Goal: Information Seeking & Learning: Get advice/opinions

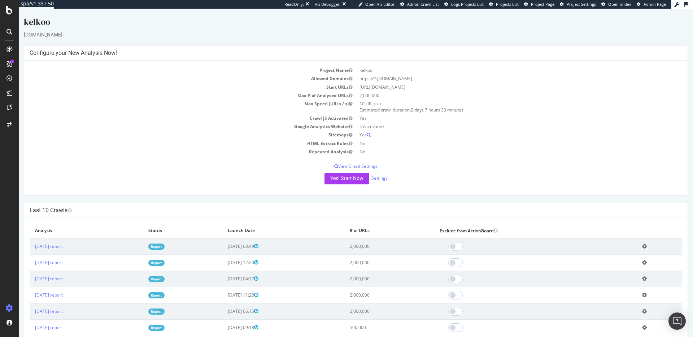
scroll to position [107, 0]
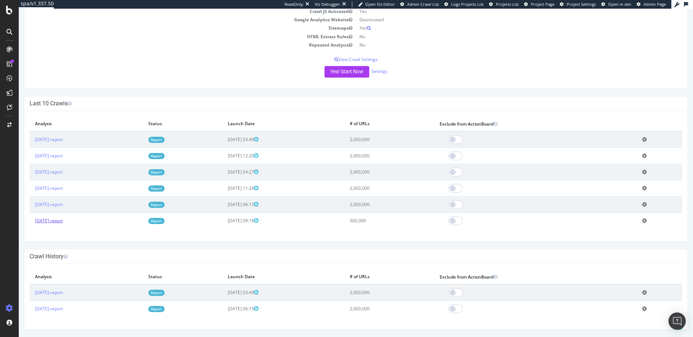
click at [58, 220] on link "2025 Jul. 28th report" at bounding box center [49, 221] width 28 height 6
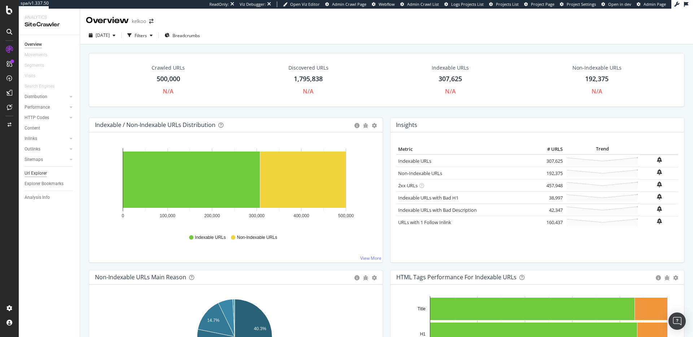
click at [39, 175] on div "Url Explorer" at bounding box center [36, 174] width 22 height 8
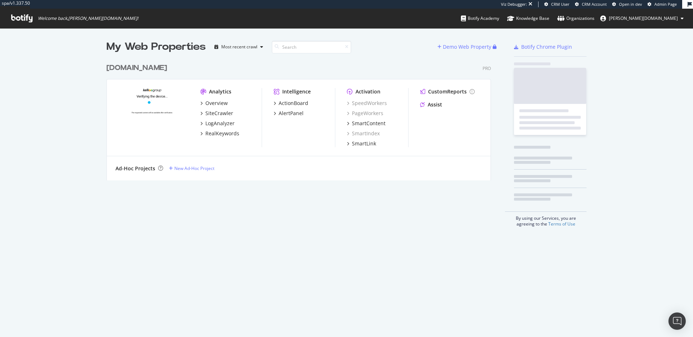
scroll to position [121, 385]
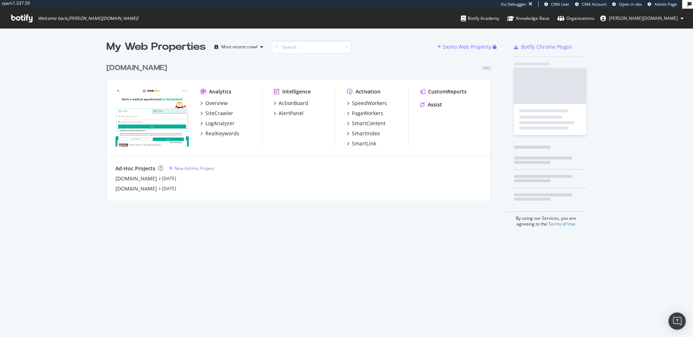
scroll to position [141, 385]
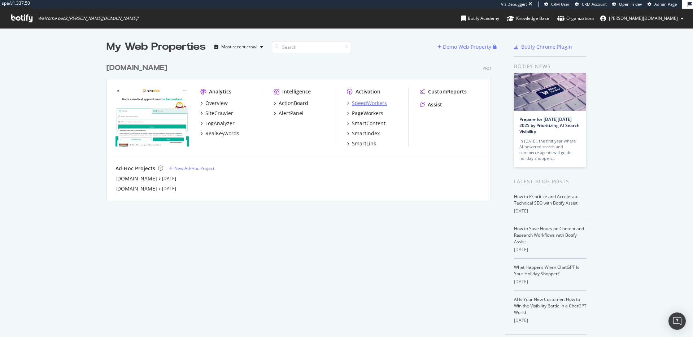
click at [364, 106] on div "SpeedWorkers" at bounding box center [369, 103] width 35 height 7
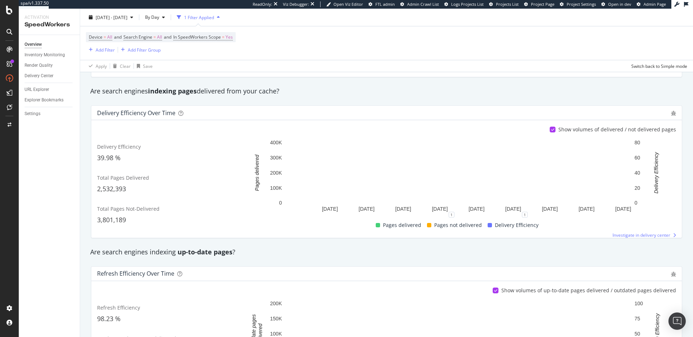
scroll to position [97, 0]
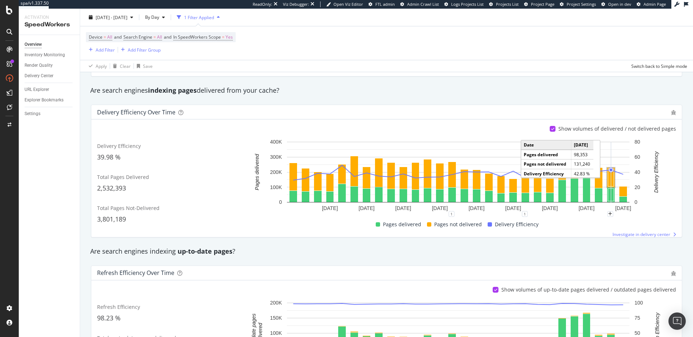
click at [609, 178] on rect "A chart." at bounding box center [611, 178] width 6 height 18
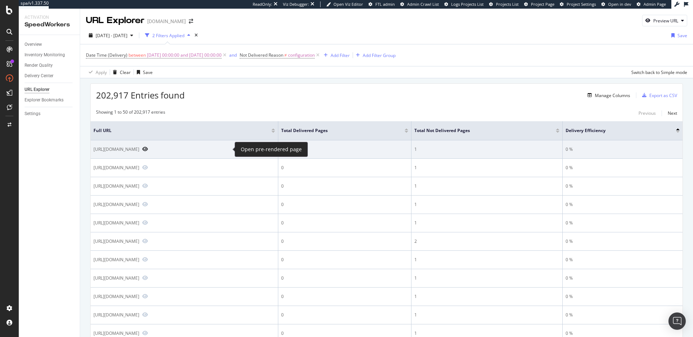
click at [148, 150] on icon "Preview https://www.onedoc.ch/fr/gynecologue-obstetricien/auboranges" at bounding box center [145, 149] width 6 height 5
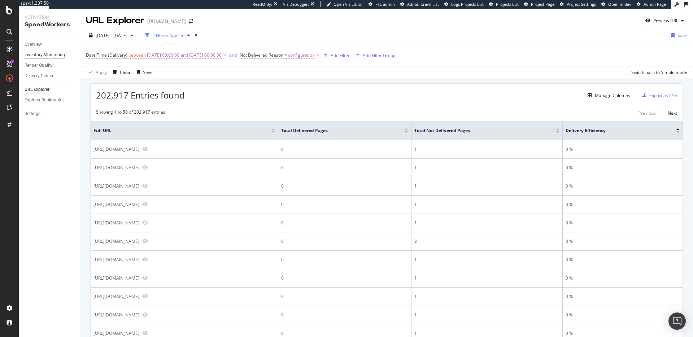
click at [39, 53] on div "Inventory Monitoring" at bounding box center [45, 55] width 40 height 8
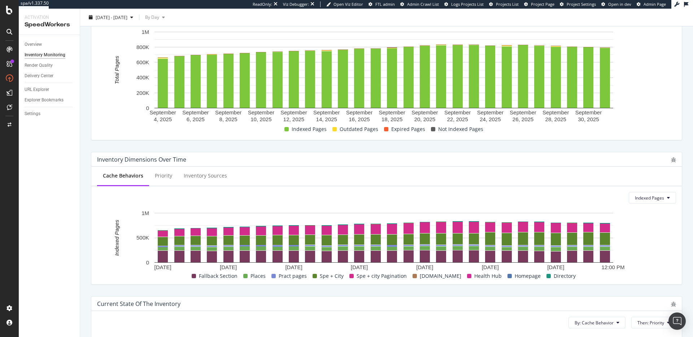
scroll to position [117, 0]
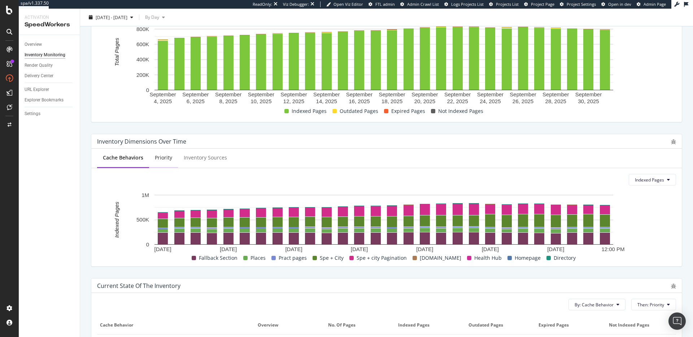
click at [156, 162] on div "Priority" at bounding box center [163, 158] width 29 height 20
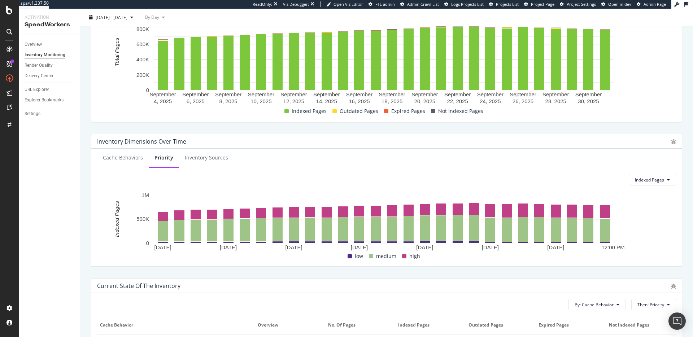
click at [197, 167] on div "Inventory Sources" at bounding box center [206, 158] width 55 height 20
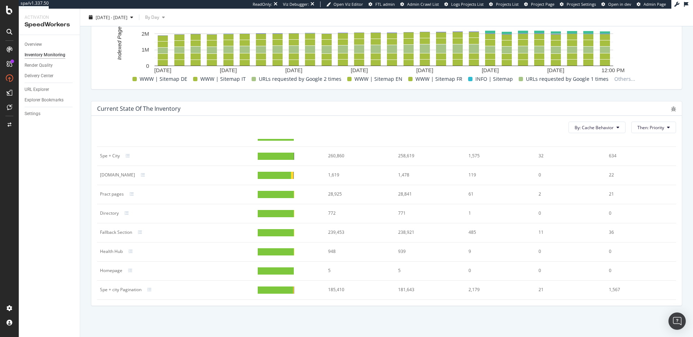
scroll to position [0, 0]
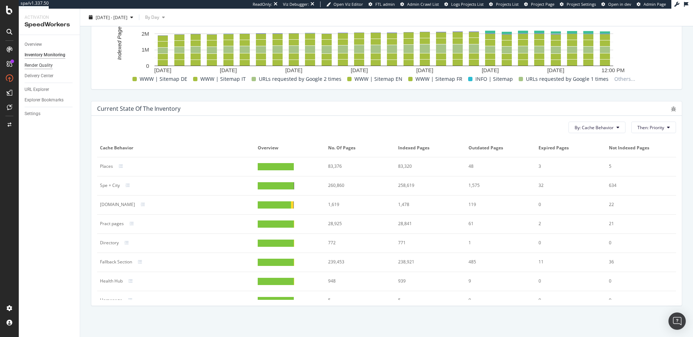
click at [47, 68] on div "Render Quality" at bounding box center [39, 66] width 28 height 8
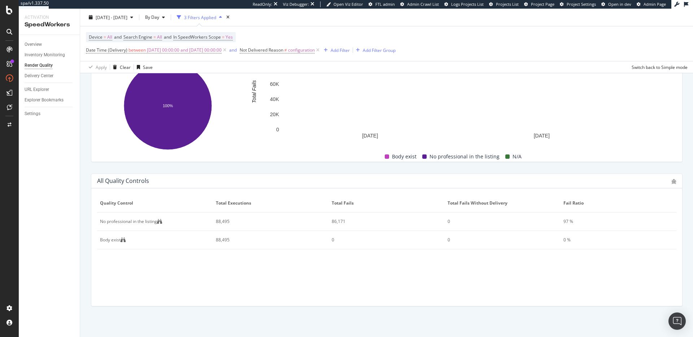
scroll to position [306, 0]
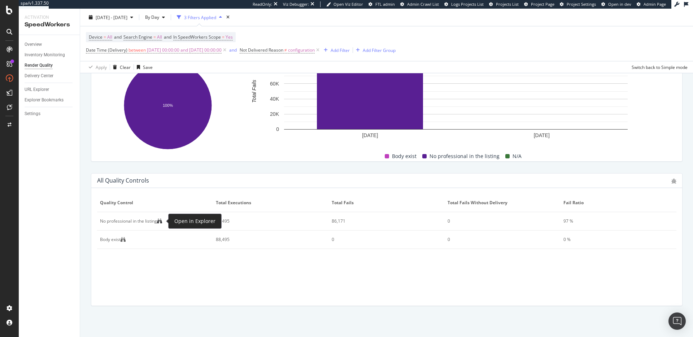
click at [162, 222] on icon at bounding box center [159, 221] width 5 height 5
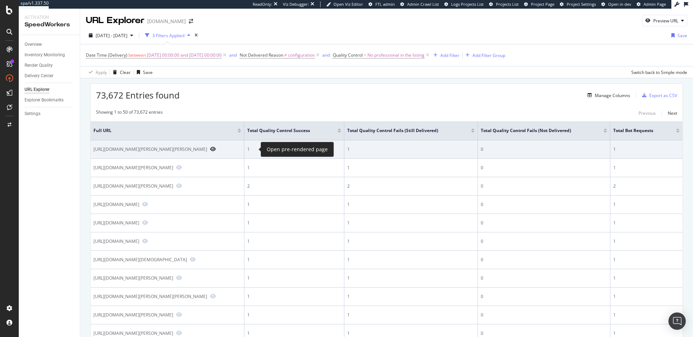
click at [216, 150] on icon "Preview https://www.onedoc.ch/en/ophthalmologist/petit-lancy/pxvs/dr-loreto-gra…" at bounding box center [213, 149] width 6 height 5
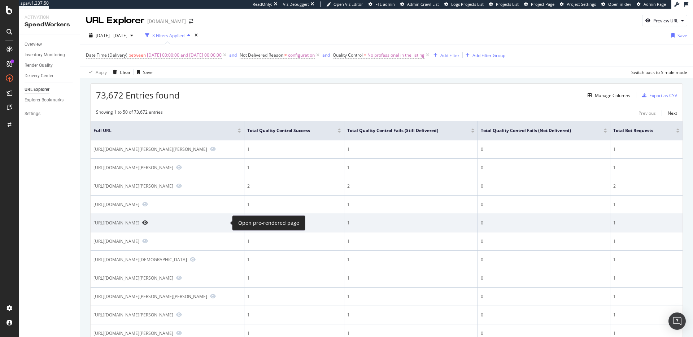
click at [148, 222] on icon "Preview https://www.onedoc.ch/it/iniezione-di-tossina-botulinica/zurigo" at bounding box center [145, 222] width 6 height 5
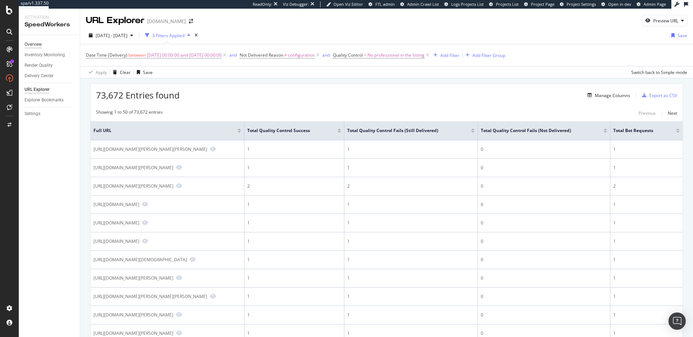
click at [39, 45] on div "Overview" at bounding box center [33, 45] width 17 height 8
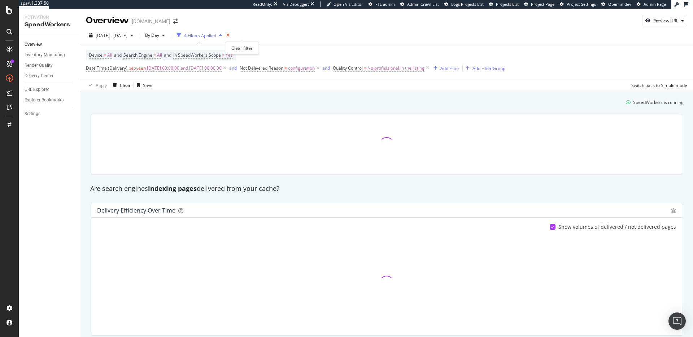
click at [230, 36] on icon "times" at bounding box center [227, 35] width 3 height 4
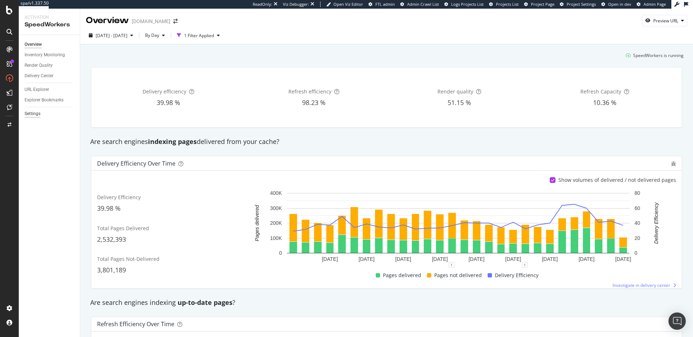
click at [37, 114] on div "Settings" at bounding box center [33, 114] width 16 height 8
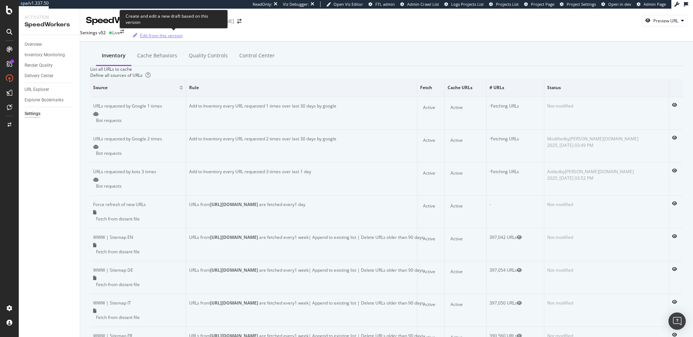
click at [169, 36] on div "Edit from this version" at bounding box center [161, 35] width 43 height 6
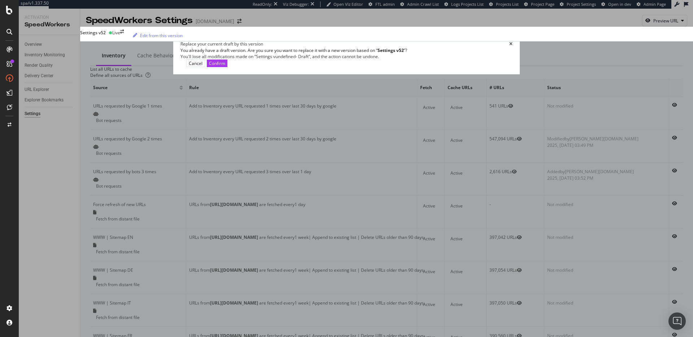
click at [482, 47] on div "Replace your current draft by this version" at bounding box center [346, 44] width 332 height 6
click at [101, 40] on div "Replace your current draft by this version You already have a draft version. Ar…" at bounding box center [346, 168] width 693 height 337
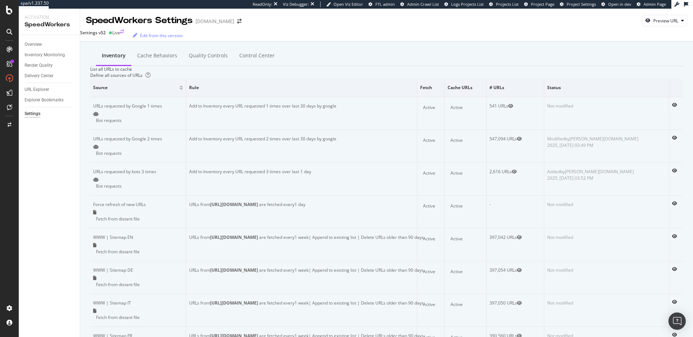
click at [112, 34] on circle at bounding box center [110, 32] width 3 height 3
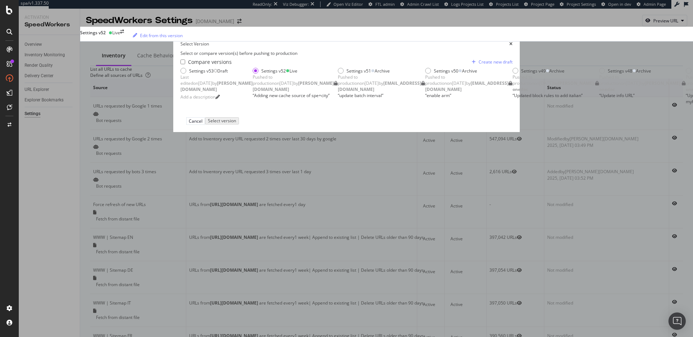
click at [512, 42] on icon "times" at bounding box center [510, 44] width 3 height 4
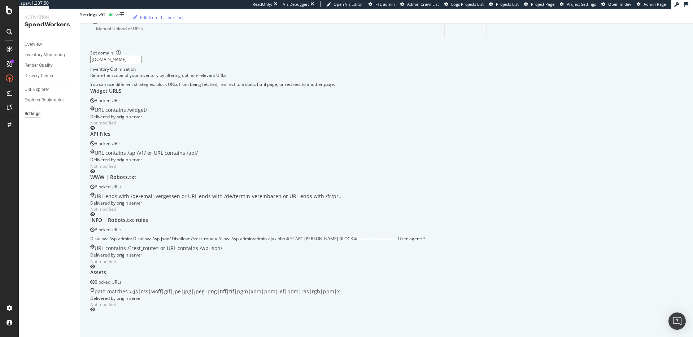
scroll to position [444, 0]
click at [40, 42] on div "Overview" at bounding box center [33, 45] width 17 height 8
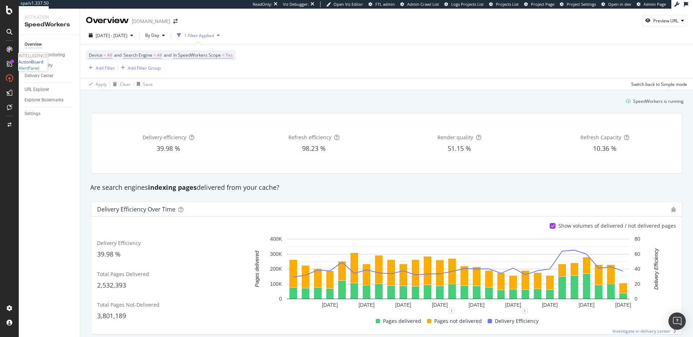
click at [34, 65] on div "ActionBoard" at bounding box center [30, 62] width 25 height 6
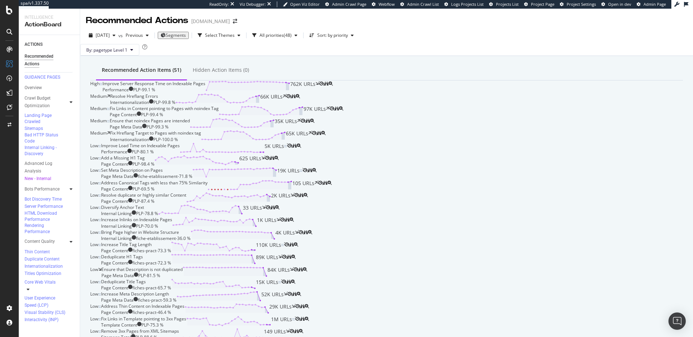
click at [286, 105] on div "Resolve Hreflang Errors Internationalization PLP - 99.8 % 66K URLs" at bounding box center [198, 99] width 176 height 12
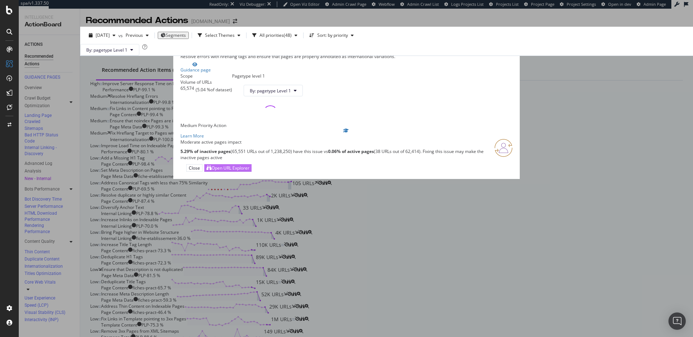
click at [249, 171] on div "Open URL Explorer" at bounding box center [230, 168] width 38 height 6
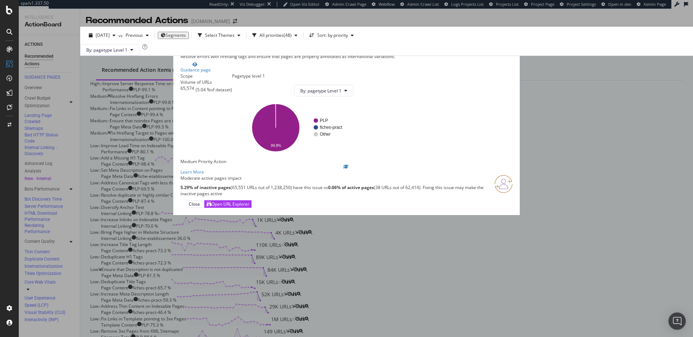
click at [509, 47] on div "times" at bounding box center [510, 44] width 3 height 6
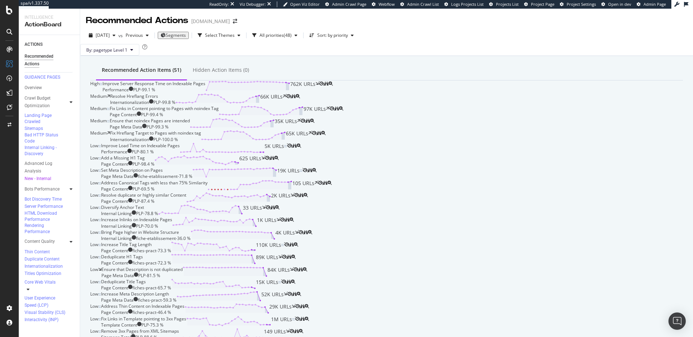
click at [329, 118] on div "Fix Links in Content pointing to Pages with noindex Tag Page Content PLP - 99.4…" at bounding box center [219, 111] width 219 height 12
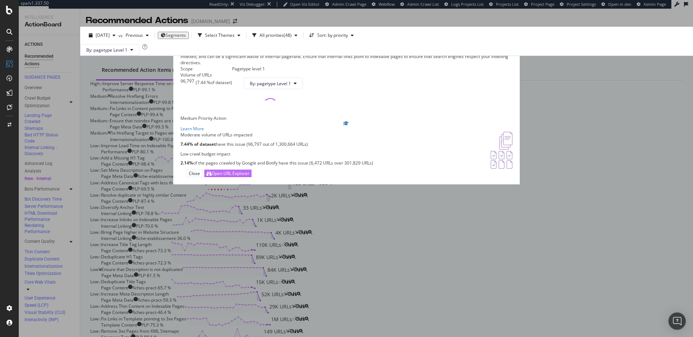
click at [249, 176] on div "Open URL Explorer" at bounding box center [230, 173] width 38 height 6
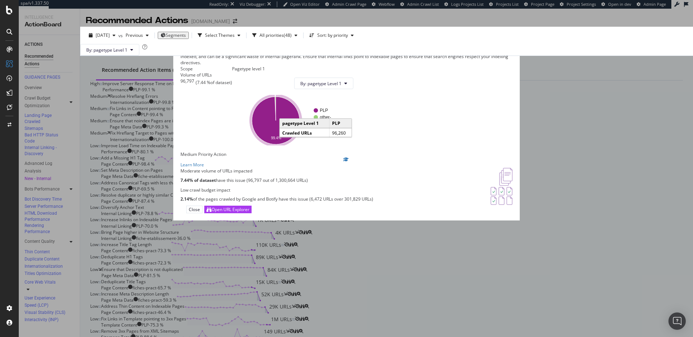
click at [509, 42] on icon "times" at bounding box center [510, 44] width 3 height 4
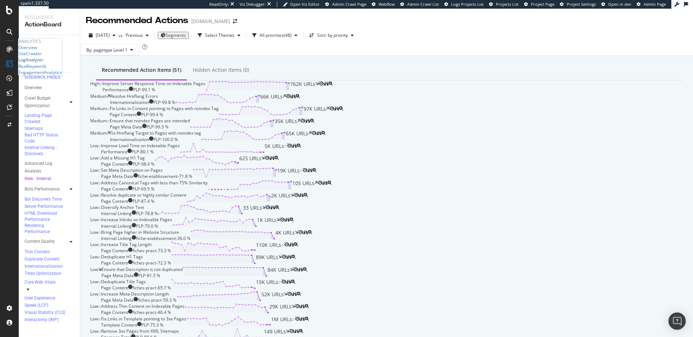
click at [39, 63] on div "LogAnalyzer" at bounding box center [30, 60] width 25 height 6
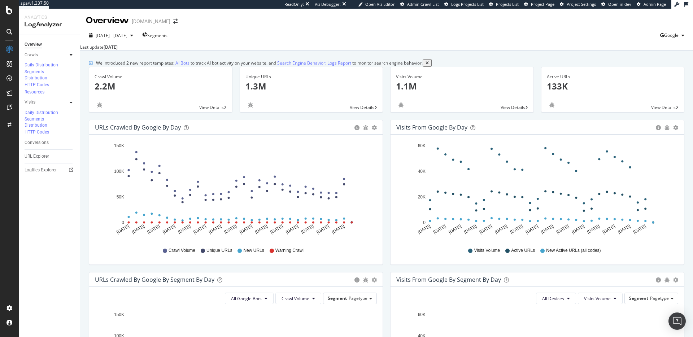
scroll to position [273, 0]
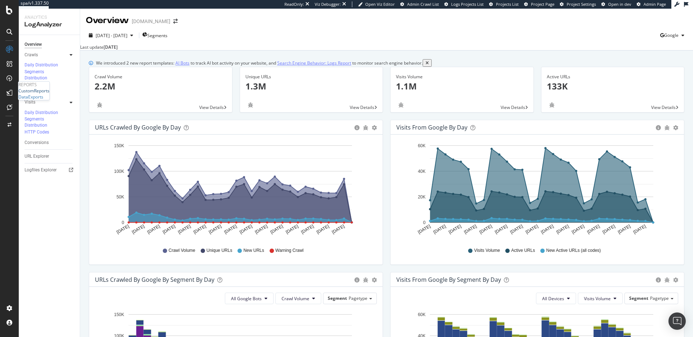
click at [39, 94] on div "CustomReports" at bounding box center [33, 91] width 31 height 6
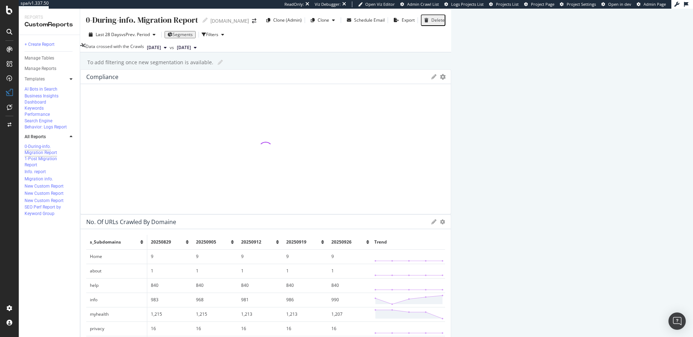
click at [70, 79] on icon at bounding box center [71, 79] width 3 height 4
click at [39, 130] on div "Search Engine Behavior: Logs Report" at bounding box center [47, 124] width 45 height 12
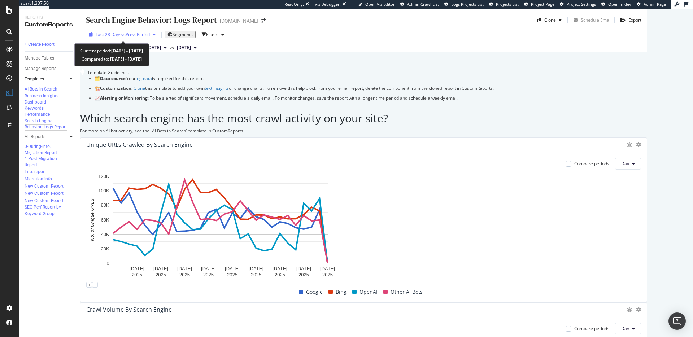
click at [131, 38] on span "vs Prev. Period" at bounding box center [135, 34] width 29 height 6
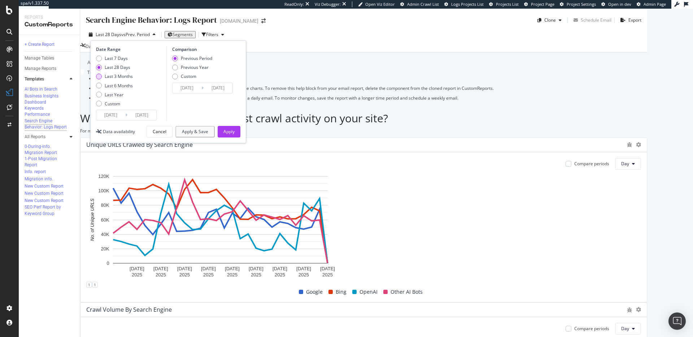
click at [120, 78] on div "Last 3 Months" at bounding box center [119, 76] width 28 height 6
type input "2025/06/30"
type input "2025/03/30"
type input "2025/06/29"
click at [232, 136] on div "Apply" at bounding box center [228, 131] width 11 height 11
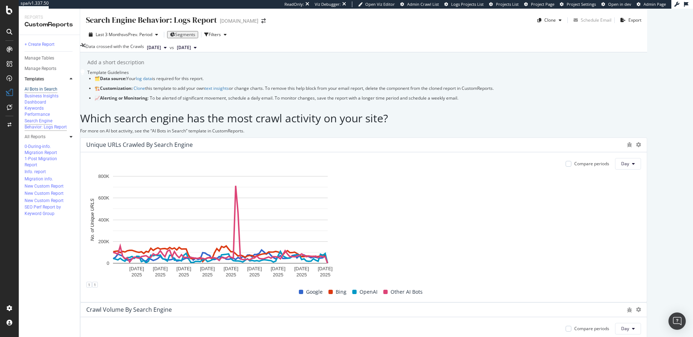
click at [41, 89] on div "AI Bots in Search" at bounding box center [41, 89] width 33 height 6
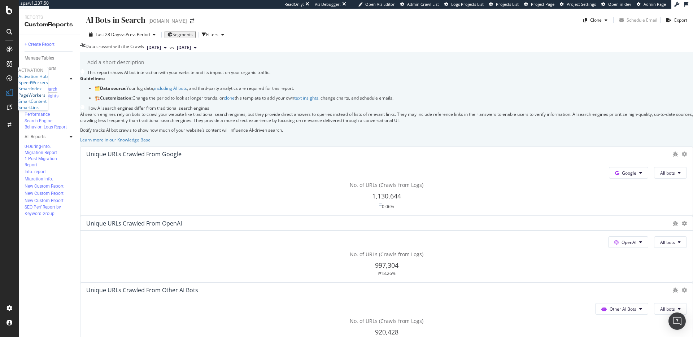
click at [34, 98] on div "PageWorkers" at bounding box center [31, 95] width 27 height 6
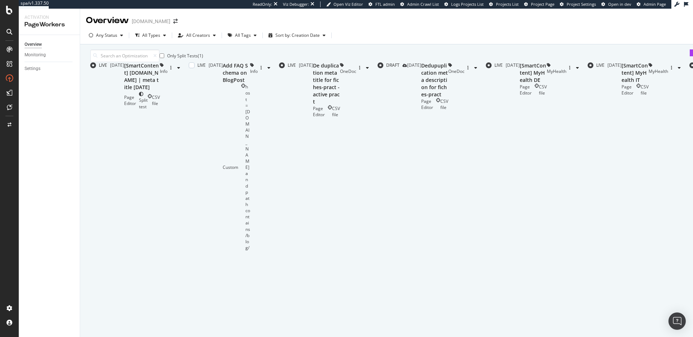
click at [250, 84] on div "Add FAQ Schema on BlogPost" at bounding box center [236, 73] width 27 height 22
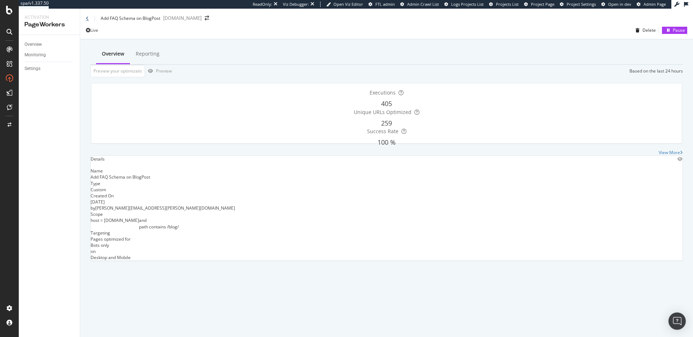
click at [86, 20] on icon at bounding box center [87, 18] width 3 height 4
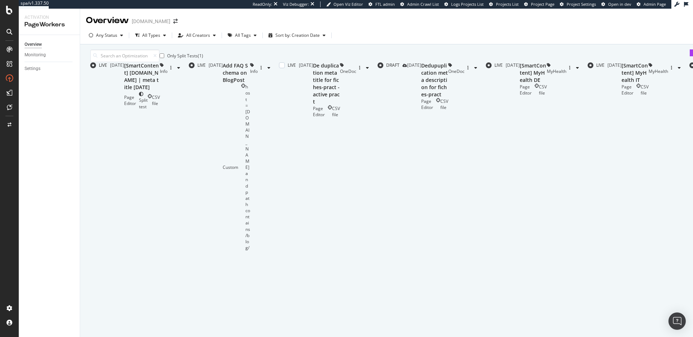
click at [317, 105] on div "De duplication meta title for fiches-pract - active pract" at bounding box center [326, 83] width 27 height 43
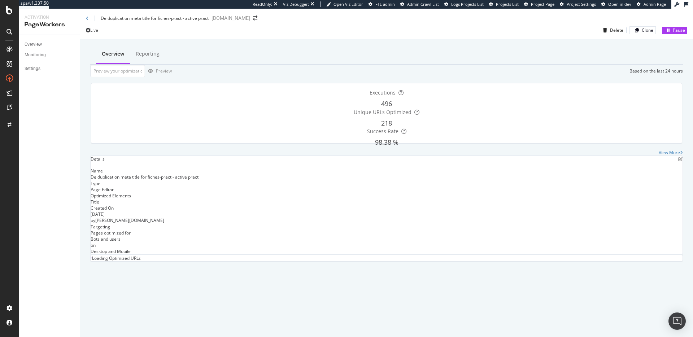
click at [88, 19] on div "De duplication meta title for fiches-pract - active pract" at bounding box center [147, 18] width 123 height 6
click at [88, 21] on div "De duplication meta title for fiches-pract - active pract" at bounding box center [147, 18] width 123 height 6
click at [88, 21] on icon at bounding box center [87, 18] width 3 height 4
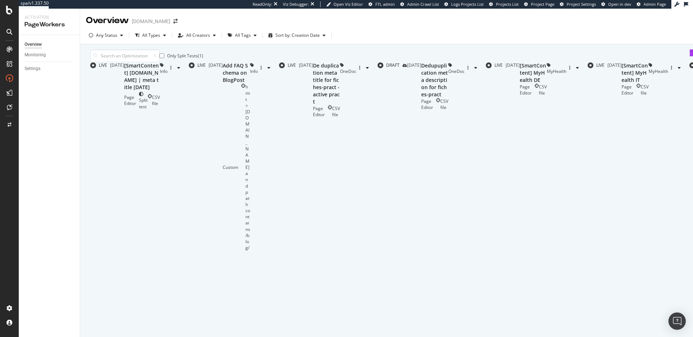
scroll to position [218, 0]
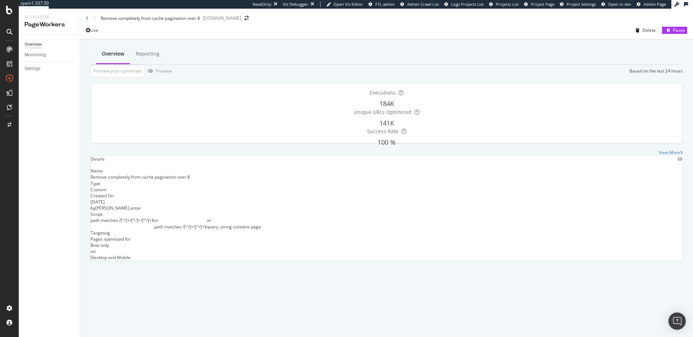
click at [37, 48] on div "Overview" at bounding box center [33, 45] width 17 height 8
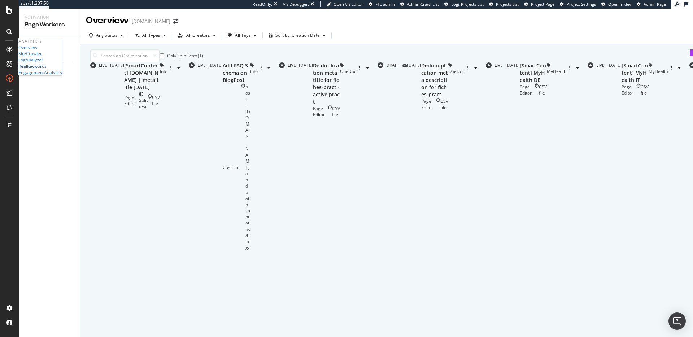
click at [42, 69] on div "RealKeywords" at bounding box center [32, 66] width 28 height 6
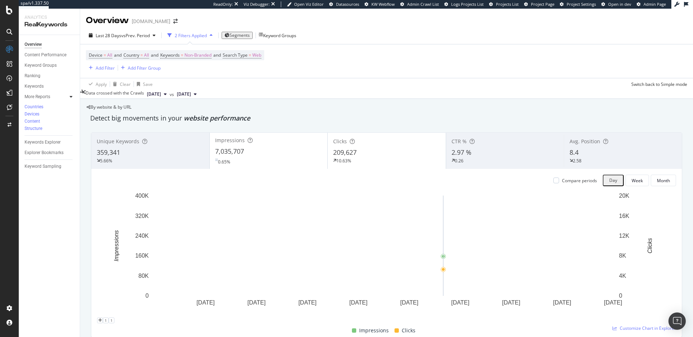
scroll to position [22, 0]
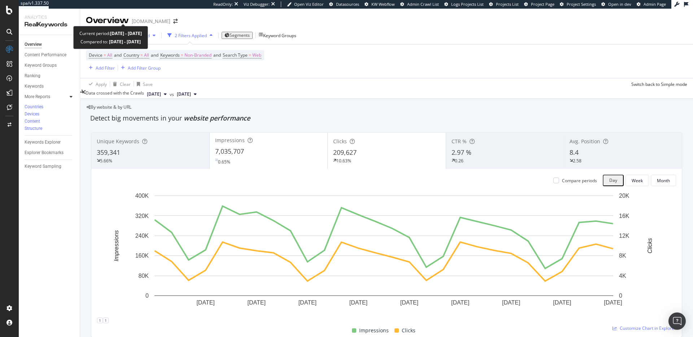
click at [143, 32] on span "vs Prev. Period" at bounding box center [135, 35] width 29 height 6
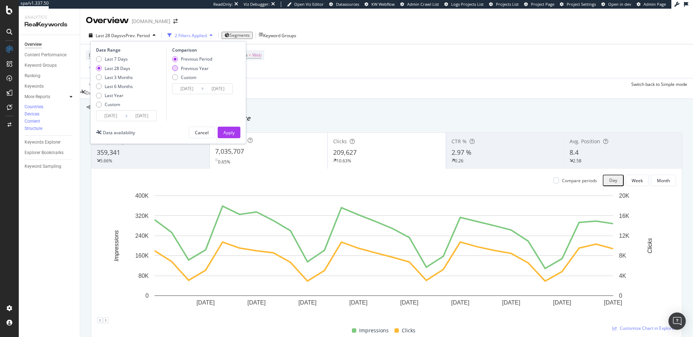
click at [197, 65] on div "Previous Year" at bounding box center [195, 68] width 28 height 6
type input "2024/08/29"
type input "2024/09/25"
click at [234, 130] on div "Apply" at bounding box center [228, 133] width 11 height 6
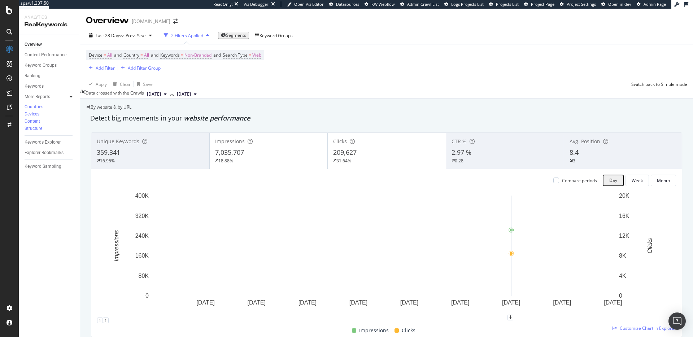
scroll to position [813, 0]
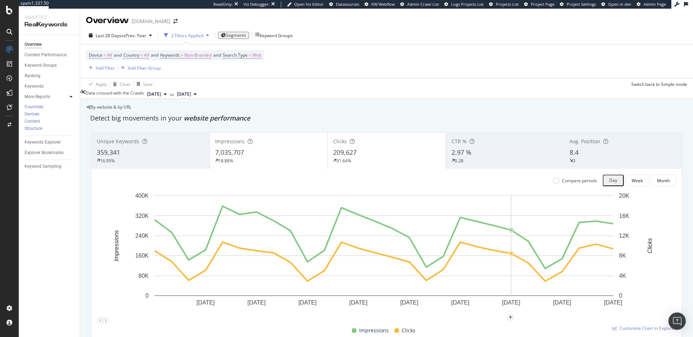
click at [231, 32] on span "Segments" at bounding box center [236, 35] width 20 height 6
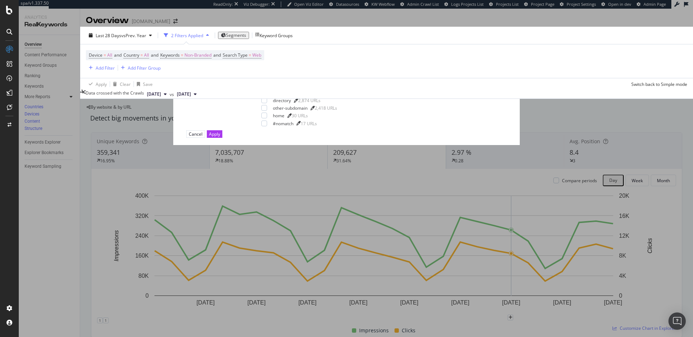
click at [217, 59] on button "pagetype" at bounding box center [198, 53] width 37 height 12
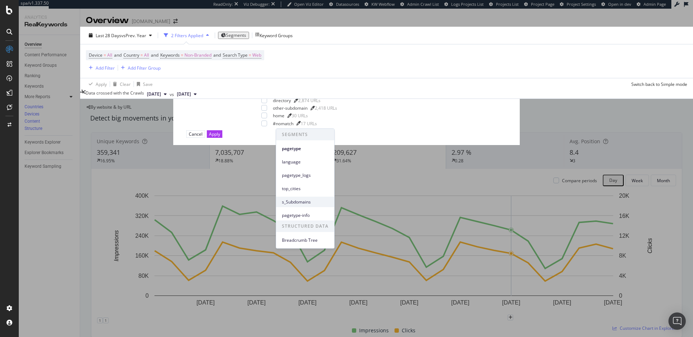
click at [298, 206] on div "s_Subdomains" at bounding box center [305, 202] width 58 height 10
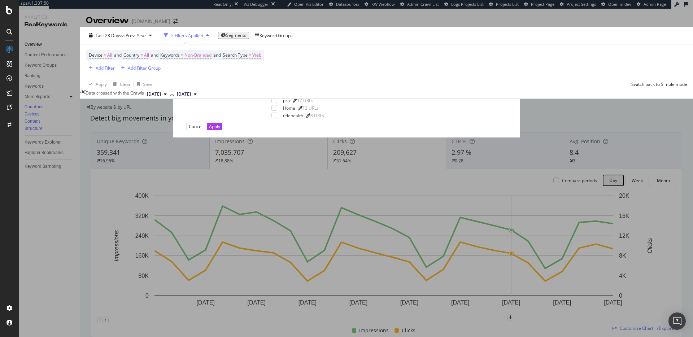
click at [277, 88] on div "modal" at bounding box center [274, 85] width 6 height 6
click at [277, 96] on div "modal" at bounding box center [274, 93] width 6 height 6
click at [220, 130] on div "Apply" at bounding box center [214, 126] width 11 height 7
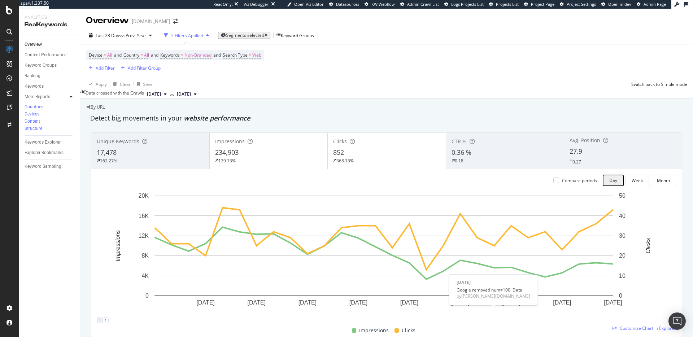
click at [103, 318] on div "1" at bounding box center [100, 321] width 6 height 6
click at [125, 279] on icon "pencil" at bounding box center [122, 281] width 5 height 5
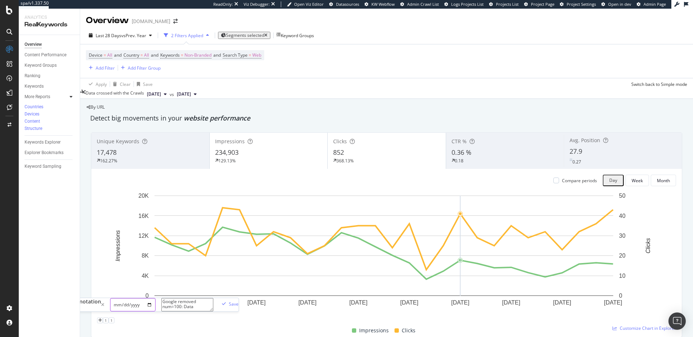
click at [156, 298] on input "2025-09-17" at bounding box center [132, 304] width 45 height 13
type input "2025-09-10"
click at [239, 301] on div "Save" at bounding box center [234, 304] width 10 height 6
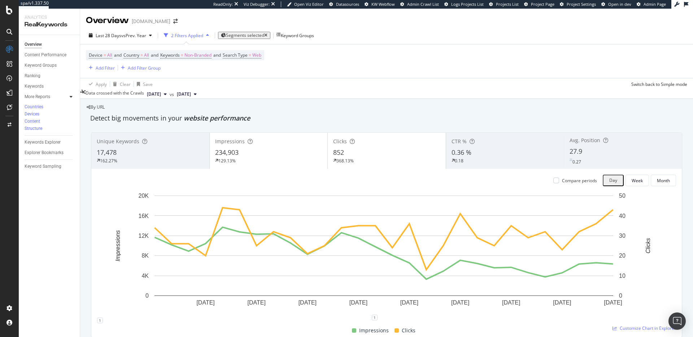
click at [38, 57] on div "SiteCrawler" at bounding box center [29, 54] width 23 height 6
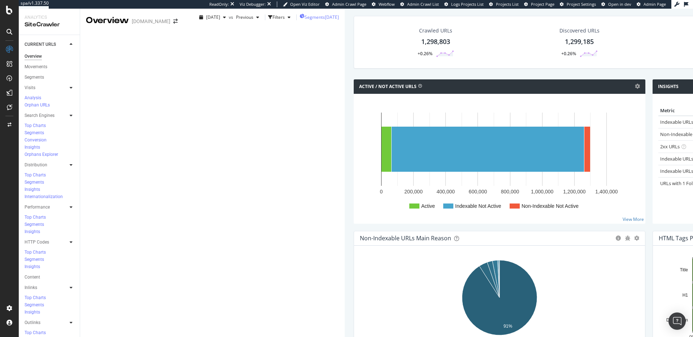
click at [325, 20] on div "2025-09-23" at bounding box center [332, 17] width 14 height 6
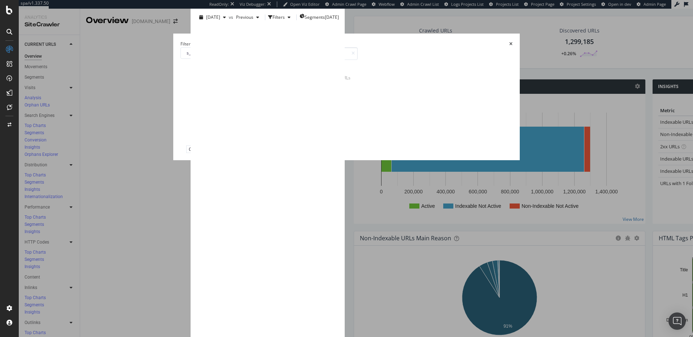
click at [299, 125] on div "Select all data available ~Domain_Only 1,297,604 URLs myhealth 1,208 URLs info …" at bounding box center [310, 96] width 93 height 98
click at [277, 88] on div "modal" at bounding box center [274, 85] width 6 height 6
click at [275, 96] on div "modal" at bounding box center [274, 93] width 6 height 6
click at [220, 152] on div "Apply" at bounding box center [214, 149] width 11 height 6
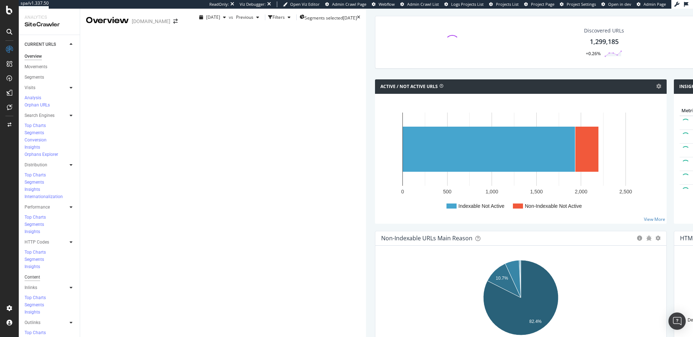
click at [30, 274] on div "Content" at bounding box center [33, 278] width 16 height 8
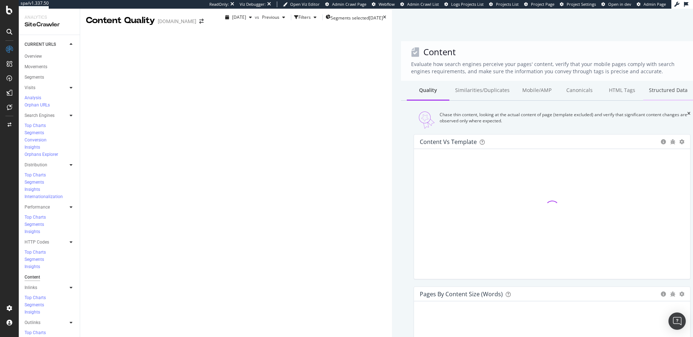
click at [643, 86] on div "Structured Data" at bounding box center [668, 91] width 50 height 20
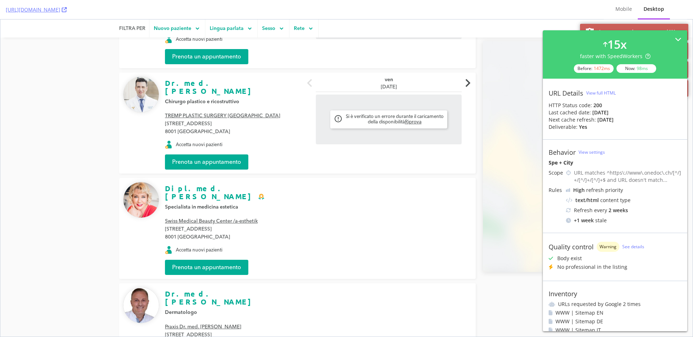
scroll to position [572, 0]
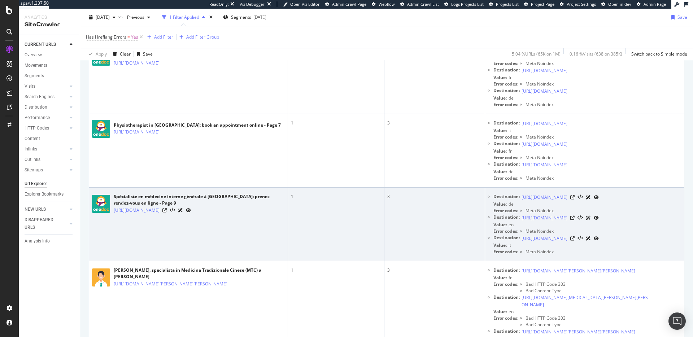
scroll to position [232, 0]
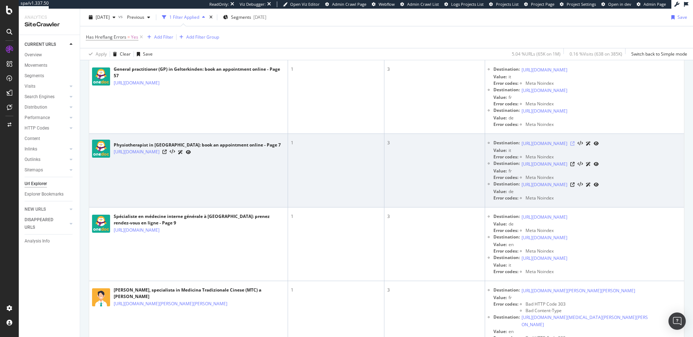
click at [575, 146] on icon at bounding box center [572, 143] width 4 height 4
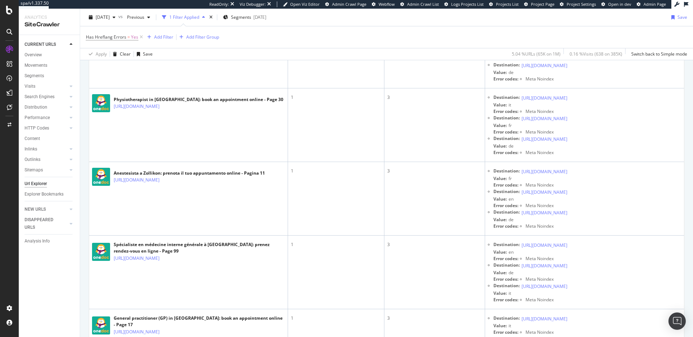
scroll to position [4382, 0]
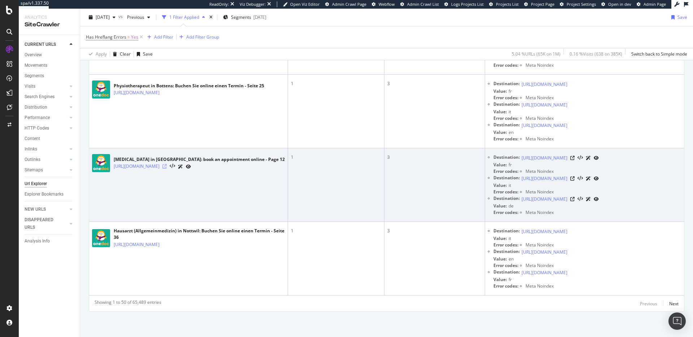
click at [167, 164] on icon at bounding box center [164, 166] width 4 height 4
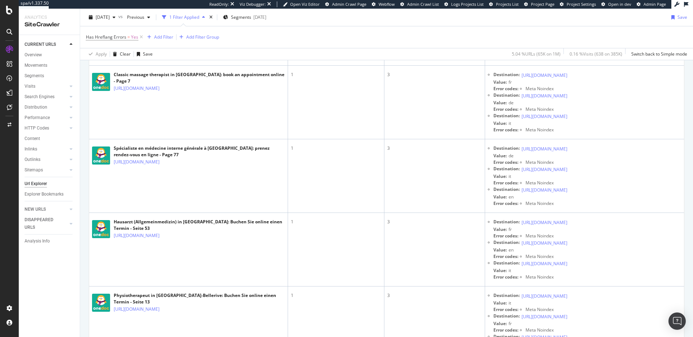
scroll to position [0, 0]
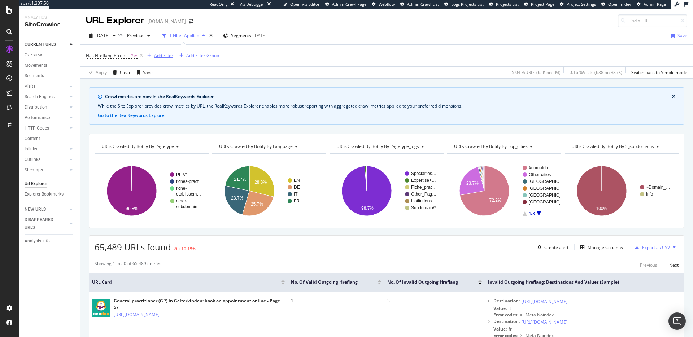
click at [170, 56] on div "Add Filter" at bounding box center [163, 55] width 19 height 6
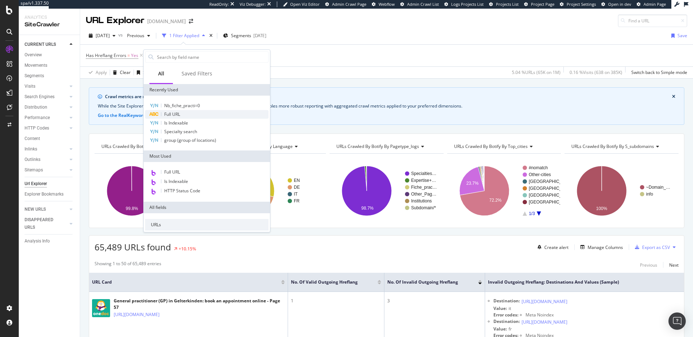
click at [175, 111] on span "Full URL" at bounding box center [172, 114] width 16 height 6
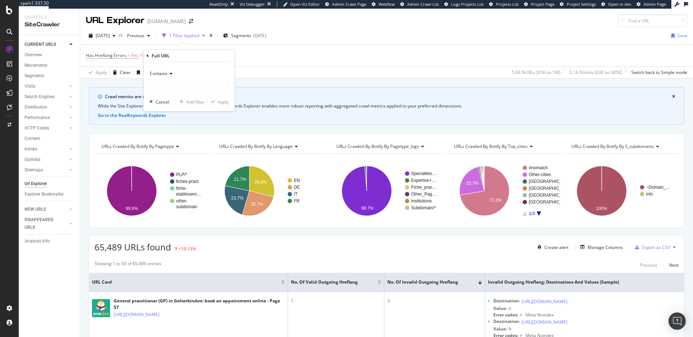
click at [163, 75] on span "Contains" at bounding box center [159, 73] width 18 height 6
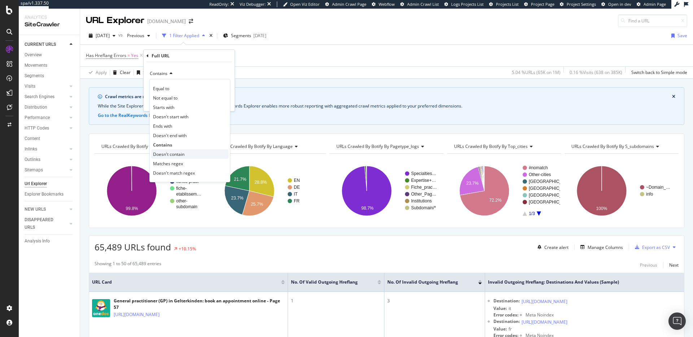
click at [166, 154] on span "Doesn't contain" at bounding box center [168, 154] width 31 height 6
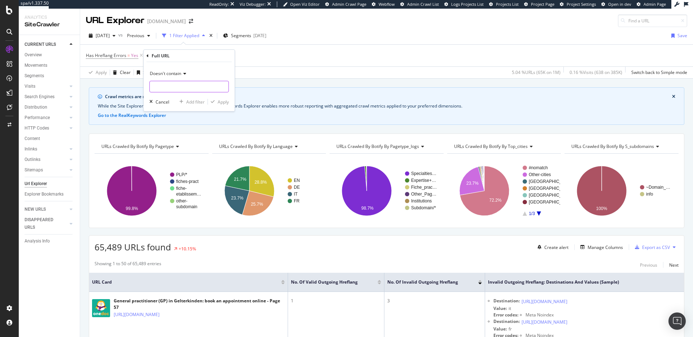
click at [179, 89] on input "text" at bounding box center [189, 87] width 79 height 12
type input "page="
click at [224, 104] on div "Apply" at bounding box center [223, 102] width 11 height 6
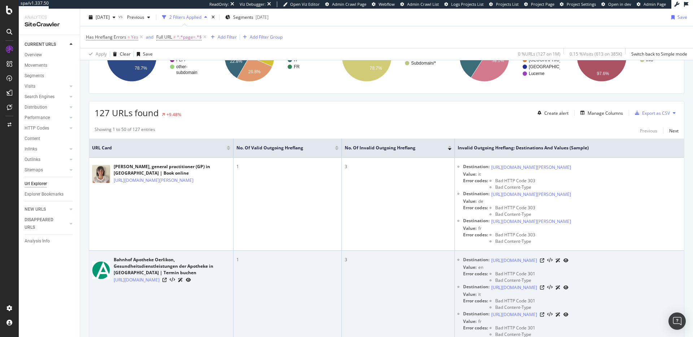
scroll to position [133, 0]
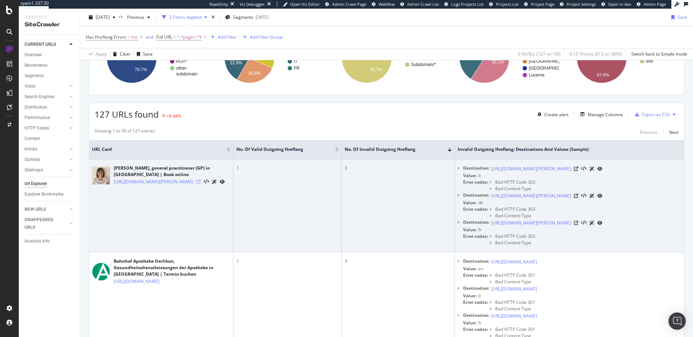
click at [201, 184] on icon at bounding box center [198, 182] width 4 height 4
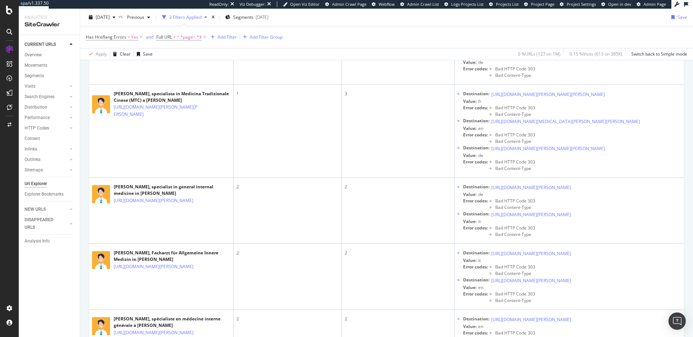
scroll to position [951, 0]
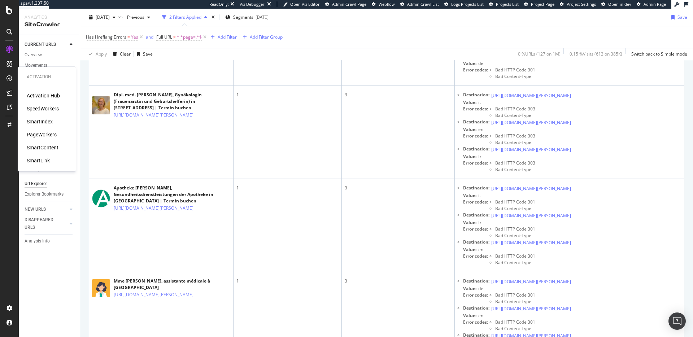
click at [43, 135] on div "PageWorkers" at bounding box center [42, 134] width 30 height 7
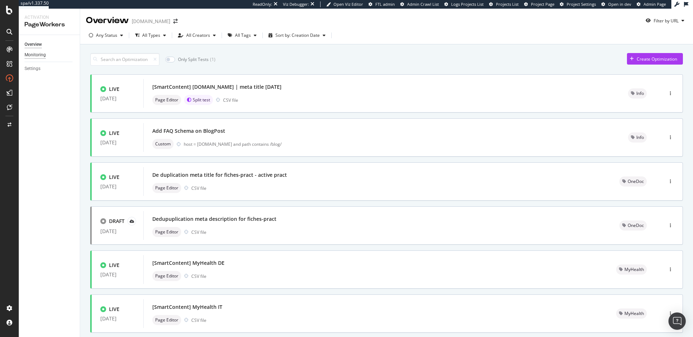
click at [44, 56] on div "Monitoring" at bounding box center [35, 55] width 21 height 8
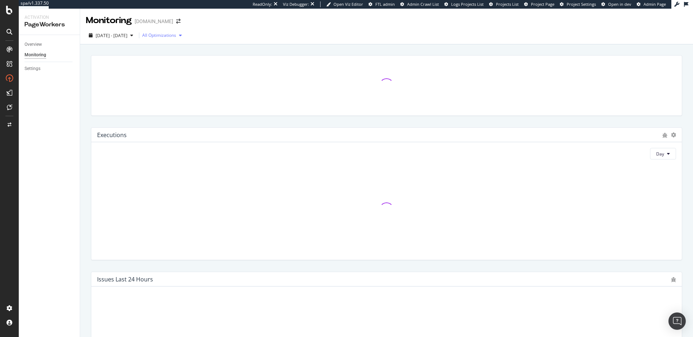
click at [176, 38] on div "All Optimizations" at bounding box center [159, 35] width 34 height 4
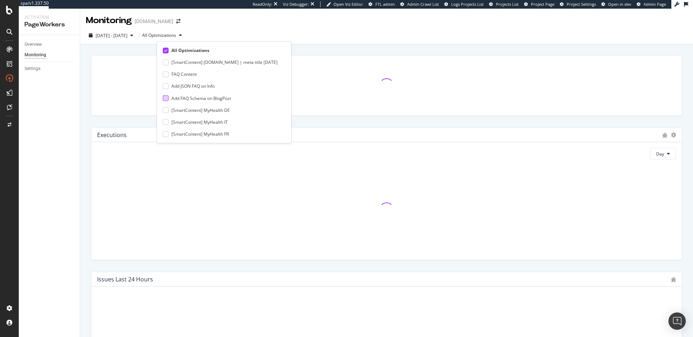
click at [168, 97] on div at bounding box center [166, 98] width 6 height 6
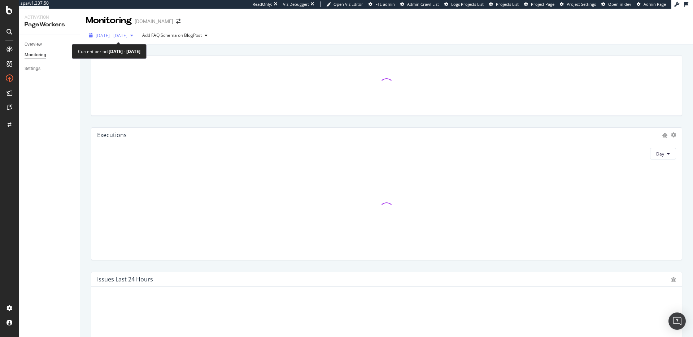
click at [122, 38] on span "[DATE] - [DATE]" at bounding box center [112, 35] width 32 height 6
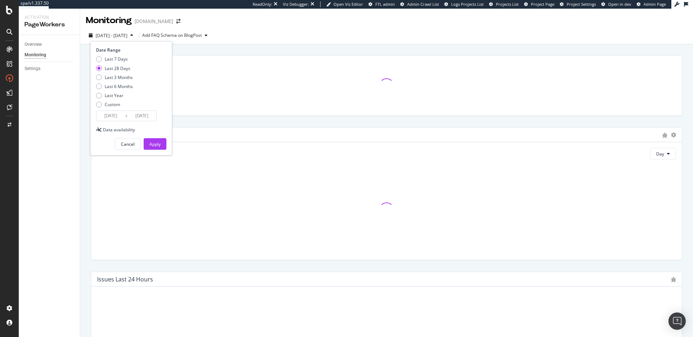
click at [121, 80] on div "Last 7 Days Last 28 Days Last 3 Months Last 6 Months Last Year Custom" at bounding box center [114, 83] width 37 height 54
click at [121, 79] on div "Last 3 Months" at bounding box center [119, 77] width 28 height 6
type input "2025/07/02"
click at [151, 144] on div "Apply" at bounding box center [154, 144] width 11 height 6
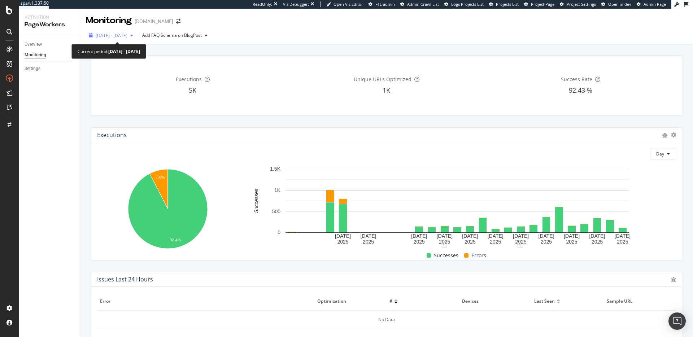
click at [121, 31] on div "2025 Jul. 2nd - Oct. 1st" at bounding box center [111, 35] width 50 height 11
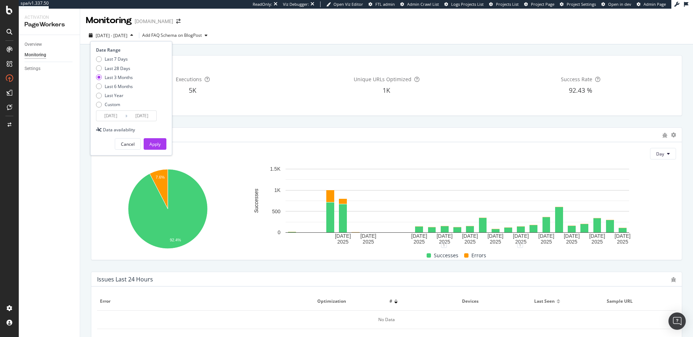
click at [236, 60] on div "Executions 5K Unique URLs Optimized 1K Success Rate 92.43 %" at bounding box center [386, 86] width 590 height 60
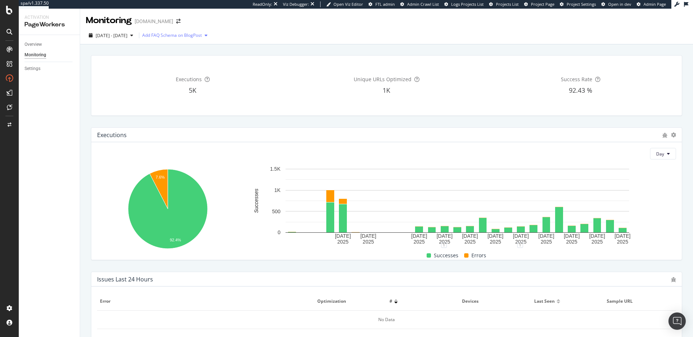
click at [210, 36] on div "button" at bounding box center [206, 35] width 9 height 4
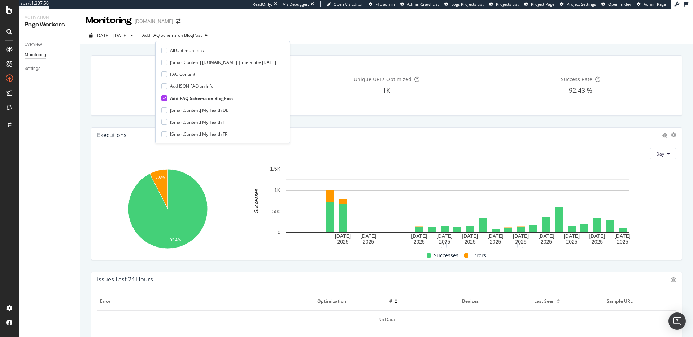
click at [173, 98] on div "Add FAQ Schema on BlogPost" at bounding box center [201, 98] width 63 height 6
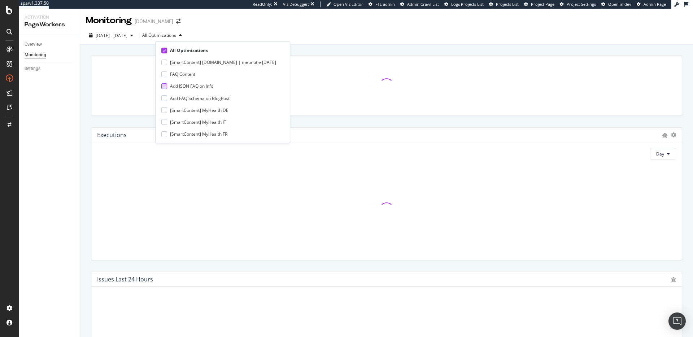
click at [174, 87] on div "Add JSON FAQ on Info" at bounding box center [191, 86] width 43 height 6
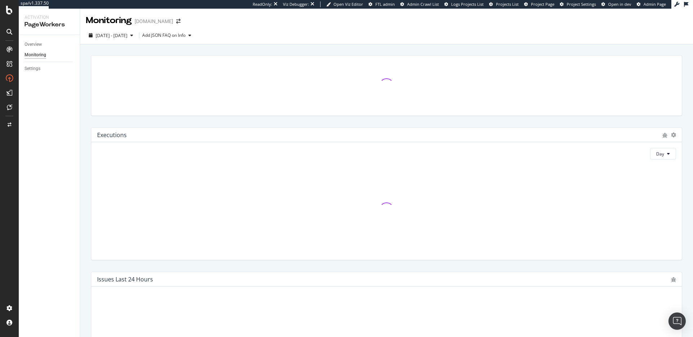
click at [267, 27] on div "2025 Jul. 2nd - Oct. 1st Add JSON FAQ on Info" at bounding box center [386, 36] width 613 height 18
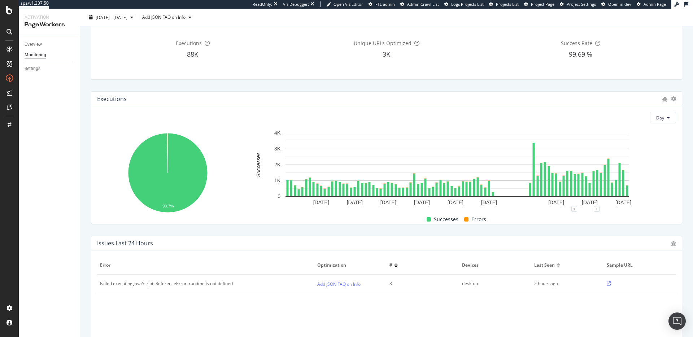
scroll to position [36, 0]
click at [30, 49] on div "Overview" at bounding box center [52, 44] width 55 height 10
click at [30, 47] on div "Overview" at bounding box center [33, 45] width 17 height 8
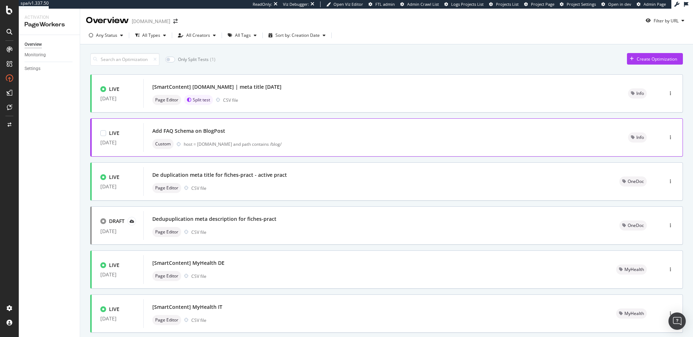
click at [261, 136] on div "Add FAQ Schema on BlogPost" at bounding box center [381, 131] width 458 height 10
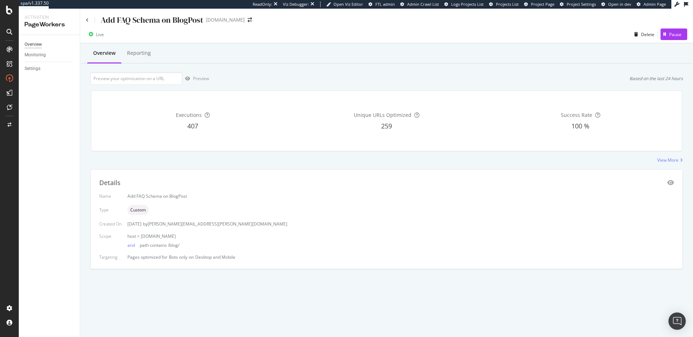
click at [33, 47] on div "Overview" at bounding box center [33, 45] width 17 height 8
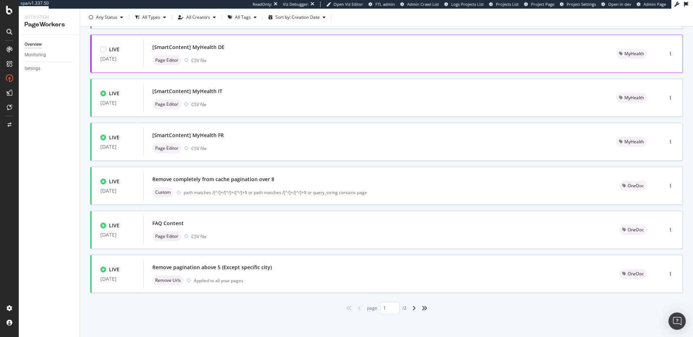
scroll to position [218, 0]
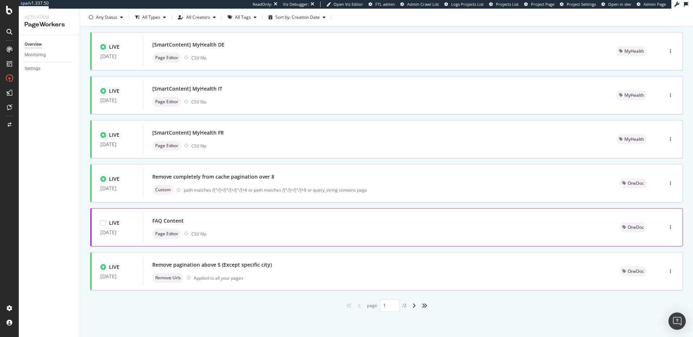
click at [335, 241] on div "LIVE 23 Sep. 2025 [SmartContent] info.onedoc.ch | meta title 22.09.2025 Page Ed…" at bounding box center [386, 84] width 593 height 456
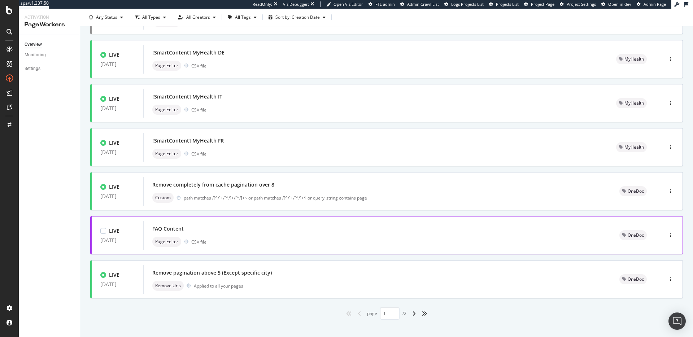
scroll to position [211, 0]
click at [409, 311] on div "angle-right" at bounding box center [413, 313] width 9 height 12
type input "2"
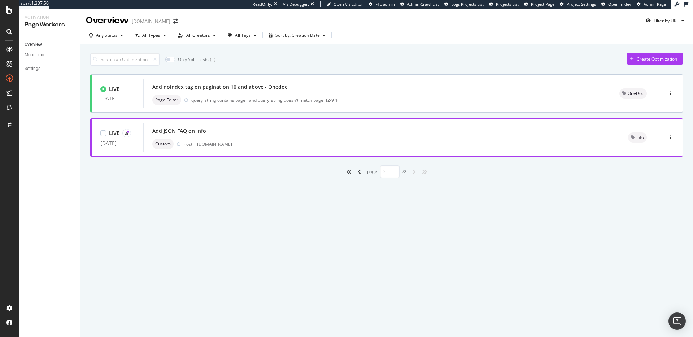
click at [336, 143] on div "host = info.onedoc.ch" at bounding box center [397, 144] width 427 height 6
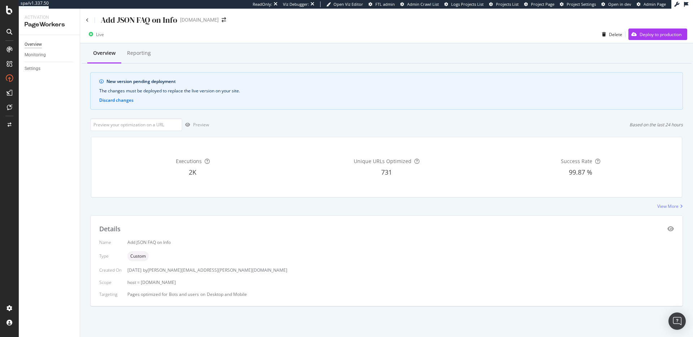
click at [31, 45] on div "Overview" at bounding box center [33, 45] width 17 height 8
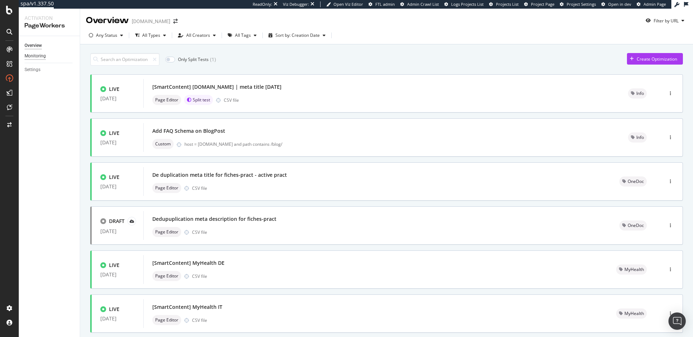
click at [31, 56] on div "Monitoring" at bounding box center [35, 56] width 21 height 8
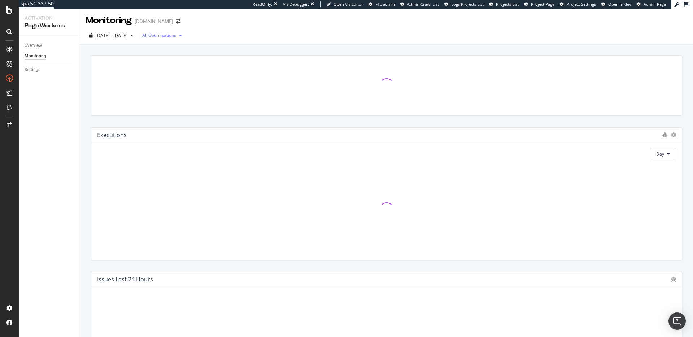
click at [171, 30] on button "All Optimizations" at bounding box center [163, 36] width 43 height 12
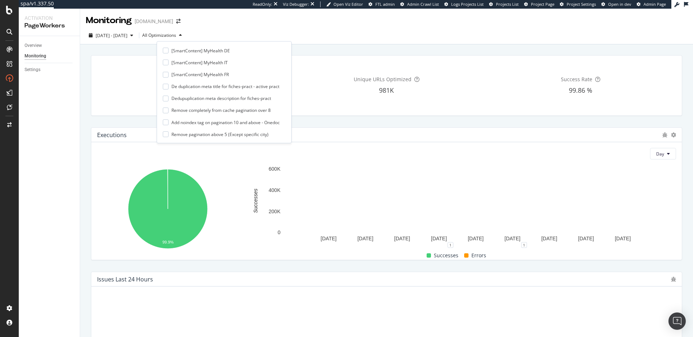
scroll to position [60, 0]
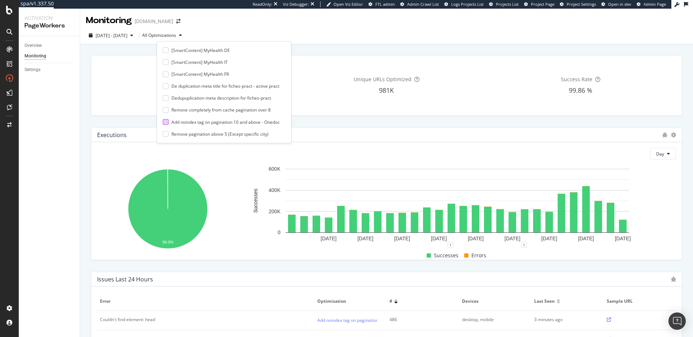
click at [166, 122] on div at bounding box center [166, 122] width 6 height 6
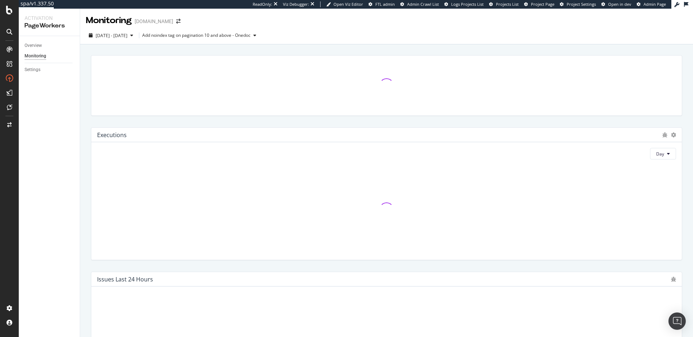
click at [86, 125] on div "Executions Day Issues Last 24 Hours Executions per Bots & Users Bots Day" at bounding box center [386, 312] width 613 height 536
click at [117, 38] on span "2025 Sep. 4th - Oct. 1st" at bounding box center [112, 35] width 32 height 6
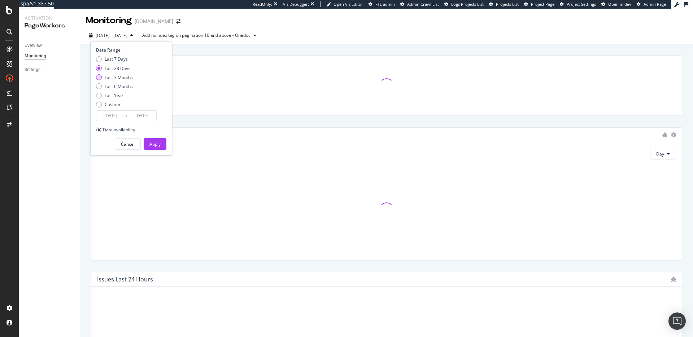
click at [113, 79] on div "Last 3 Months" at bounding box center [119, 77] width 28 height 6
type input "2025/07/02"
click at [160, 146] on div "Apply" at bounding box center [154, 144] width 11 height 6
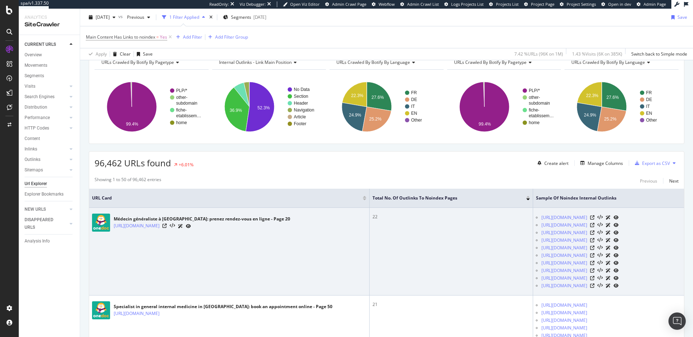
scroll to position [115, 0]
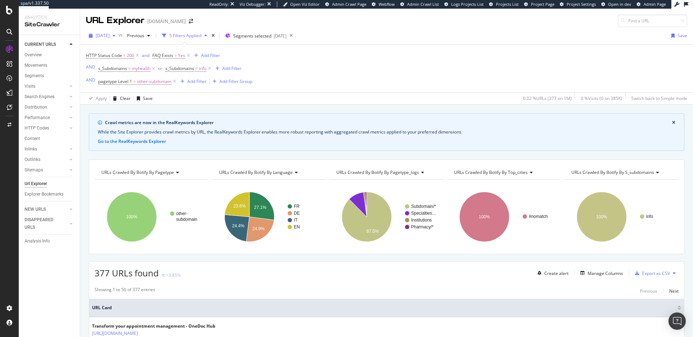
click at [110, 35] on span "2025 Sep. 26th" at bounding box center [103, 35] width 14 height 6
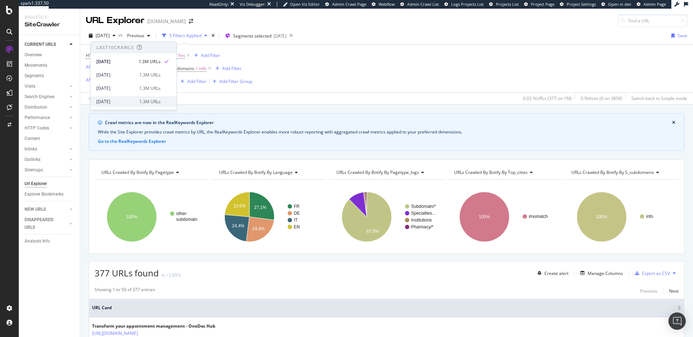
click at [112, 101] on div "2025 Sep. 5th" at bounding box center [115, 102] width 39 height 6
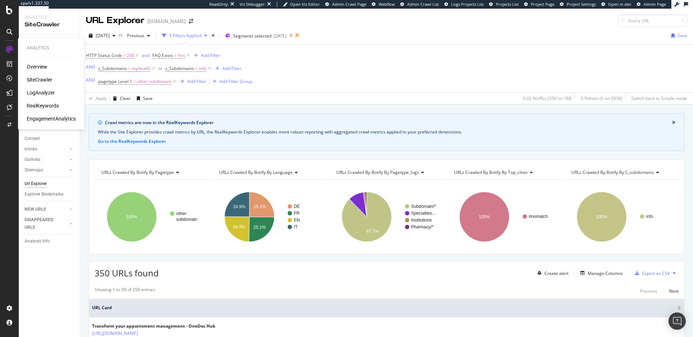
click at [42, 108] on div "RealKeywords" at bounding box center [43, 105] width 32 height 7
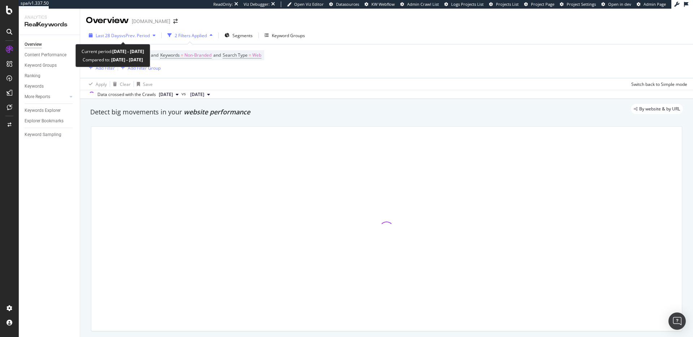
click at [150, 36] on span "vs Prev. Period" at bounding box center [135, 35] width 29 height 6
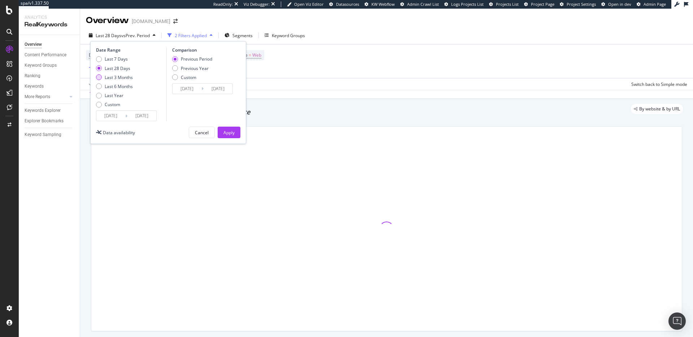
click at [121, 80] on div "Last 3 Months" at bounding box center [119, 77] width 28 height 6
type input "[DATE]"
type input "2025/06/28"
click at [180, 67] on div "Previous Year" at bounding box center [192, 68] width 40 height 6
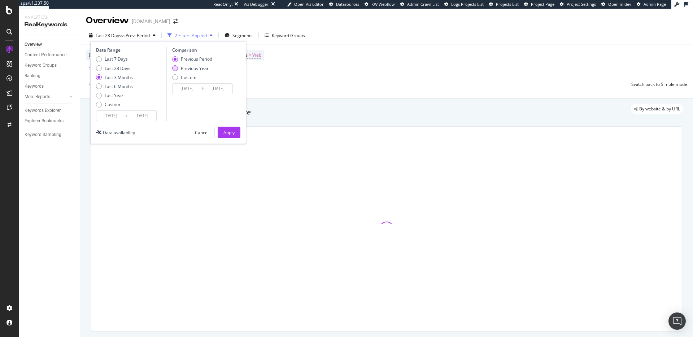
type input "[DATE]"
click at [233, 137] on div "Apply" at bounding box center [228, 132] width 11 height 11
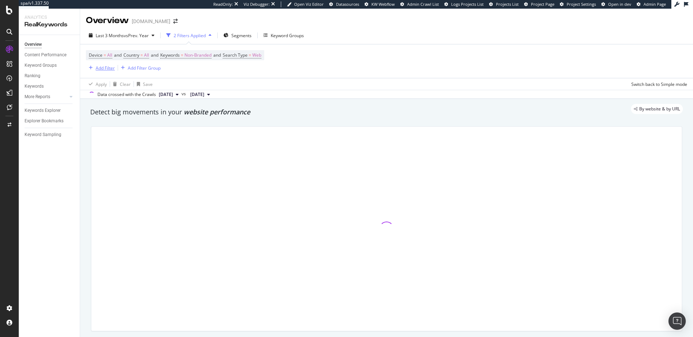
click at [97, 65] on div "Add Filter" at bounding box center [105, 68] width 19 height 6
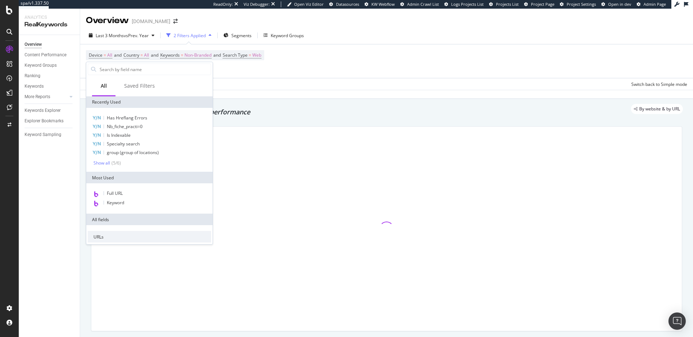
scroll to position [95, 0]
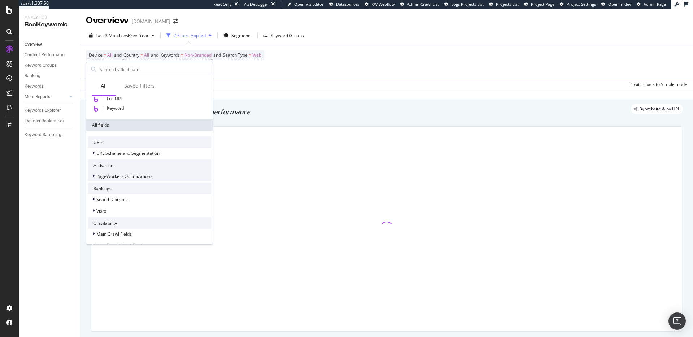
click at [137, 175] on span "PageWorkers Optimizations" at bounding box center [124, 176] width 56 height 6
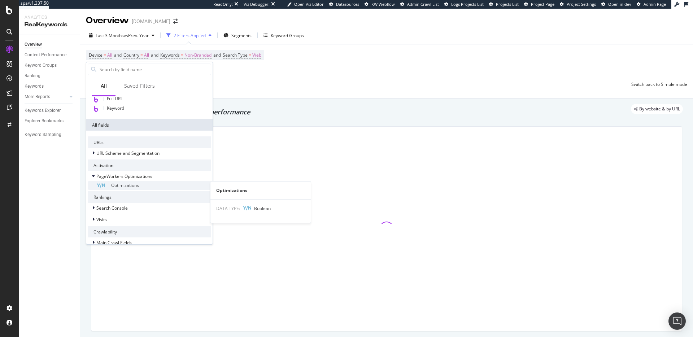
click at [124, 187] on span "Optimizations" at bounding box center [125, 185] width 28 height 6
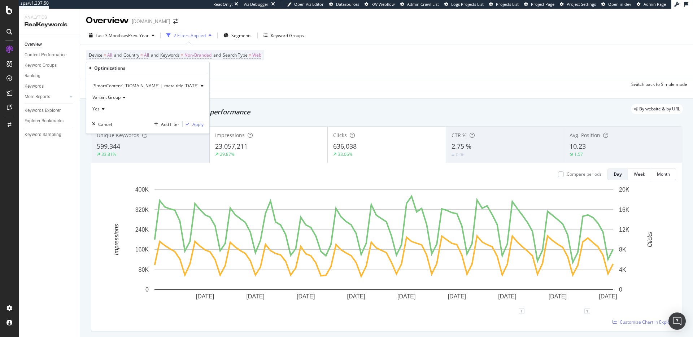
click at [132, 81] on div "[SmartContent] info.onedoc.ch | meta title 22.09.2025" at bounding box center [148, 86] width 112 height 12
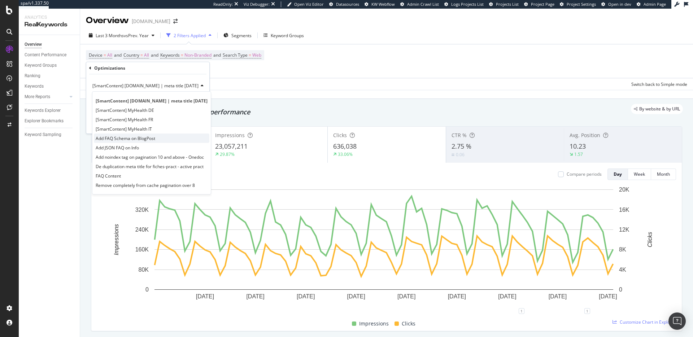
click at [135, 135] on span "Add FAQ Schema on BlogPost" at bounding box center [126, 138] width 60 height 6
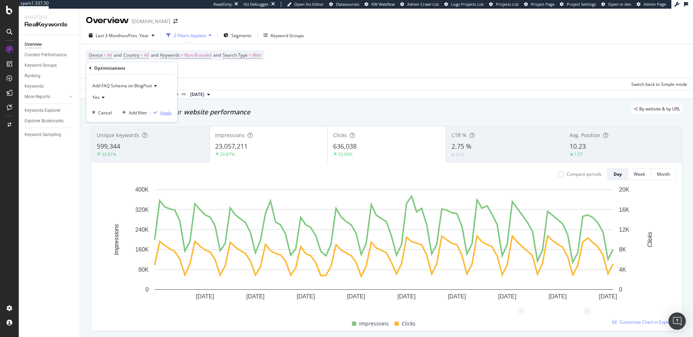
click at [166, 112] on div "Apply" at bounding box center [165, 113] width 11 height 6
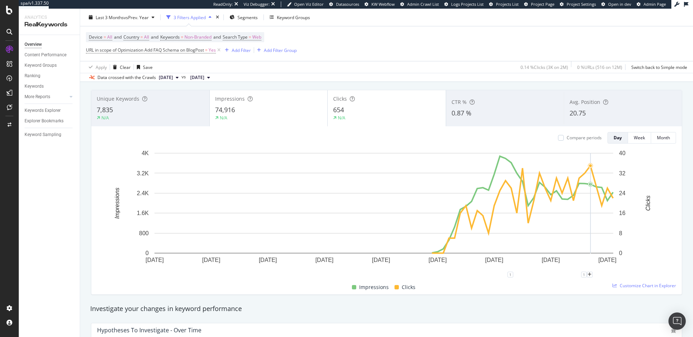
scroll to position [29, 0]
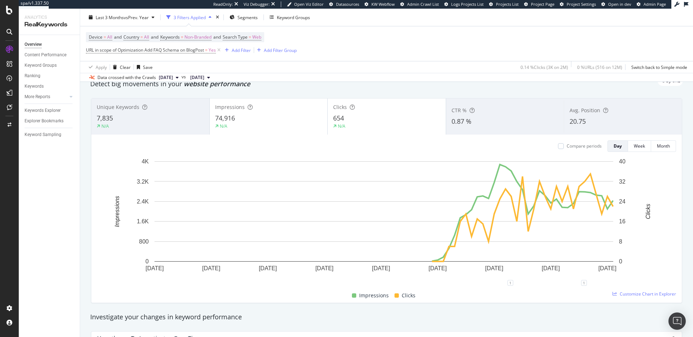
click at [582, 126] on div "20.75" at bounding box center [622, 121] width 107 height 9
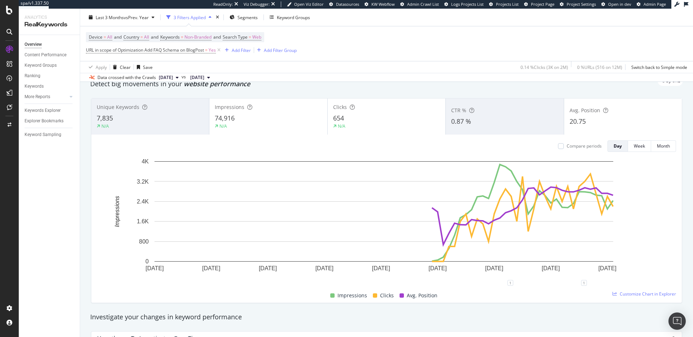
click at [582, 126] on div "20.75" at bounding box center [622, 121] width 107 height 9
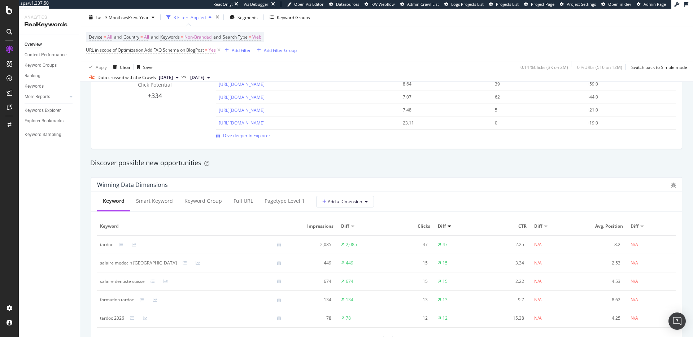
scroll to position [0, 0]
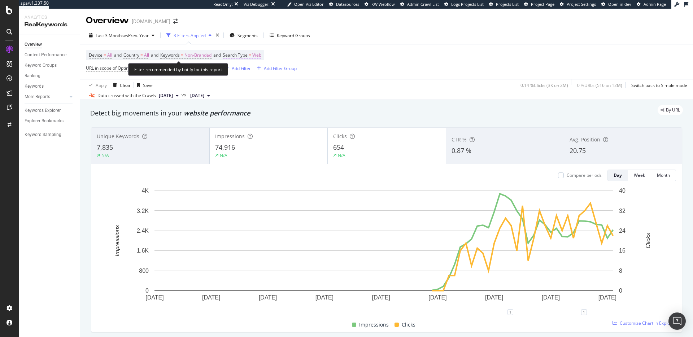
click at [261, 55] on span "Web" at bounding box center [256, 55] width 9 height 10
click at [243, 70] on span "Web" at bounding box center [240, 72] width 9 height 6
click at [398, 69] on div "Device = All and Country = All and Keywords = Non-Branded and Search Type = Web…" at bounding box center [386, 61] width 601 height 35
click at [60, 111] on link "Keywords Explorer" at bounding box center [50, 111] width 50 height 8
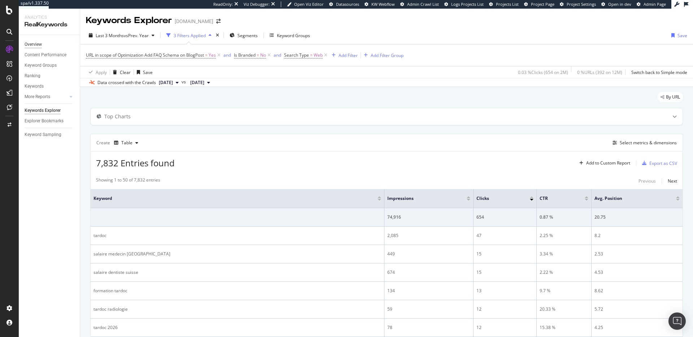
click at [37, 46] on div "Overview" at bounding box center [33, 45] width 17 height 8
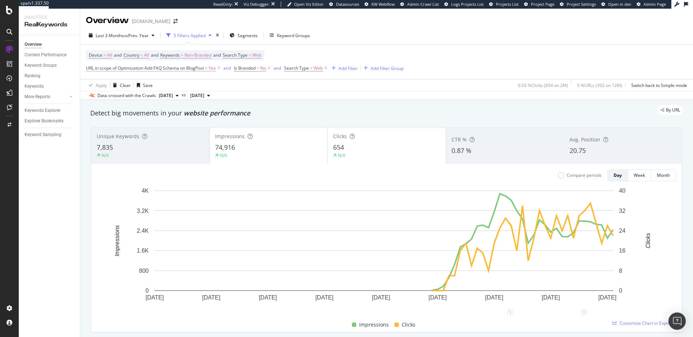
click at [155, 68] on span "URL in scope of Optimization Add FAQ Schema on BlogPost" at bounding box center [145, 68] width 118 height 6
click at [139, 89] on div "Add FAQ Schema on BlogPost" at bounding box center [131, 85] width 79 height 12
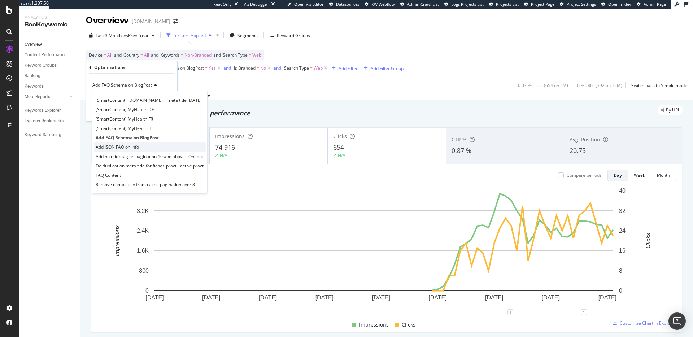
click at [134, 148] on span "Add JSON FAQ on Info" at bounding box center [117, 147] width 43 height 6
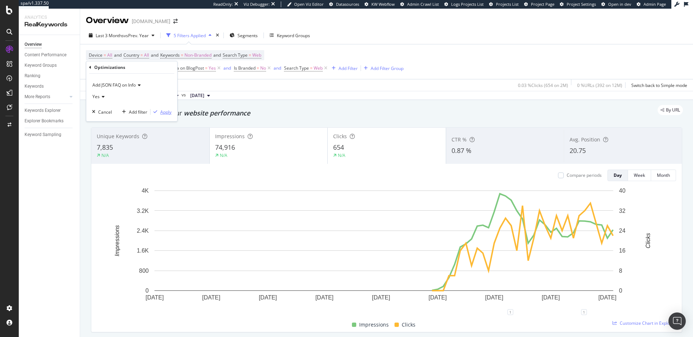
click at [162, 113] on div "Apply" at bounding box center [165, 112] width 11 height 6
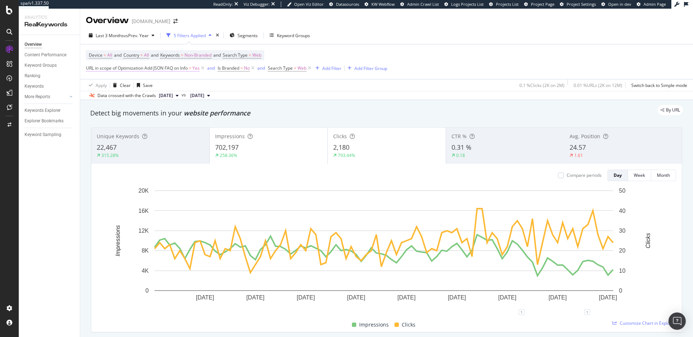
click at [172, 71] on span "URL in scope of Optimization Add JSON FAQ on Info = Yes" at bounding box center [143, 68] width 114 height 6
click at [132, 91] on div "Yes" at bounding box center [131, 97] width 79 height 12
click at [128, 84] on span "Add JSON FAQ on Info" at bounding box center [113, 85] width 43 height 6
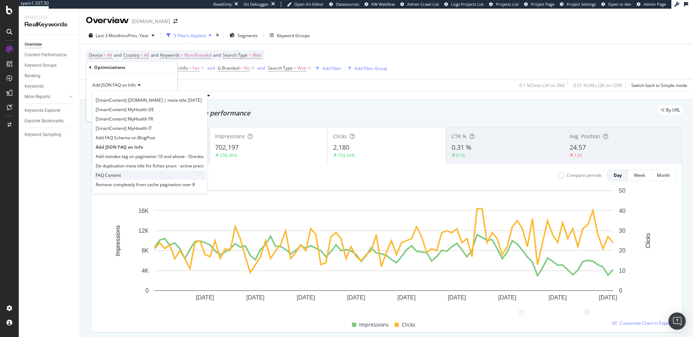
click at [167, 173] on div "FAQ Content" at bounding box center [150, 174] width 112 height 9
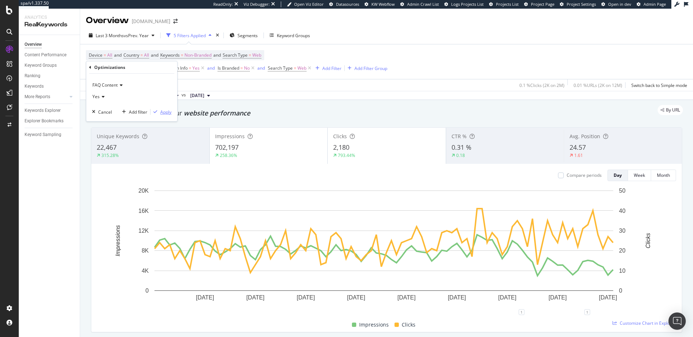
click at [168, 110] on div "Apply" at bounding box center [165, 112] width 11 height 6
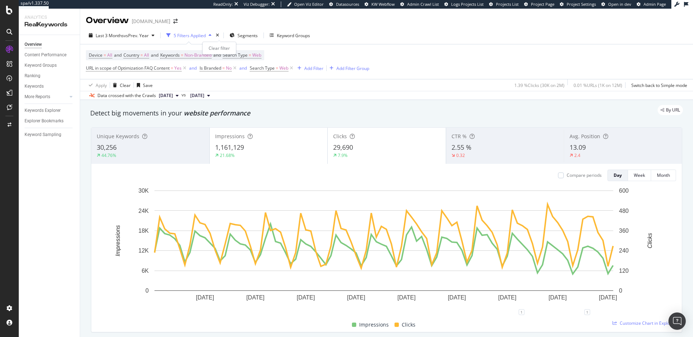
click at [217, 35] on div "times" at bounding box center [217, 35] width 6 height 7
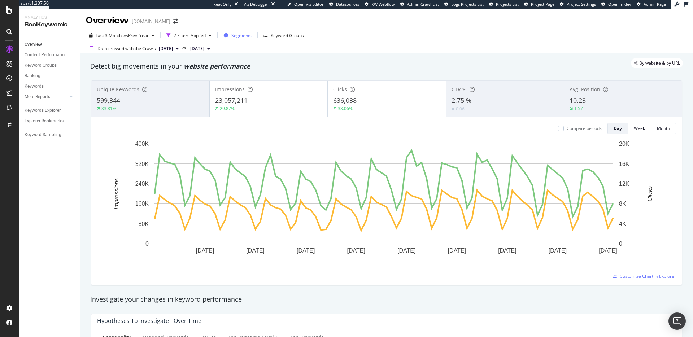
click at [236, 36] on span "Segments" at bounding box center [241, 35] width 20 height 6
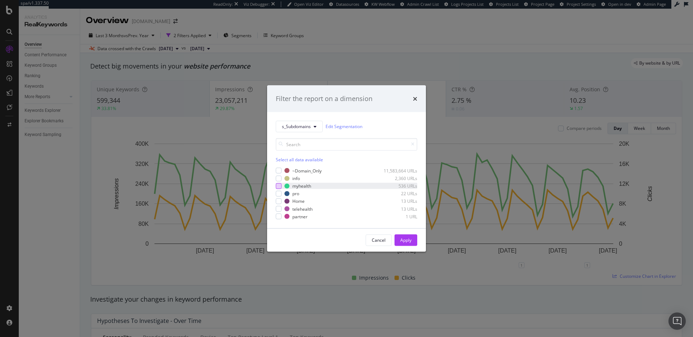
click at [279, 184] on div "modal" at bounding box center [279, 186] width 6 height 6
click at [402, 244] on div "Apply" at bounding box center [405, 240] width 11 height 11
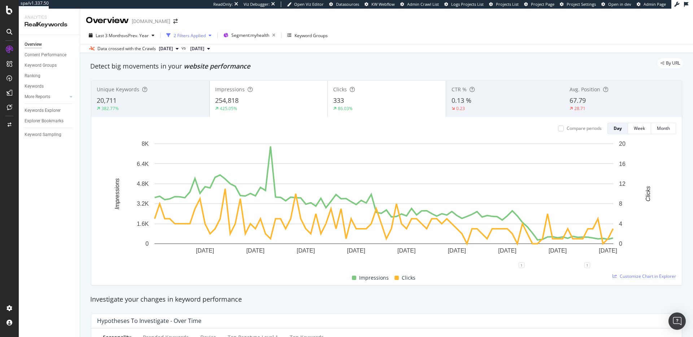
click at [208, 34] on div "button" at bounding box center [210, 35] width 9 height 4
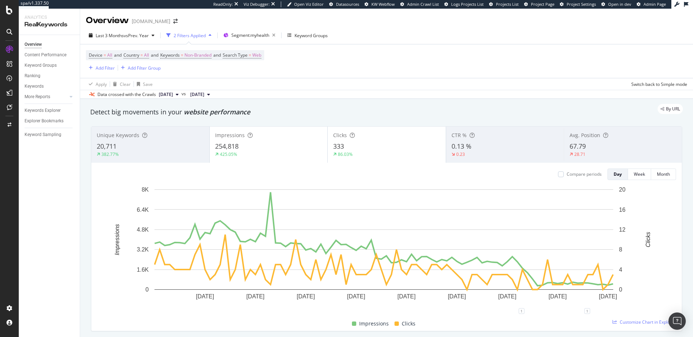
click at [343, 62] on div "Device = All and Country = All and Keywords = Non-Branded and Search Type = Web…" at bounding box center [386, 61] width 601 height 34
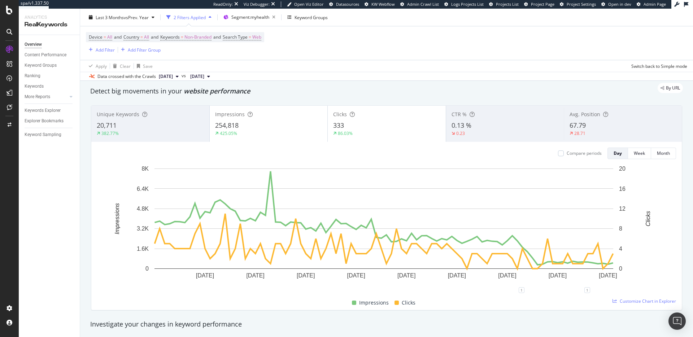
scroll to position [48, 0]
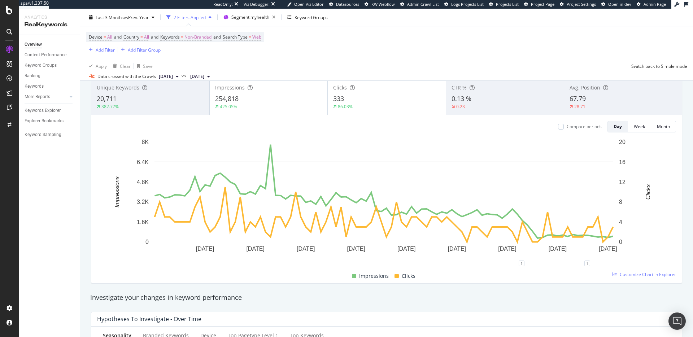
click at [589, 108] on div "28.71" at bounding box center [622, 107] width 107 height 6
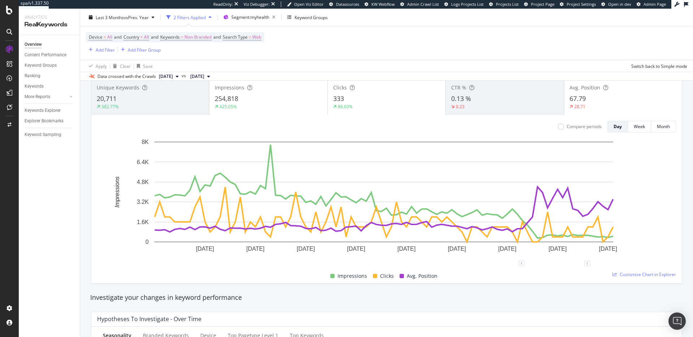
click at [589, 107] on div "28.71" at bounding box center [622, 107] width 107 height 6
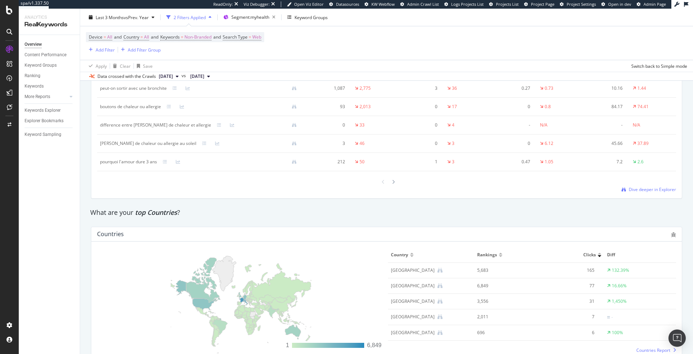
scroll to position [919, 0]
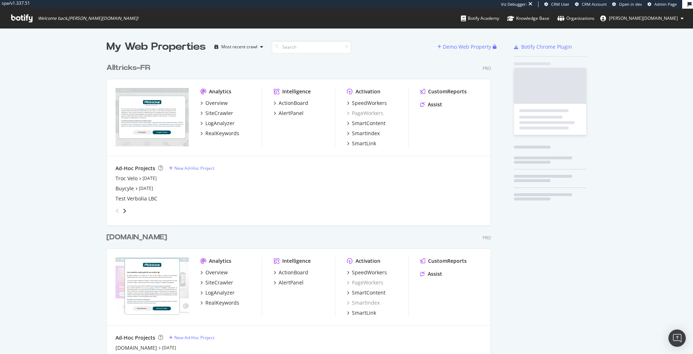
scroll to position [809, 390]
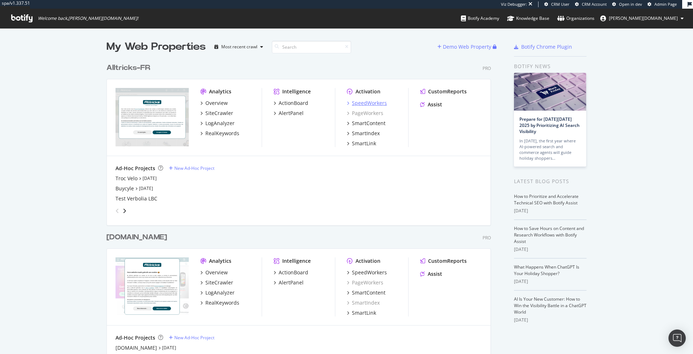
click at [359, 103] on div "SpeedWorkers" at bounding box center [369, 103] width 35 height 7
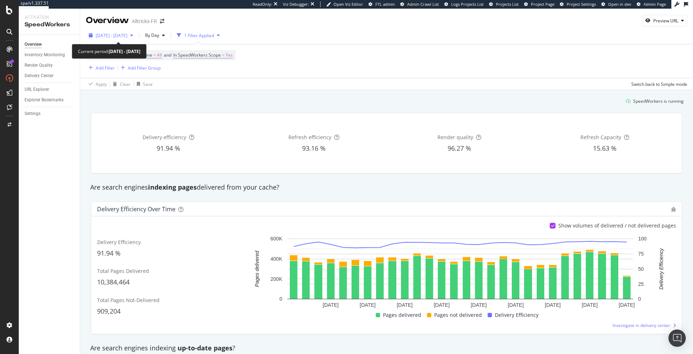
click at [127, 37] on span "[DATE] - [DATE]" at bounding box center [112, 35] width 32 height 6
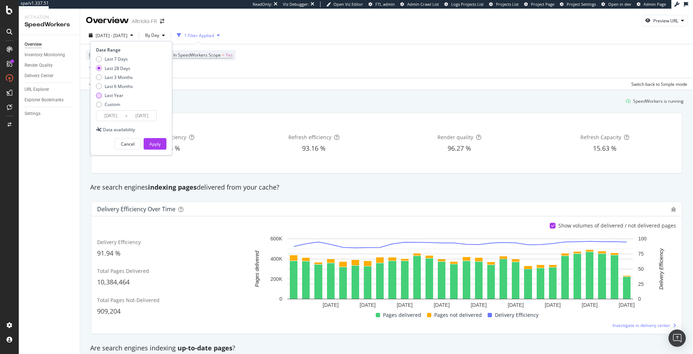
click at [122, 96] on div "Last Year" at bounding box center [114, 95] width 19 height 6
type input "[DATE]"
click at [154, 143] on div "Apply" at bounding box center [154, 144] width 11 height 6
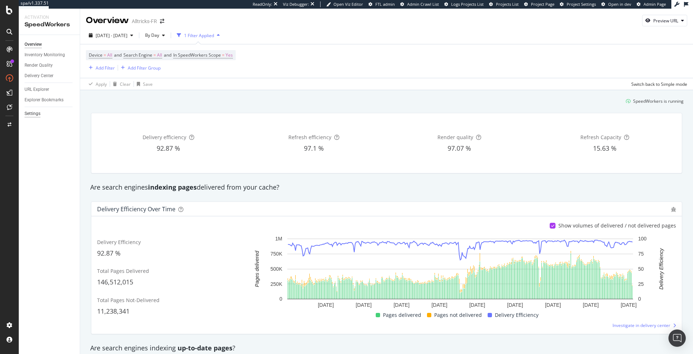
click at [31, 114] on div "Settings" at bounding box center [33, 114] width 16 height 8
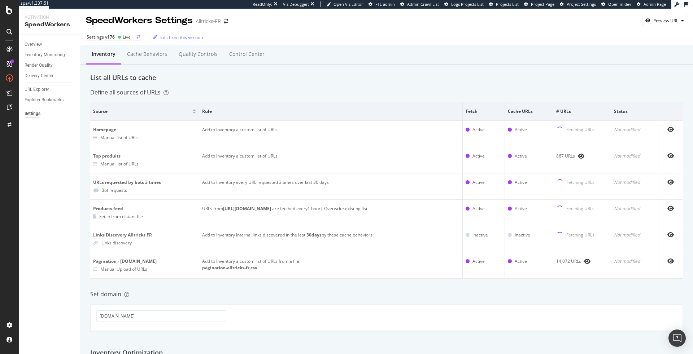
click at [97, 36] on div "Settings v176" at bounding box center [101, 37] width 28 height 6
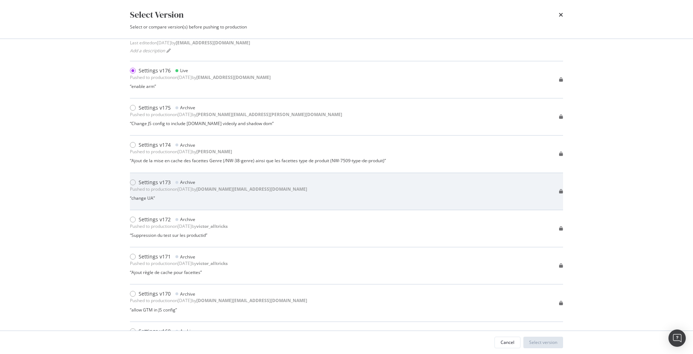
scroll to position [40, 0]
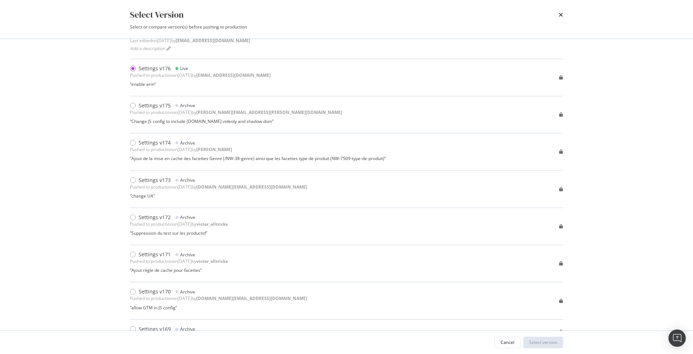
click at [563, 16] on div "Select Version Select or compare version(s) before pushing to production" at bounding box center [346, 19] width 462 height 39
click at [562, 15] on icon "times" at bounding box center [561, 15] width 4 height 6
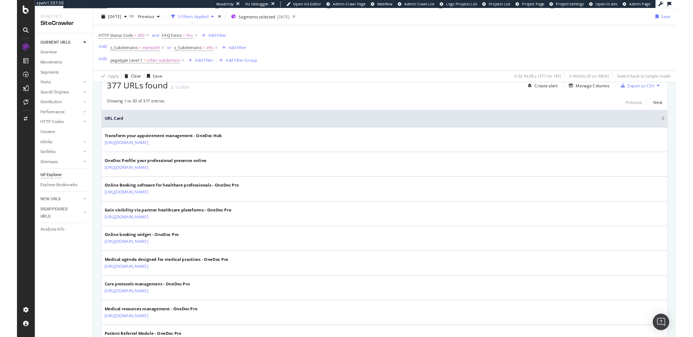
scroll to position [183, 0]
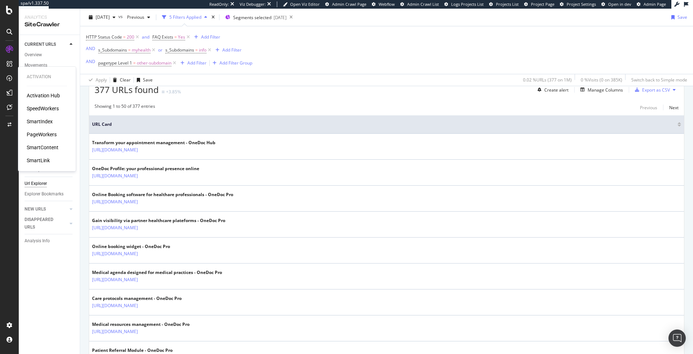
click at [41, 122] on div "SmartIndex" at bounding box center [40, 121] width 26 height 7
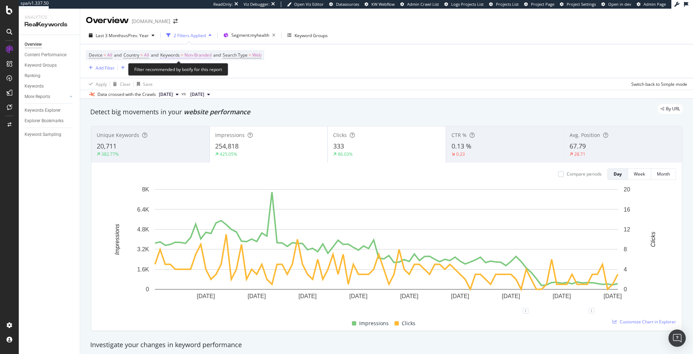
click at [201, 53] on span "Non-Branded" at bounding box center [197, 55] width 27 height 10
click at [194, 70] on span "Non-Branded" at bounding box center [186, 72] width 30 height 6
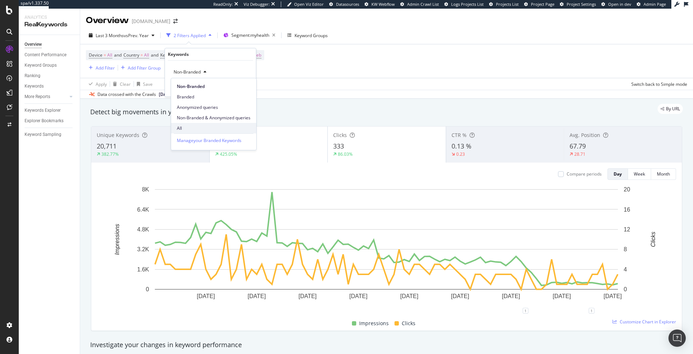
click at [198, 129] on span "All" at bounding box center [214, 128] width 74 height 6
click at [245, 86] on div "Apply" at bounding box center [244, 87] width 11 height 6
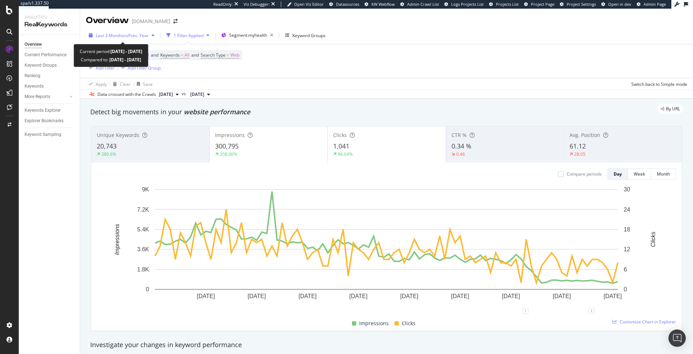
click at [136, 32] on span "vs Prev. Year" at bounding box center [136, 35] width 25 height 6
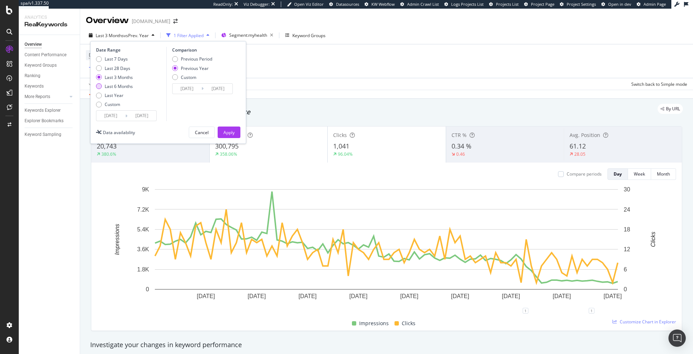
click at [125, 88] on div "Last 6 Months" at bounding box center [119, 86] width 28 height 6
type input "[DATE]"
click at [237, 127] on button "Apply" at bounding box center [229, 133] width 23 height 12
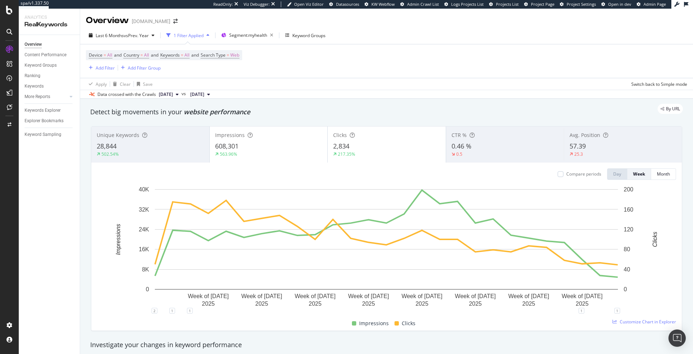
click at [575, 145] on span "57.39" at bounding box center [577, 146] width 16 height 9
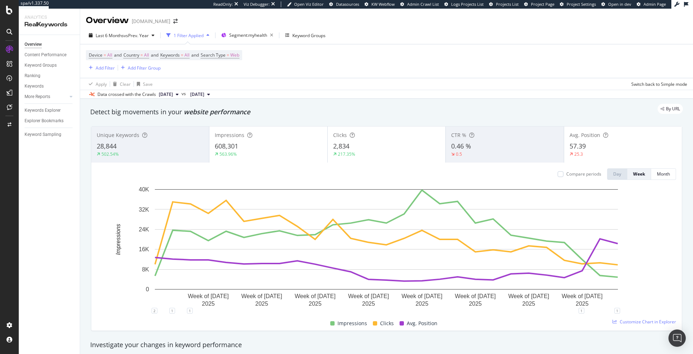
click at [575, 145] on span "57.39" at bounding box center [577, 146] width 16 height 9
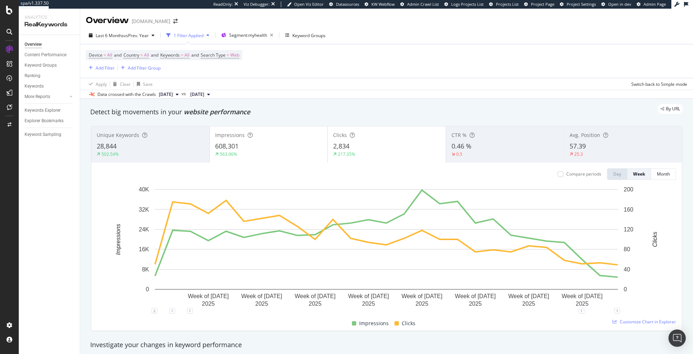
click at [170, 147] on div "28,844" at bounding box center [150, 146] width 107 height 9
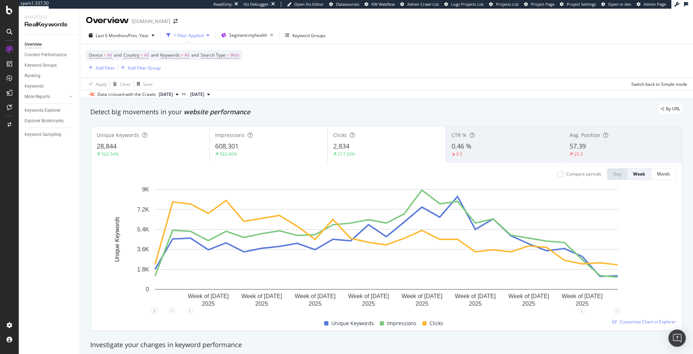
click at [170, 147] on div "28,844" at bounding box center [150, 146] width 107 height 9
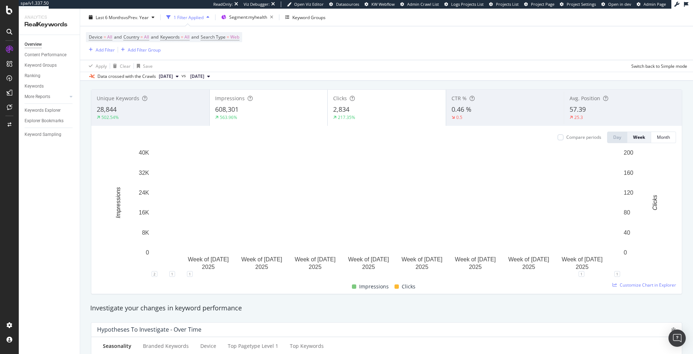
scroll to position [37, 0]
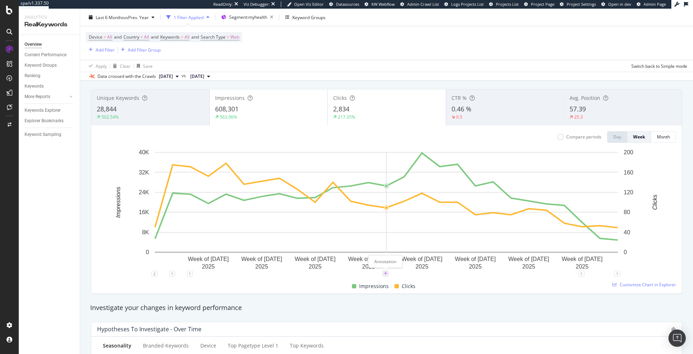
click at [384, 275] on icon "plus" at bounding box center [386, 274] width 4 height 4
click at [391, 206] on input "[DATE]" at bounding box center [375, 206] width 45 height 13
type input "[DATE]"
click at [365, 220] on textarea at bounding box center [385, 230] width 64 height 22
paste textarea "June core update"
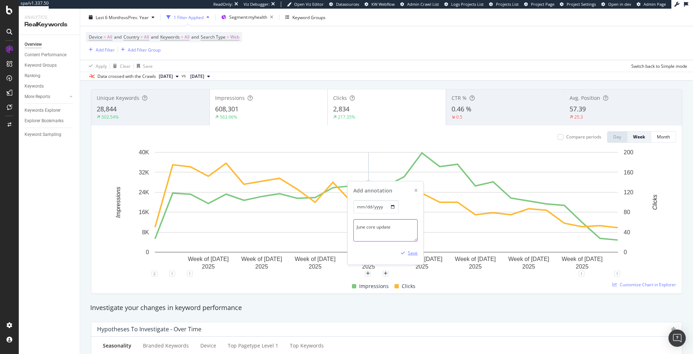
type textarea "June core update"
click at [410, 252] on div "Save" at bounding box center [413, 253] width 10 height 6
click at [439, 272] on icon "plus" at bounding box center [439, 274] width 4 height 4
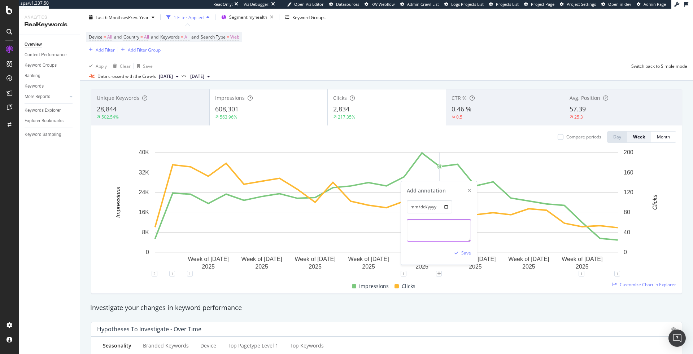
click at [437, 229] on textarea at bounding box center [439, 230] width 64 height 22
paste textarea "END June core update"
type textarea "END June core update"
click at [466, 254] on div "Save" at bounding box center [466, 253] width 10 height 6
click at [482, 286] on div "Impressions Clicks" at bounding box center [383, 287] width 579 height 14
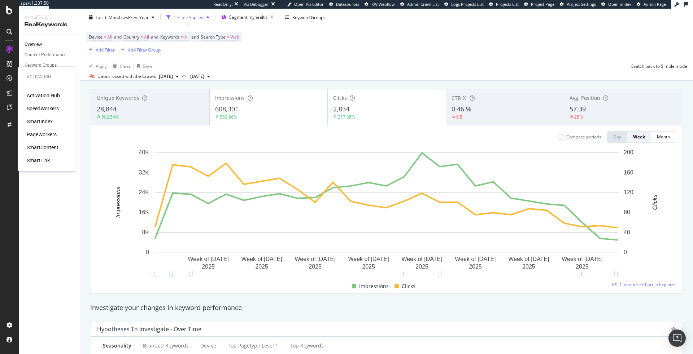
click at [45, 107] on div "SpeedWorkers" at bounding box center [43, 108] width 32 height 7
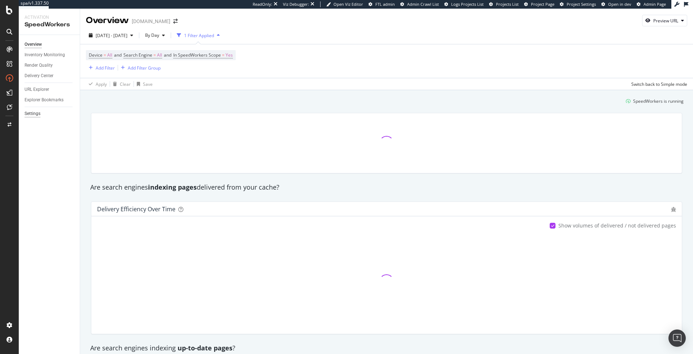
click at [38, 113] on div "Settings" at bounding box center [33, 114] width 16 height 8
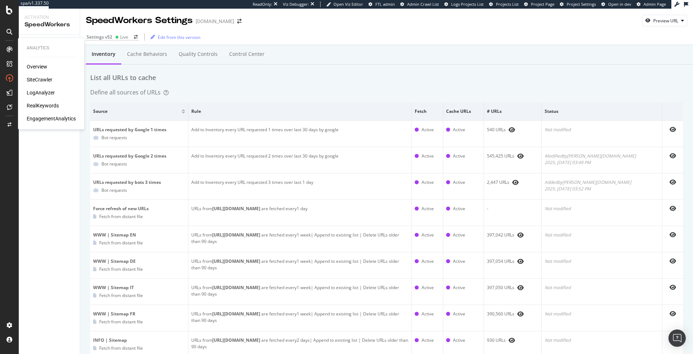
click at [44, 90] on div "LogAnalyzer" at bounding box center [41, 92] width 28 height 7
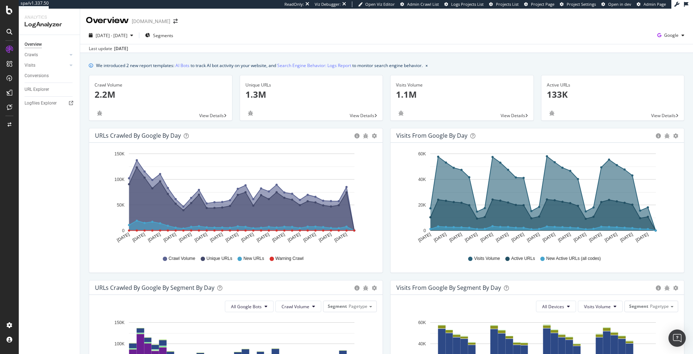
click at [176, 41] on div "Segments" at bounding box center [159, 36] width 34 height 12
click at [173, 34] on span "Segments" at bounding box center [163, 35] width 20 height 6
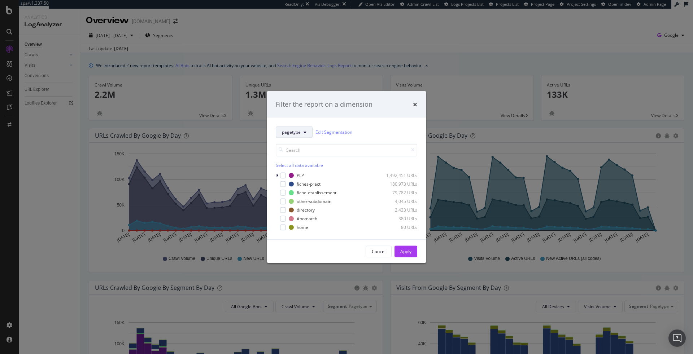
click at [298, 129] on span "pagetype" at bounding box center [291, 132] width 19 height 6
click at [301, 217] on div "pagetype-info" at bounding box center [296, 223] width 40 height 13
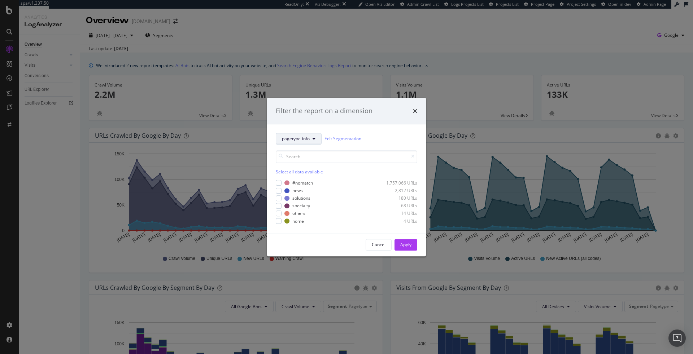
click at [298, 140] on span "pagetype-info" at bounding box center [296, 139] width 28 height 6
click at [300, 221] on span "s_Subdomains" at bounding box center [296, 218] width 29 height 6
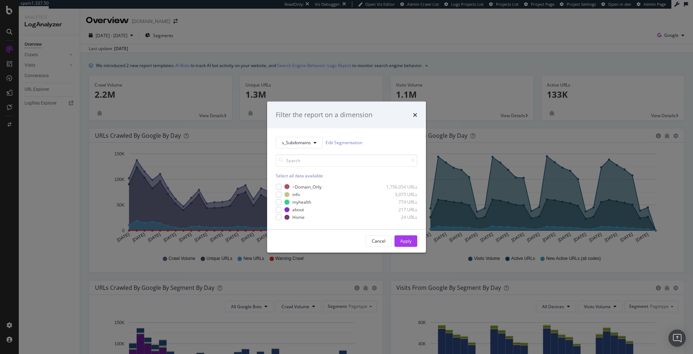
click at [278, 205] on div "~Domain_Only 1,756,054 URLs info 3,075 URLs myhealth 774 URLs about 217 URLs Ho…" at bounding box center [346, 202] width 141 height 37
click at [278, 202] on div "modal" at bounding box center [279, 202] width 6 height 6
click at [403, 237] on div "Apply" at bounding box center [405, 241] width 11 height 11
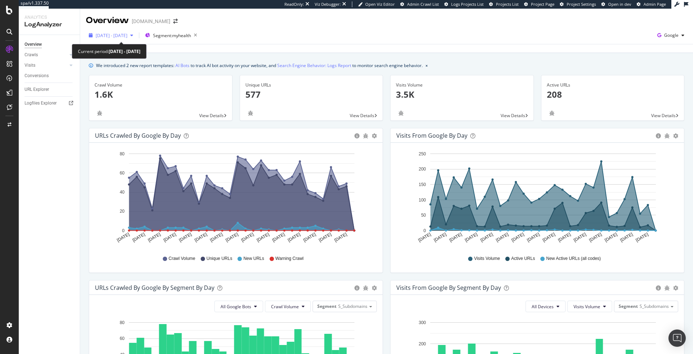
click at [127, 36] on span "2025 Aug. 31st - Sep. 29th" at bounding box center [112, 35] width 32 height 6
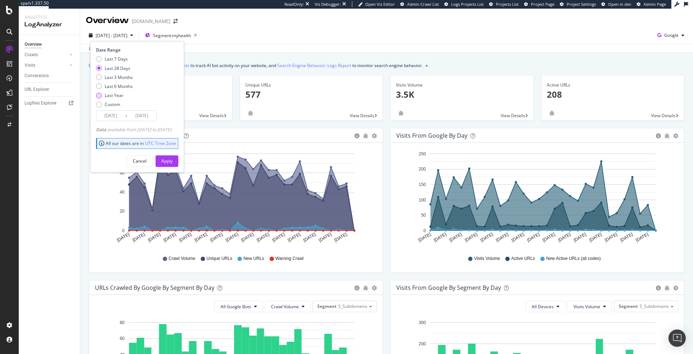
click at [117, 95] on div "Last Year" at bounding box center [114, 95] width 19 height 6
type input "2024/09/30"
click at [173, 157] on div "Apply" at bounding box center [166, 161] width 11 height 11
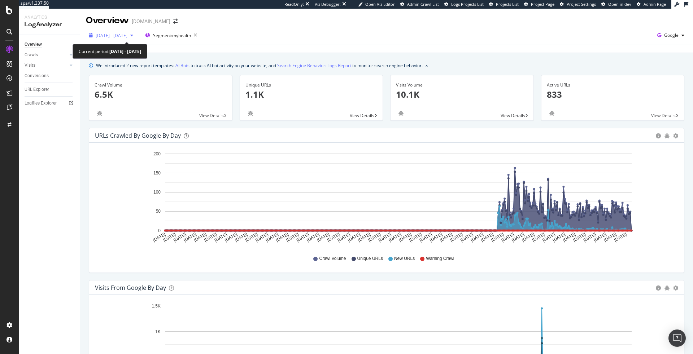
click at [127, 37] on span "2024 Sep. 30th - 2025 Sep. 29th" at bounding box center [112, 35] width 32 height 6
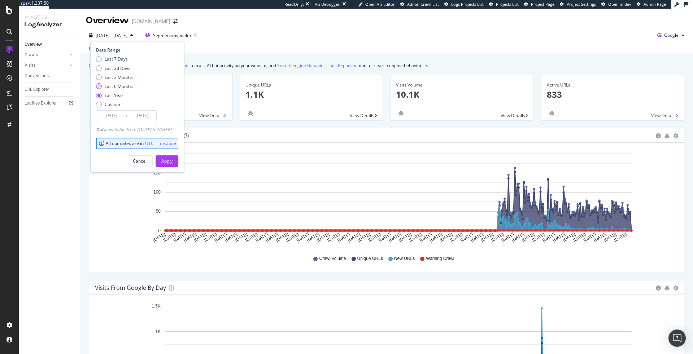
click at [116, 83] on div "Last 6 Months" at bounding box center [119, 86] width 28 height 6
type input "2025/03/30"
click at [169, 160] on button "Apply" at bounding box center [167, 162] width 23 height 12
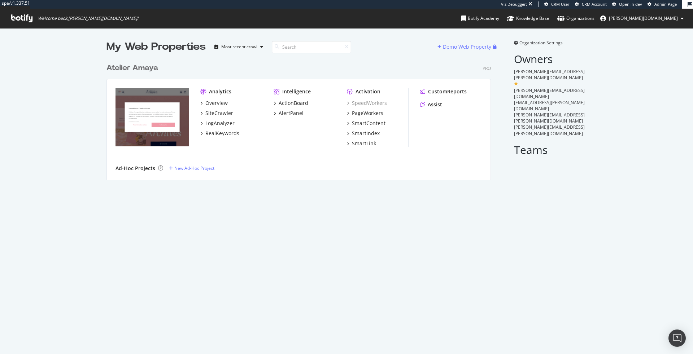
scroll to position [126, 390]
click at [226, 136] on div "RealKeywords" at bounding box center [222, 133] width 34 height 7
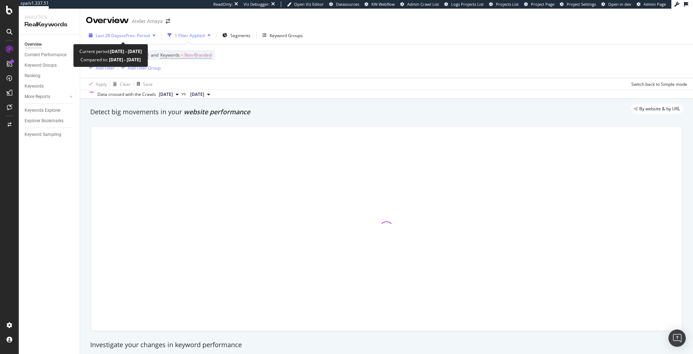
click at [119, 36] on span "Last 28 Days" at bounding box center [109, 35] width 26 height 6
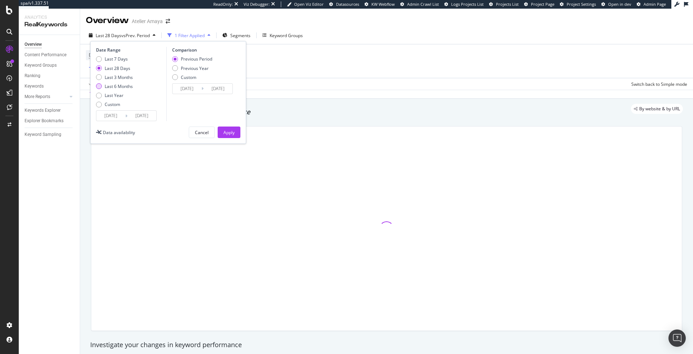
click at [120, 84] on div "Last 6 Months" at bounding box center [119, 86] width 28 height 6
type input "[DATE]"
click at [193, 67] on div "Previous Year" at bounding box center [195, 68] width 28 height 6
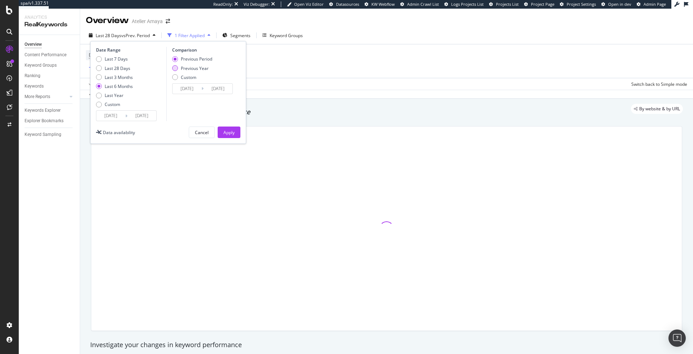
type input "[DATE]"
click at [224, 132] on div "Apply" at bounding box center [228, 133] width 11 height 6
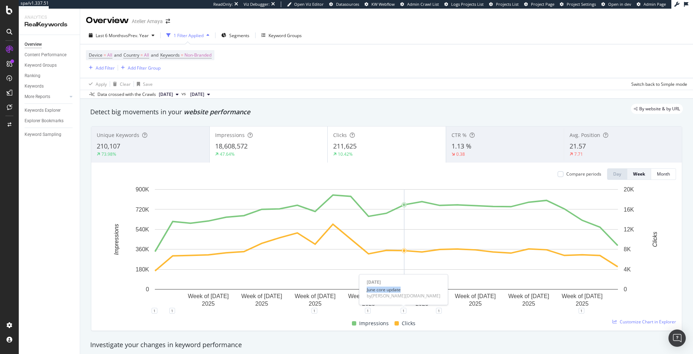
drag, startPoint x: 402, startPoint y: 289, endPoint x: 364, endPoint y: 289, distance: 37.9
click at [364, 289] on div "[DATE] June core update by [PERSON_NAME][DOMAIN_NAME]" at bounding box center [403, 290] width 89 height 31
copy div "June core update"
drag, startPoint x: 402, startPoint y: 290, endPoint x: 450, endPoint y: 289, distance: 48.0
click at [450, 289] on div "END June core update" at bounding box center [439, 290] width 74 height 6
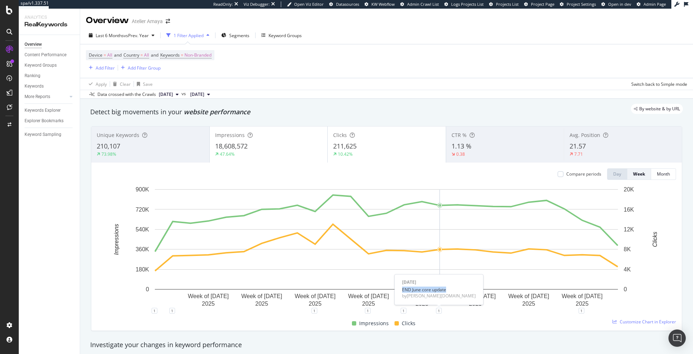
copy div "END June core update"
click at [430, 327] on div "Impressions Clicks" at bounding box center [383, 324] width 579 height 14
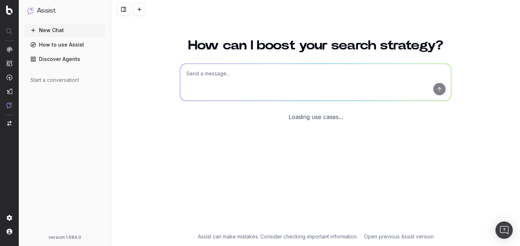
scroll to position [34, 0]
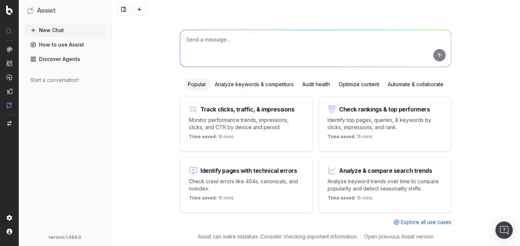
click at [306, 34] on textarea at bounding box center [315, 48] width 271 height 37
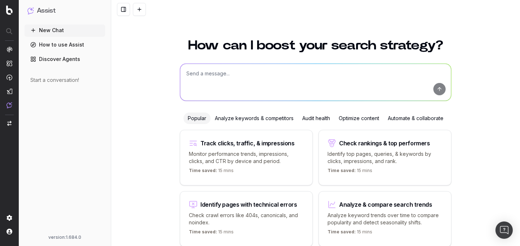
click at [206, 81] on textarea at bounding box center [315, 82] width 271 height 37
paste textarea "[URL][DOMAIN_NAME]"
type textarea "What's the CSS selector of the product name of this page? [URL][DOMAIN_NAME]"
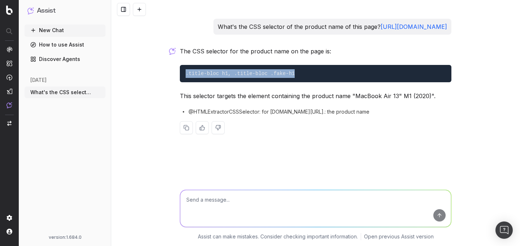
drag, startPoint x: 296, startPoint y: 83, endPoint x: 164, endPoint y: 85, distance: 132.5
click at [164, 85] on div "What's the CSS selector of the product name of this page? [URL][DOMAIN_NAME] Th…" at bounding box center [315, 123] width 409 height 246
copy code ".title-bloc h1, .title-bloc .fake-h1"
click at [292, 115] on span "@HTMLExtractorCSSSelector: for [DOMAIN_NAME][URL].: the product name" at bounding box center [278, 111] width 181 height 7
click at [213, 205] on textarea at bounding box center [315, 208] width 271 height 37
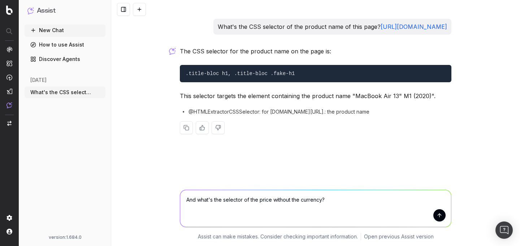
type textarea "And what's the selector of the price without the currency?"
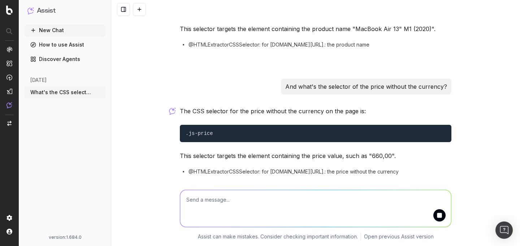
scroll to position [102, 0]
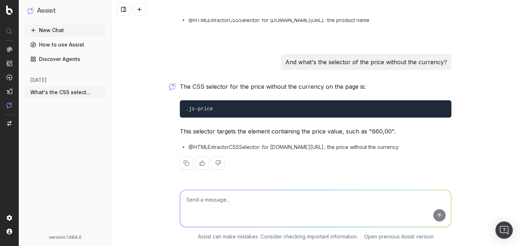
click at [252, 86] on p "The CSS selector for the price without the currency on the page is:" at bounding box center [315, 87] width 271 height 10
click at [244, 131] on p "This selector targets the element containing the price value, such as "660,00"." at bounding box center [315, 131] width 271 height 10
click at [235, 200] on textarea at bounding box center [315, 208] width 271 height 37
drag, startPoint x: 218, startPoint y: 110, endPoint x: 177, endPoint y: 109, distance: 41.1
click at [180, 109] on pre ".js-price" at bounding box center [315, 108] width 271 height 17
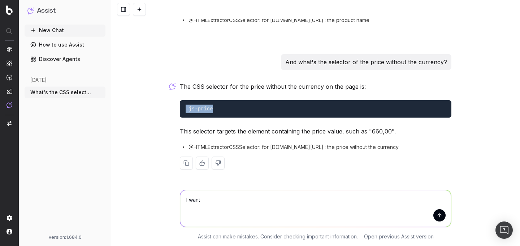
copy code ".js-price"
click at [259, 113] on pre ".js-price" at bounding box center [315, 108] width 271 height 17
click at [246, 207] on textarea "I want" at bounding box center [315, 208] width 271 height 37
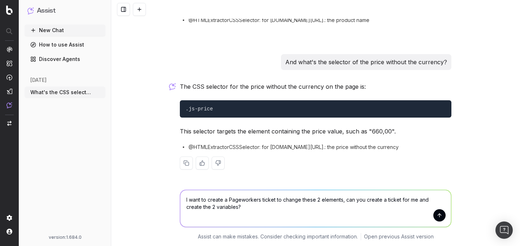
type textarea "I want to create a Pageworkers ticket to change these 2 elements, can you creat…"
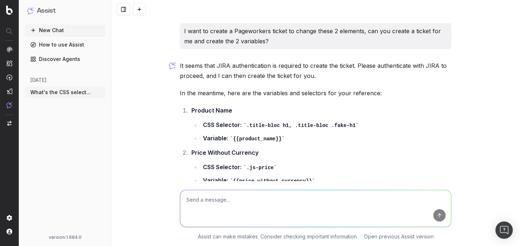
scroll to position [365, 0]
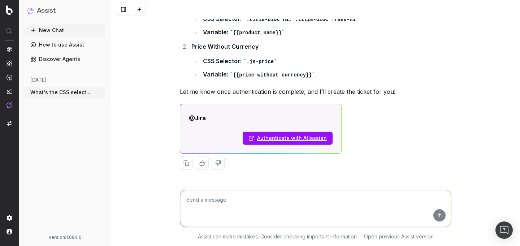
click at [253, 203] on textarea at bounding box center [315, 208] width 271 height 37
type textarea "I"
type textarea "Push it to Pageworkers, not Jira"
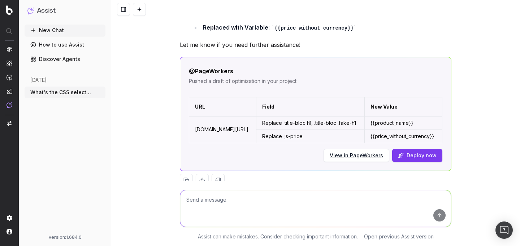
scroll to position [700, 0]
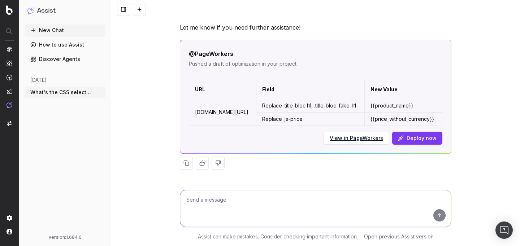
click at [346, 143] on button "View in PageWorkers" at bounding box center [356, 138] width 66 height 13
click at [342, 139] on link "View in PageWorkers" at bounding box center [355, 138] width 53 height 7
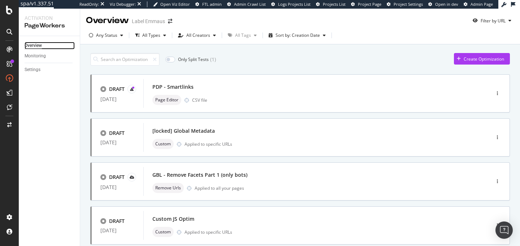
click at [37, 46] on div "Overview" at bounding box center [33, 46] width 17 height 8
click at [481, 60] on div "Create Optimization" at bounding box center [483, 59] width 40 height 6
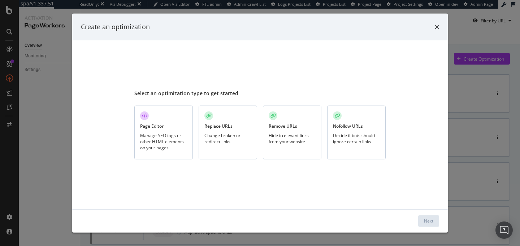
click at [161, 120] on div "Page Editor Manage SEO tags or other HTML elements on your pages" at bounding box center [163, 133] width 58 height 54
click at [431, 221] on div "Next" at bounding box center [428, 221] width 9 height 6
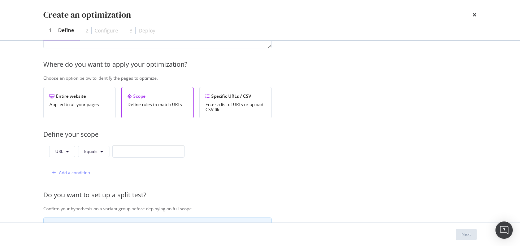
scroll to position [94, 0]
type input "test"
click at [157, 149] on input "modal" at bounding box center [148, 150] width 72 height 13
paste input "[URL][DOMAIN_NAME]"
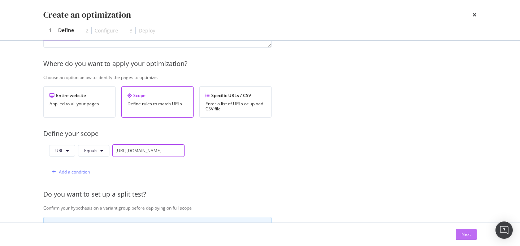
type input "[URL][DOMAIN_NAME]"
click at [466, 234] on div "Next" at bounding box center [465, 234] width 9 height 6
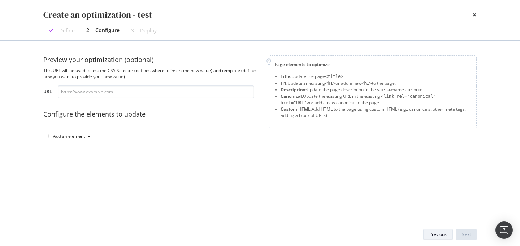
scroll to position [0, 0]
click at [85, 136] on div "modal" at bounding box center [89, 136] width 9 height 4
click at [77, 196] on div "Custom HTML" at bounding box center [76, 198] width 29 height 6
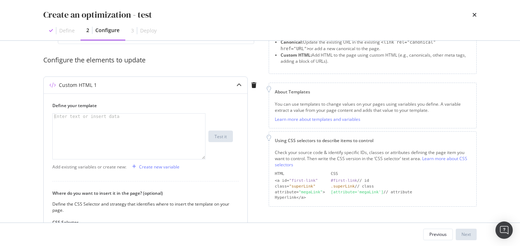
scroll to position [61, 0]
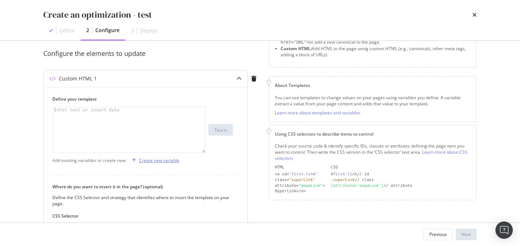
click at [169, 162] on div "Create new variable" at bounding box center [159, 160] width 40 height 6
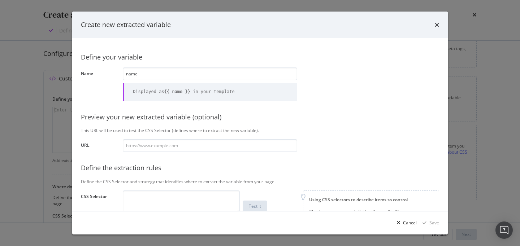
type input "name"
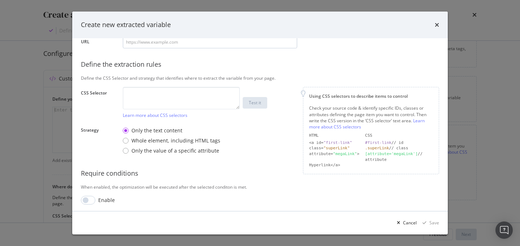
scroll to position [106, 0]
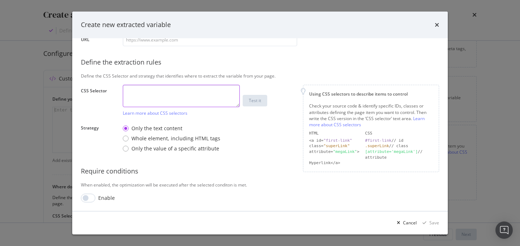
click at [148, 90] on textarea "modal" at bounding box center [181, 96] width 117 height 22
paste textarea ".title-bloc h1, .title-bloc .fake-h1"
type textarea ".title-bloc h1, .title-bloc .fake-h1"
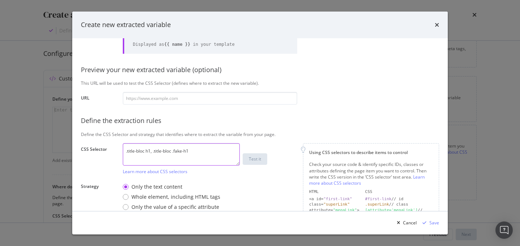
scroll to position [46, 0]
click at [195, 102] on input "modal" at bounding box center [210, 99] width 174 height 13
paste input "[URL][DOMAIN_NAME]"
type input "[URL][DOMAIN_NAME]"
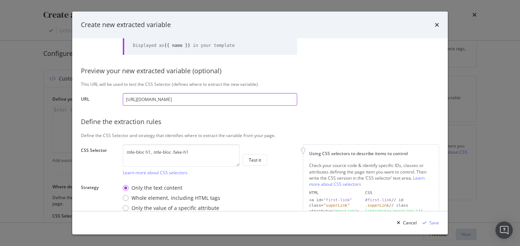
scroll to position [106, 0]
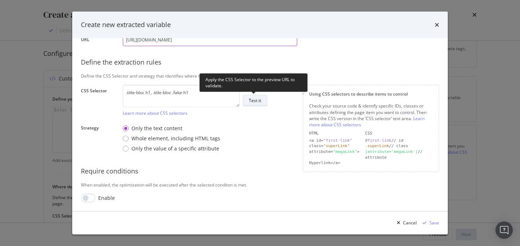
type input "[URL][DOMAIN_NAME]"
click at [262, 102] on button "Test it" at bounding box center [255, 101] width 25 height 12
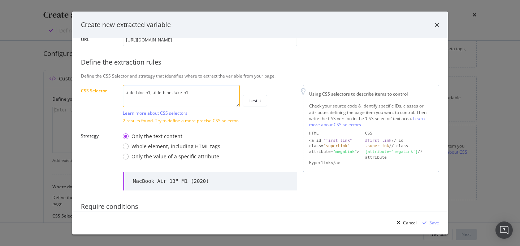
drag, startPoint x: 198, startPoint y: 99, endPoint x: 97, endPoint y: 99, distance: 101.0
click at [0, 0] on div "CSS Selector .title-bloc h1, .title-bloc .fake-h1 Learn more about CSS selector…" at bounding box center [0, 0] width 0 height 0
drag, startPoint x: 195, startPoint y: 93, endPoint x: 91, endPoint y: 92, distance: 103.9
click at [0, 0] on div "CSS Selector .title-bloc h1, .title-bloc .fake-h1 Learn more about CSS selector…" at bounding box center [0, 0] width 0 height 0
paste textarea "body > div.main-container > div.main > div.main-content > div.product-view > di…"
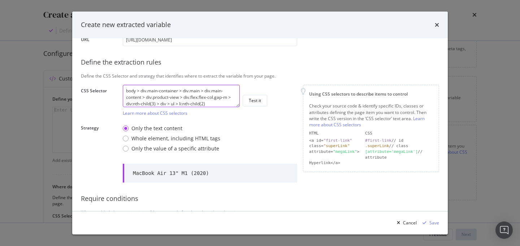
scroll to position [0, 0]
drag, startPoint x: 217, startPoint y: 102, endPoint x: 104, endPoint y: 80, distance: 115.2
click at [104, 80] on div "Define your variable Name name Displayed as {{ name }} in your template Preview…" at bounding box center [260, 85] width 358 height 289
paste textarea ".js-read-more-content.pl-l.list-disc li:has(span.body1:first-child:contains('Wi…"
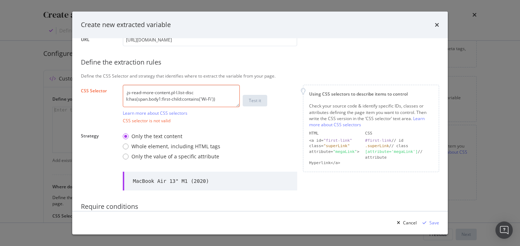
click at [126, 95] on textarea ".js-read-more-content.pl-l.list-disc li:has(span.body1:first-child:contains('Wi…" at bounding box center [181, 96] width 117 height 22
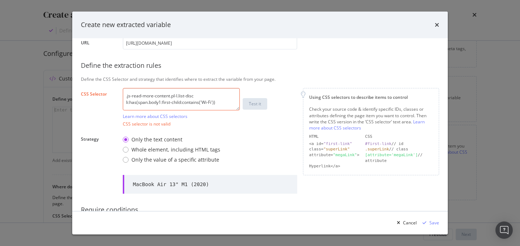
scroll to position [106, 0]
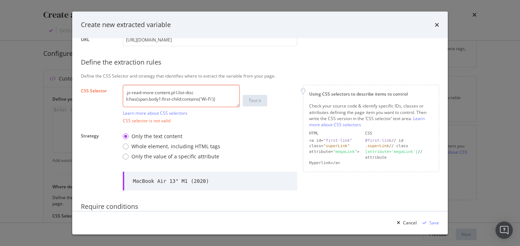
drag, startPoint x: 231, startPoint y: 100, endPoint x: 113, endPoint y: 92, distance: 119.0
click at [113, 92] on body "spa/v1.337.51 ReadOnly: Viz Debugger: Open Viz Editor FTL admin Admin Crawl Lis…" at bounding box center [260, 123] width 520 height 246
paste textarea "body > div.main-container > div.main > div.main-content > div.product-view > di…"
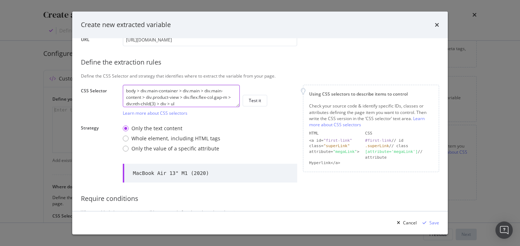
scroll to position [3, 0]
drag, startPoint x: 185, startPoint y: 105, endPoint x: 124, endPoint y: 91, distance: 63.4
click at [124, 91] on textarea "body > div.main-container > div.main > div.main-content > div.product-view > di…" at bounding box center [181, 96] width 117 height 22
paste textarea "modal"
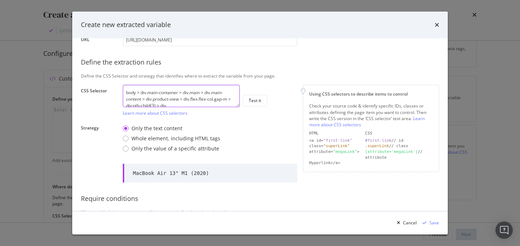
drag, startPoint x: 181, startPoint y: 106, endPoint x: 113, endPoint y: 85, distance: 71.5
click at [113, 85] on div "Define your variable Name name Displayed as {{ name }} in your template Preview…" at bounding box center [260, 85] width 358 height 289
paste textarea ".flex.flex-col.gap-s > p.body2:contains('Caractéristiques') +"
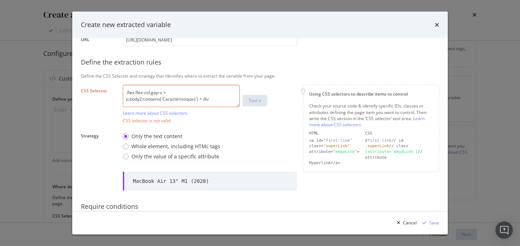
drag, startPoint x: 127, startPoint y: 94, endPoint x: 116, endPoint y: 82, distance: 15.9
click at [116, 82] on div "Define your variable Name name Displayed as {{ name }} in your template Preview…" at bounding box center [260, 89] width 358 height 297
click at [112, 112] on label "CSS Selector" at bounding box center [99, 105] width 36 height 34
click at [150, 102] on textarea ".flex.flex-col.gap-s > p.body2:contains('Caractéristiques') + div" at bounding box center [181, 96] width 117 height 22
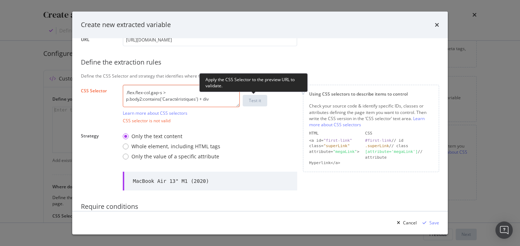
click at [277, 79] on div "Apply the CSS Selector to the preview URL to validate." at bounding box center [253, 82] width 108 height 19
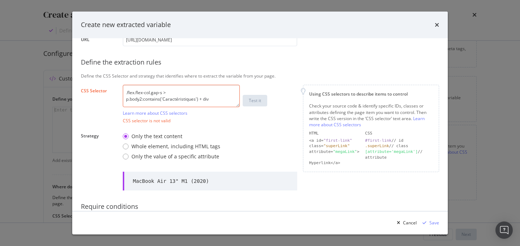
click at [284, 64] on div "Define the extraction rules" at bounding box center [260, 62] width 358 height 9
drag, startPoint x: 218, startPoint y: 99, endPoint x: 106, endPoint y: 99, distance: 112.2
click at [0, 0] on div "CSS Selector .flex.flex-col.gap-s > p.body2:contains('Caractéristiques') + div …" at bounding box center [0, 0] width 0 height 0
paste textarea "js-read-more-wrapper .js-read-more-content.body1"
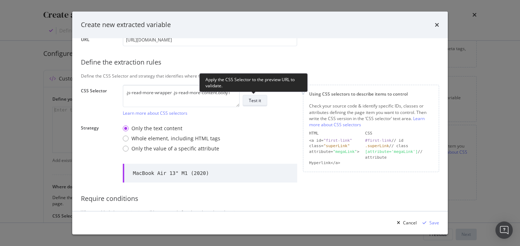
click at [255, 102] on div "Test it" at bounding box center [255, 100] width 12 height 6
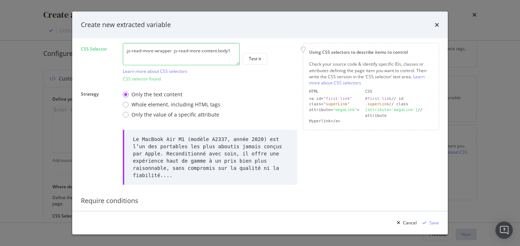
scroll to position [116, 0]
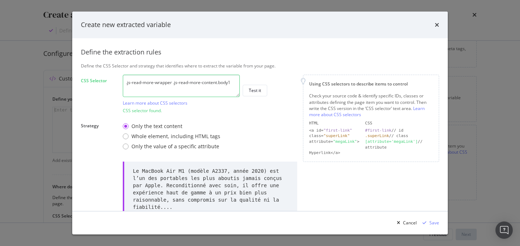
drag, startPoint x: 235, startPoint y: 81, endPoint x: 97, endPoint y: 81, distance: 138.6
click at [0, 0] on div "CSS Selector .js-read-more-wrapper .js-read-more-content.body1 Learn more about…" at bounding box center [0, 0] width 0 height 0
paste textarea "product-img-box .gallery-image"
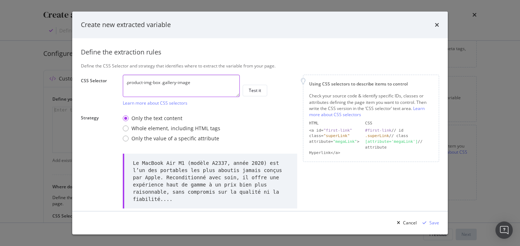
type textarea ".product-img-box .gallery-image"
click at [174, 137] on div "Only the value of a specific attribute" at bounding box center [175, 138] width 88 height 7
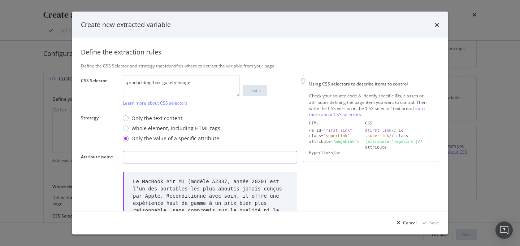
click at [165, 162] on input "modal" at bounding box center [210, 157] width 174 height 13
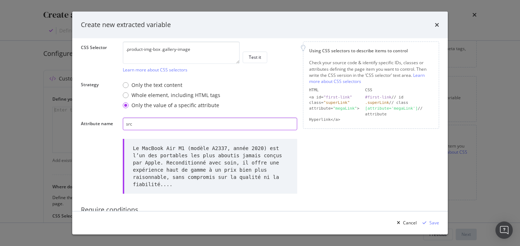
type input "src"
click at [254, 64] on div ".product-img-box .gallery-image Learn more about CSS selectors Test it" at bounding box center [210, 57] width 174 height 31
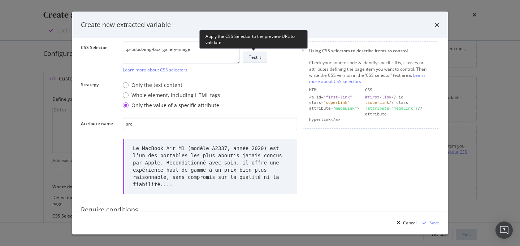
click at [259, 58] on div "Test it" at bounding box center [255, 57] width 12 height 6
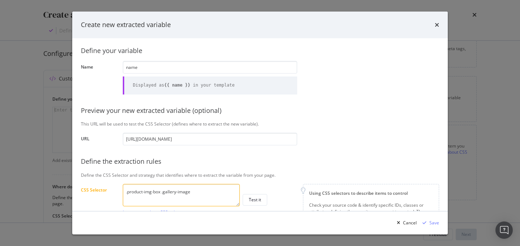
scroll to position [56, 0]
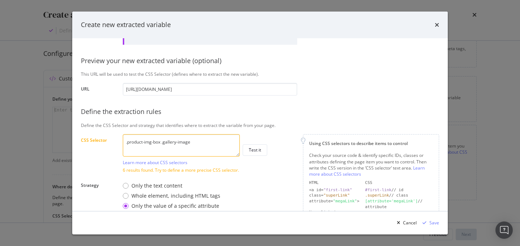
drag, startPoint x: 202, startPoint y: 142, endPoint x: 88, endPoint y: 145, distance: 114.4
click at [0, 0] on div "CSS Selector .product-img-box .gallery-image Learn more about CSS selectors Tes…" at bounding box center [0, 0] width 0 height 0
paste textarea "js-state.attribute, .js-state.state-label"
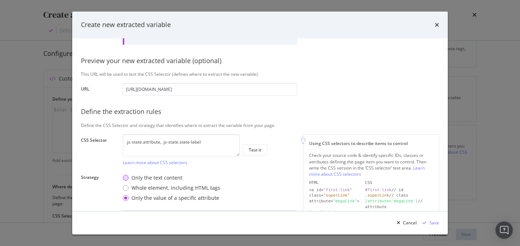
click at [123, 178] on div "Only the text content" at bounding box center [126, 178] width 6 height 6
click at [262, 152] on button "Test it" at bounding box center [255, 150] width 25 height 12
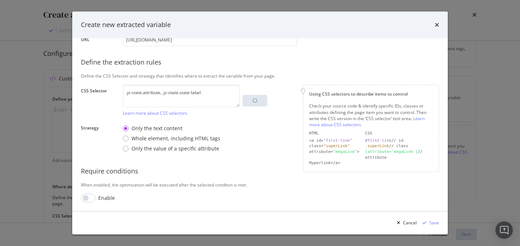
scroll to position [105, 0]
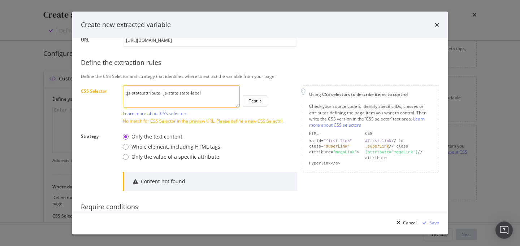
drag, startPoint x: 160, startPoint y: 94, endPoint x: 232, endPoint y: 96, distance: 72.2
click at [232, 96] on textarea ".js-state.attribute, .js-state.state-label" at bounding box center [181, 96] width 117 height 22
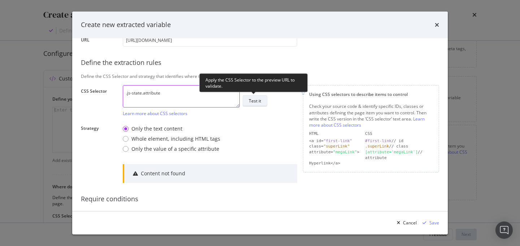
type textarea ".js-state.attribute"
click at [260, 97] on div "Test it" at bounding box center [255, 101] width 12 height 10
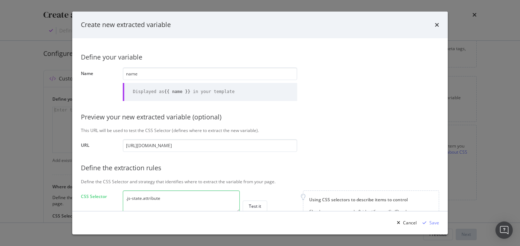
scroll to position [141, 0]
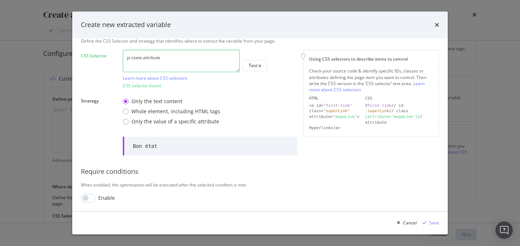
click at [350, 30] on div "Create new extracted variable" at bounding box center [259, 25] width 375 height 27
click at [435, 227] on div "Save" at bounding box center [428, 223] width 19 height 11
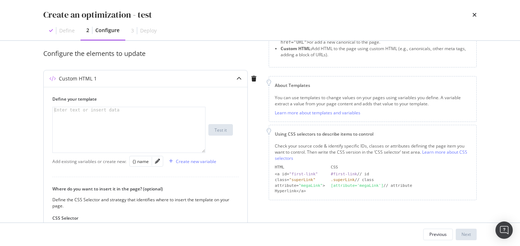
click at [175, 126] on div "modal" at bounding box center [129, 135] width 152 height 57
click at [143, 159] on div "{} name" at bounding box center [140, 161] width 16 height 6
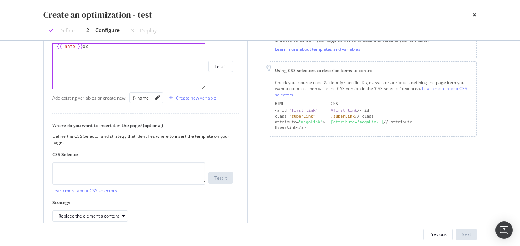
scroll to position [0, 0]
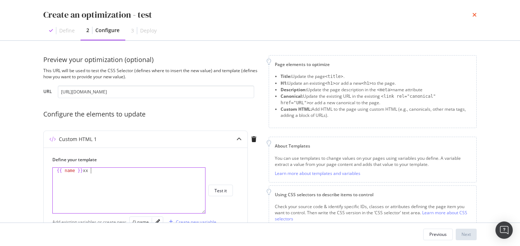
type textarea "{{ name }} xx"
click at [473, 15] on icon "times" at bounding box center [474, 15] width 4 height 6
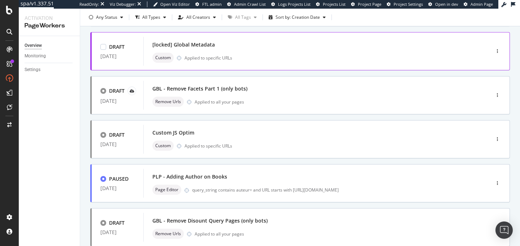
scroll to position [87, 0]
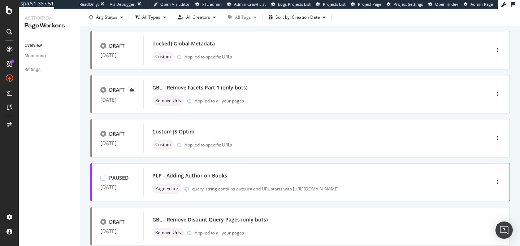
click at [252, 180] on div "PLP - Adding Author on Books" at bounding box center [305, 176] width 307 height 10
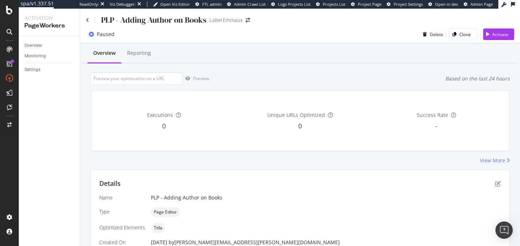
scroll to position [70, 0]
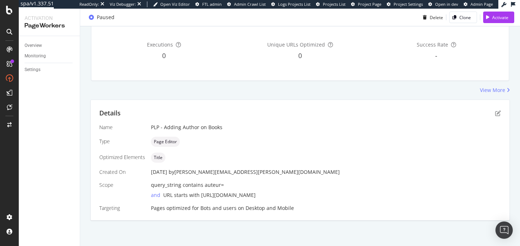
click at [201, 187] on span "query_string contains auteur=" at bounding box center [187, 185] width 73 height 7
click at [195, 182] on span "query_string contains auteur=" at bounding box center [187, 185] width 73 height 7
drag, startPoint x: 200, startPoint y: 194, endPoint x: 367, endPoint y: 196, distance: 167.5
click at [367, 196] on div "and URL starts with https://www.label-emmaus.co/fr/catalogue/livres-et-papeteri…" at bounding box center [326, 194] width 350 height 10
copy span "[URL][DOMAIN_NAME]"
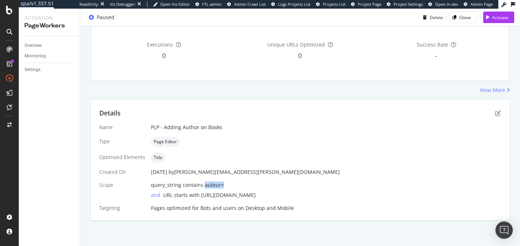
drag, startPoint x: 202, startPoint y: 186, endPoint x: 236, endPoint y: 186, distance: 33.9
click at [236, 186] on div "query_string contains auteur=" at bounding box center [326, 185] width 350 height 7
copy span "auteur="
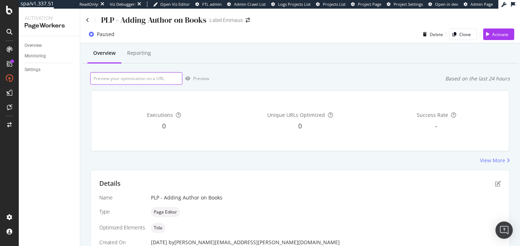
click at [153, 72] on input "url" at bounding box center [136, 78] width 92 height 13
paste input "[URL][DOMAIN_NAME] Grenier"
click at [231, 64] on div "Overview Reporting https://www.label-emmaus.co/fr/catalogue/livres-et-papeterie…" at bounding box center [300, 179] width 440 height 273
click at [94, 77] on input "[URL][DOMAIN_NAME] Grenier" at bounding box center [136, 78] width 92 height 13
drag, startPoint x: 152, startPoint y: 79, endPoint x: 252, endPoint y: 79, distance: 100.0
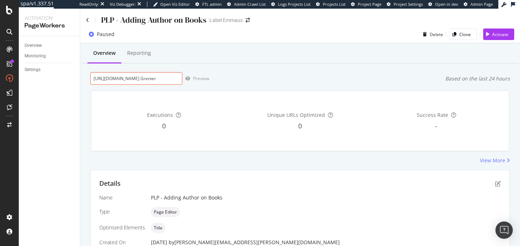
click at [252, 79] on div "https://www.label-emmaus.co/fr/catalogue/livres-et-papeterie/?auteur=Christian …" at bounding box center [299, 78] width 419 height 13
click at [158, 87] on div "Executions 0 Unique URLs Optimized 0 Success Rate -" at bounding box center [300, 121] width 427 height 72
click at [159, 82] on input "[URL][DOMAIN_NAME] Grenier" at bounding box center [136, 78] width 92 height 13
click at [165, 80] on input "[URL][DOMAIN_NAME] Grenier" at bounding box center [136, 78] width 92 height 13
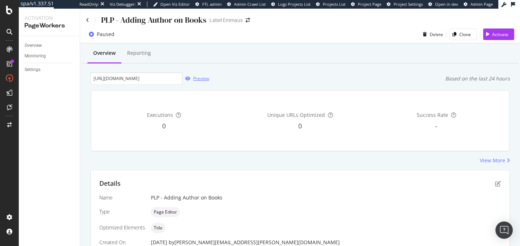
scroll to position [0, 0]
click at [203, 77] on div "Preview" at bounding box center [201, 78] width 16 height 6
click at [161, 79] on input "https://www.label-emmaus.co/fr/catalogue/livres-et-papeterie/?auteur=ChristianG…" at bounding box center [136, 78] width 92 height 13
paste input "R.L.Stine"
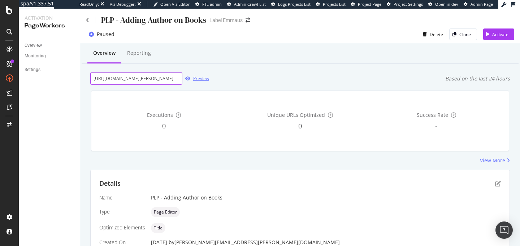
type input "[URL][DOMAIN_NAME][PERSON_NAME]"
click at [192, 79] on div "button" at bounding box center [187, 79] width 11 height 4
click at [298, 65] on div "Overview Reporting https://www.label-emmaus.co/fr/catalogue/livres-et-papeterie…" at bounding box center [300, 179] width 440 height 273
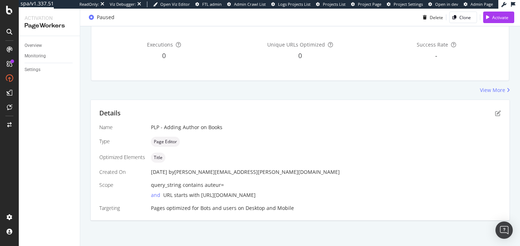
click at [256, 195] on span "URL starts with https://www.label-emmaus.co/fr/catalogue/livres-et-papeterie/" at bounding box center [209, 195] width 92 height 7
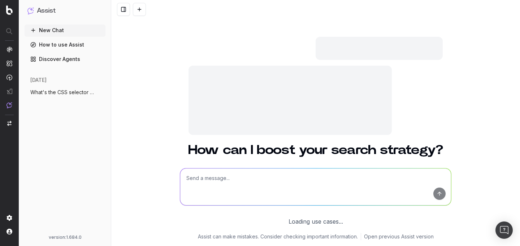
scroll to position [34, 0]
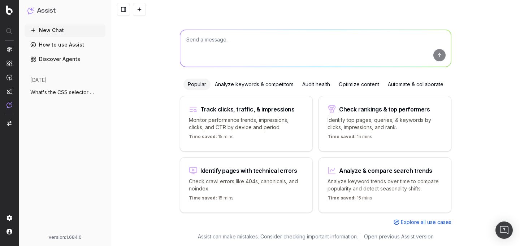
click at [61, 93] on span "What's the CSS selector of the product n" at bounding box center [62, 92] width 64 height 7
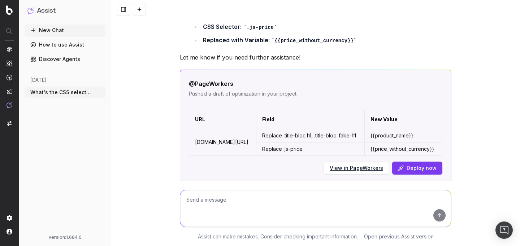
scroll to position [700, 0]
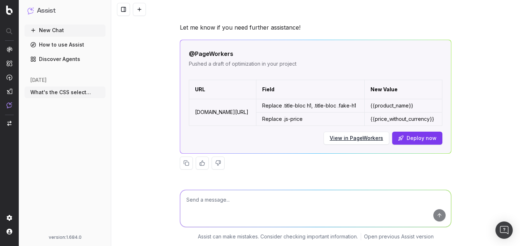
click at [258, 210] on textarea at bounding box center [315, 208] width 271 height 37
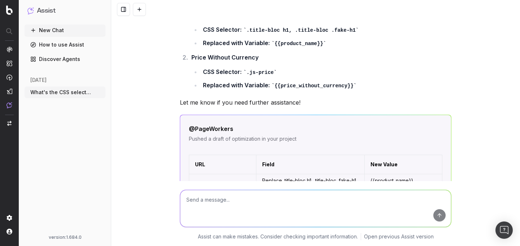
scroll to position [695, 0]
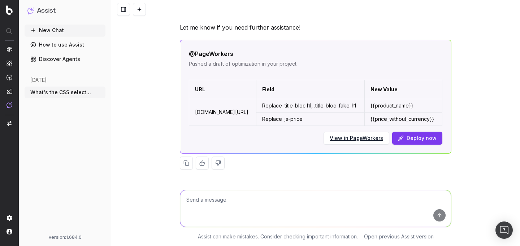
click at [419, 139] on button "Deploy now" at bounding box center [417, 138] width 50 height 13
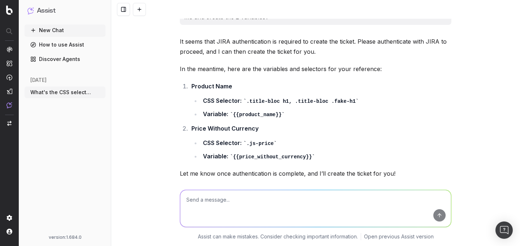
scroll to position [0, 0]
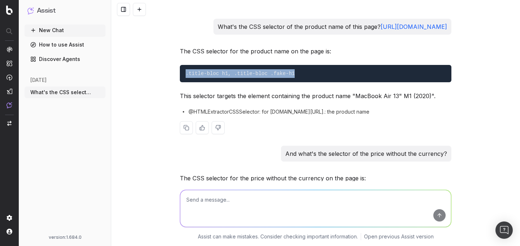
drag, startPoint x: 183, startPoint y: 86, endPoint x: 308, endPoint y: 87, distance: 124.9
click at [308, 82] on pre ".title-bloc h1, .title-bloc .fake-h1" at bounding box center [315, 73] width 271 height 17
copy code ".title-bloc h1, .title-bloc .fake-h1"
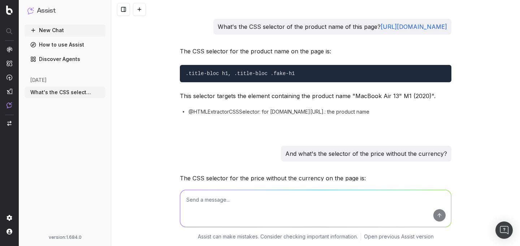
click at [228, 207] on textarea at bounding box center [315, 208] width 271 height 37
paste textarea "Wi-Fi : Oui"
type textarea "what's the selector for this element on the page? "Wi-Fi : Oui""
click at [435, 215] on button "submit" at bounding box center [439, 215] width 12 height 12
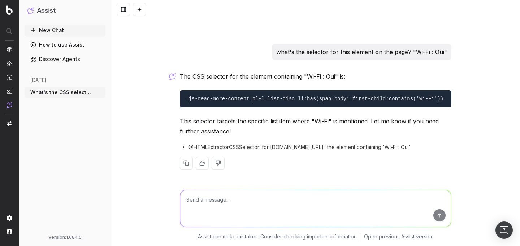
scroll to position [813, 0]
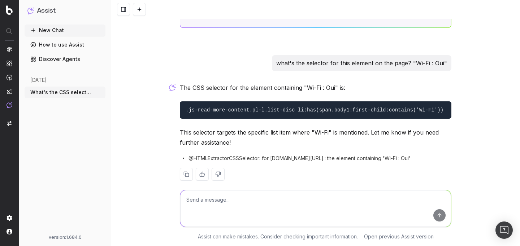
click at [397, 113] on code ".js-read-more-content.pl-l.list-disc li:has(span.body1:first-child:contains('Wi…" at bounding box center [314, 110] width 258 height 6
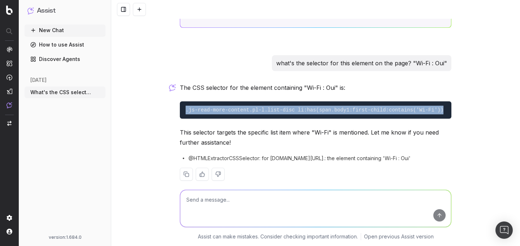
drag, startPoint x: 445, startPoint y: 132, endPoint x: 171, endPoint y: 128, distance: 274.3
click at [171, 128] on div "What's the CSS selector of the product name of this page? [URL][DOMAIN_NAME] Th…" at bounding box center [315, 123] width 409 height 246
copy code ".js-read-more-content.pl-l.list-disc li:has(span.body1:first-child:contains('Wi…"
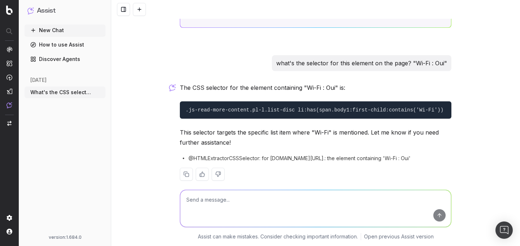
click at [258, 201] on textarea at bounding box center [315, 208] width 271 height 37
paste textarea "Caractéristiques"
type textarea "what's the selector of the entire Caractéristiques bloc?"
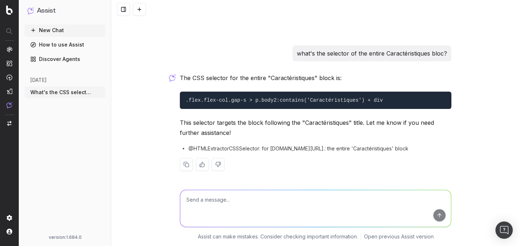
scroll to position [959, 0]
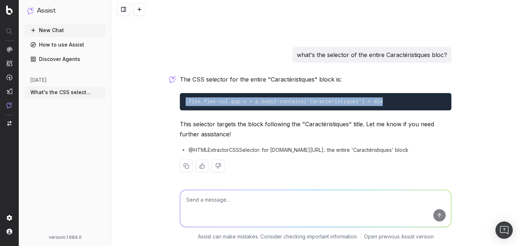
drag, startPoint x: 384, startPoint y: 124, endPoint x: 191, endPoint y: 117, distance: 193.5
click at [191, 110] on pre ".flex.flex-col.gap-s > p.body2:contains('Caractéristiques') + div" at bounding box center [315, 101] width 271 height 17
copy code ".flex.flex-col.gap-s > p.body2:contains('Caractéristiques') + div"
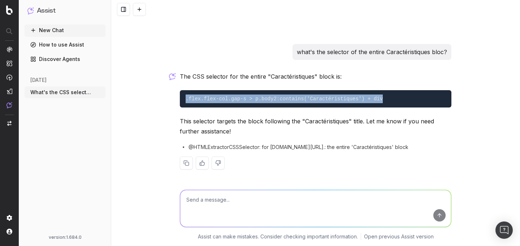
click at [301, 124] on p "This selector targets the block following the "Caractéristiques" title. Let me …" at bounding box center [315, 126] width 271 height 20
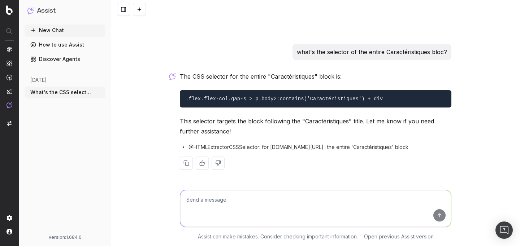
click at [268, 201] on textarea at bounding box center [315, 208] width 271 height 37
click at [252, 205] on textarea at bounding box center [315, 208] width 271 height 37
type textarea "and what's the selector of the product description?"
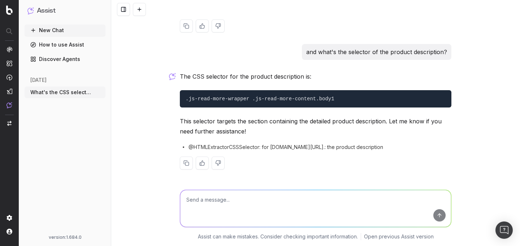
scroll to position [1121, 0]
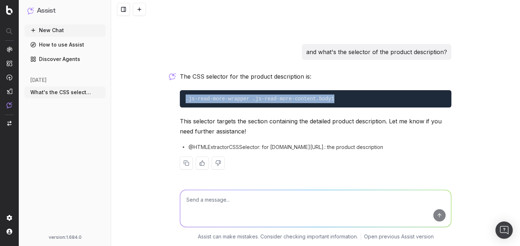
drag, startPoint x: 339, startPoint y: 98, endPoint x: 183, endPoint y: 100, distance: 155.9
click at [183, 100] on pre ".js-read-more-wrapper .js-read-more-content.body1" at bounding box center [315, 98] width 271 height 17
copy code ".js-read-more-wrapper .js-read-more-content.body1"
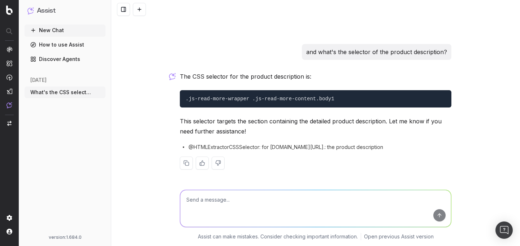
click at [245, 193] on textarea at bounding box center [315, 208] width 271 height 37
type textarea "and the link to the product image?"
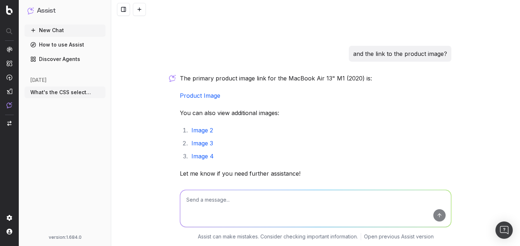
scroll to position [1302, 0]
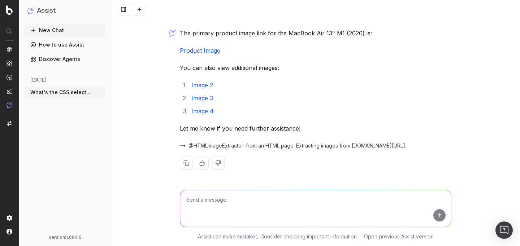
click at [259, 211] on textarea at bounding box center [315, 208] width 271 height 37
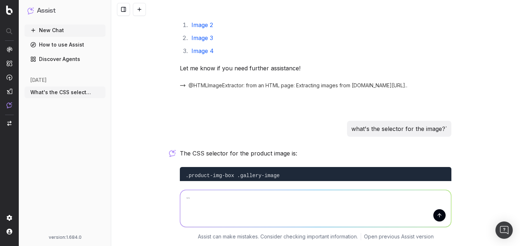
scroll to position [1439, 0]
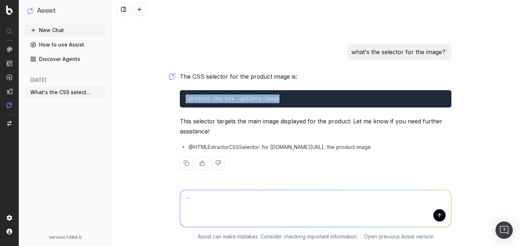
drag, startPoint x: 280, startPoint y: 99, endPoint x: 177, endPoint y: 101, distance: 102.9
click at [180, 101] on pre ".product-img-box .gallery-image" at bounding box center [315, 98] width 271 height 17
copy code ".product-img-box .gallery-image"
click at [242, 192] on textarea "``" at bounding box center [315, 208] width 271 height 37
drag, startPoint x: 229, startPoint y: 201, endPoint x: 171, endPoint y: 199, distance: 58.5
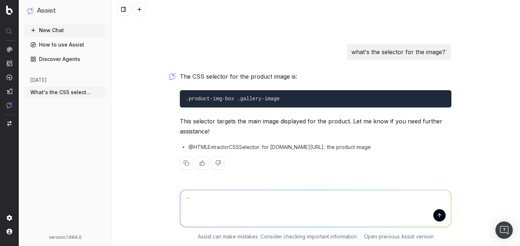
click at [171, 199] on div "`` `` `` Assist can make mistakes. Consider checking important information. …" at bounding box center [315, 213] width 409 height 65
paste textarea "Bon état"
type textarea "and what's the selector for the mark where you can find "Bon état""
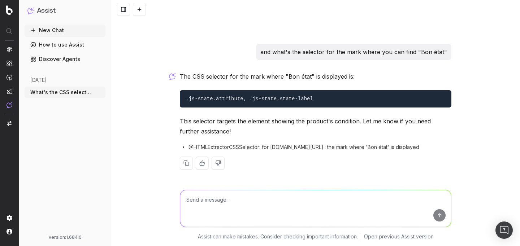
scroll to position [1575, 0]
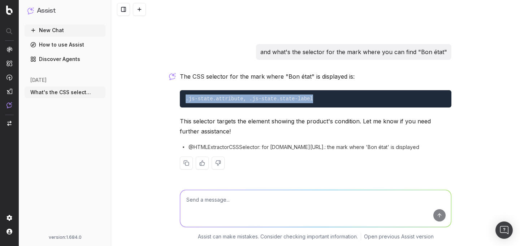
drag, startPoint x: 314, startPoint y: 97, endPoint x: 179, endPoint y: 101, distance: 135.4
click at [180, 101] on pre ".js-state.attribute, .js-state.state-label" at bounding box center [315, 98] width 271 height 17
copy code ".js-state.attribute, .js-state.state-label"
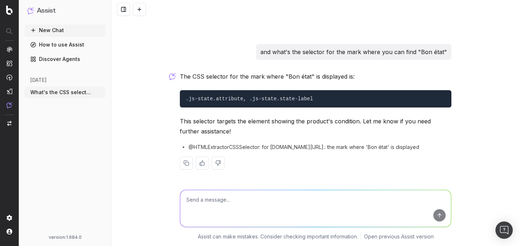
click at [269, 122] on p "This selector targets the element showing the product's condition. Let me know …" at bounding box center [315, 126] width 271 height 20
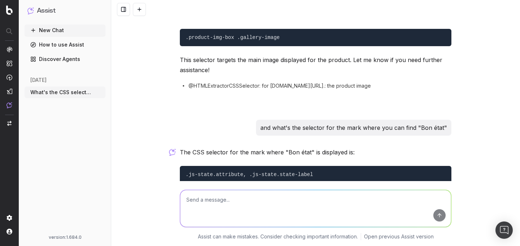
scroll to position [1576, 0]
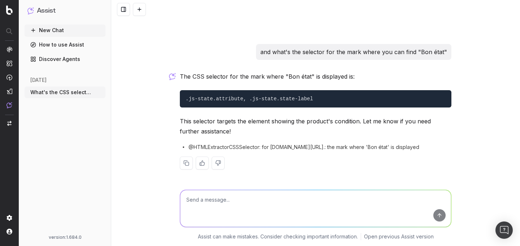
click at [298, 146] on span "@HTMLExtractorCSSSelector: for [DOMAIN_NAME][URL].: the mark where 'Bon état' i…" at bounding box center [303, 147] width 231 height 7
click at [296, 215] on textarea at bounding box center [315, 208] width 271 height 37
click at [243, 204] on textarea at bounding box center [315, 208] width 271 height 37
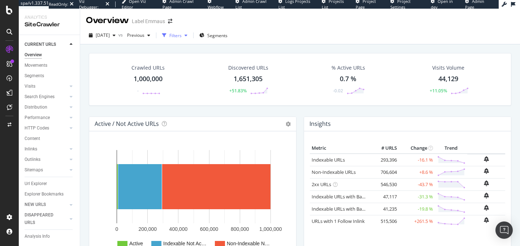
click at [190, 37] on div "button" at bounding box center [186, 35] width 9 height 4
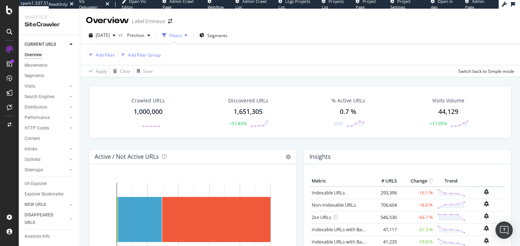
click at [106, 48] on div "Add Filter Add Filter Group" at bounding box center [300, 54] width 428 height 21
click at [108, 57] on div "Add Filter" at bounding box center [105, 55] width 19 height 6
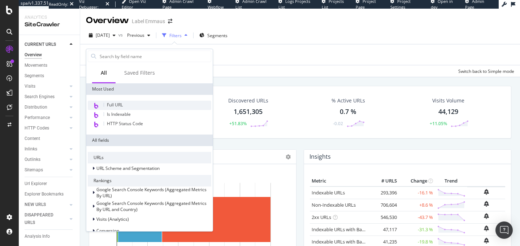
click at [122, 102] on span "Full URL" at bounding box center [115, 105] width 16 height 6
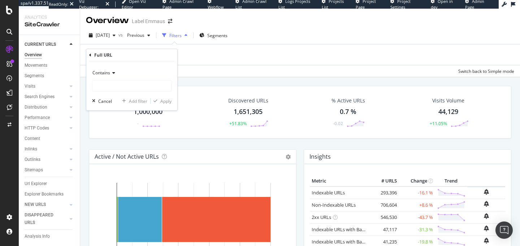
click at [111, 74] on icon at bounding box center [112, 73] width 5 height 4
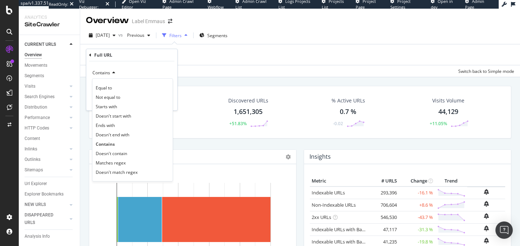
click at [141, 67] on div "Contains" at bounding box center [131, 73] width 79 height 12
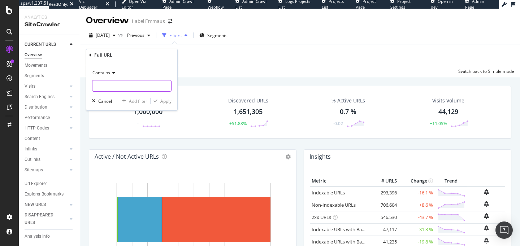
click at [127, 86] on input "text" at bounding box center [131, 86] width 79 height 12
paste input "[URL][DOMAIN_NAME]"
type input "[URL][DOMAIN_NAME]"
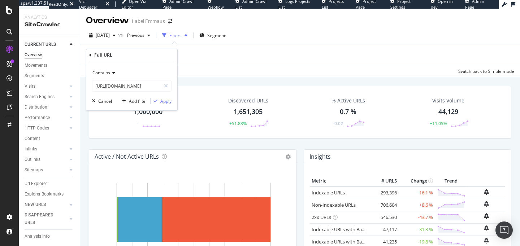
click at [162, 105] on div "Contains [URL][DOMAIN_NAME] Cancel Add filter Apply" at bounding box center [131, 85] width 91 height 49
click at [166, 102] on div "Apply" at bounding box center [165, 101] width 11 height 6
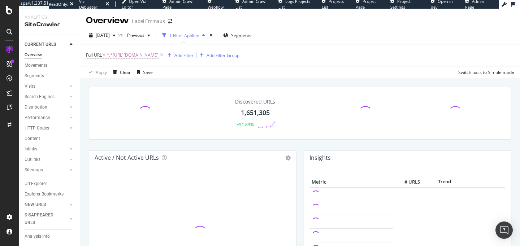
scroll to position [12, 0]
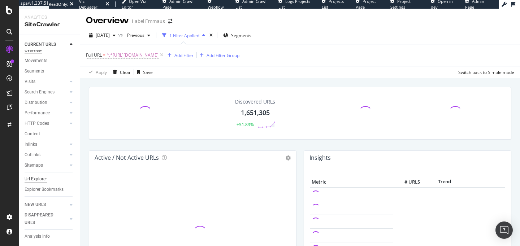
click at [40, 175] on div "Url Explorer" at bounding box center [36, 179] width 22 height 8
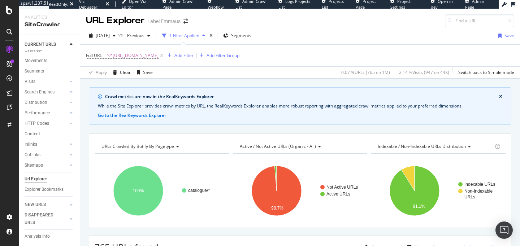
click at [274, 50] on div "Full URL = ^.*[URL][DOMAIN_NAME] Add Filter Add Filter Group" at bounding box center [300, 56] width 428 height 22
click at [193, 56] on div "Add Filter" at bounding box center [183, 55] width 19 height 6
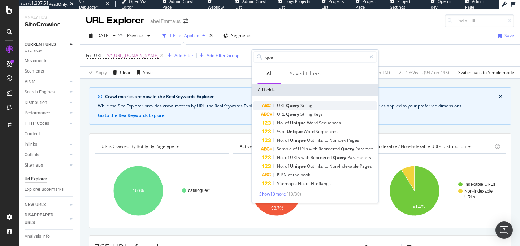
type input "que"
click at [295, 107] on span "Query" at bounding box center [293, 105] width 14 height 6
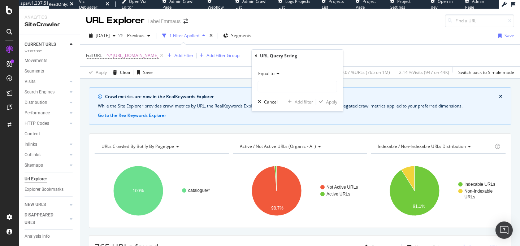
click at [271, 78] on div "Equal to" at bounding box center [297, 74] width 79 height 12
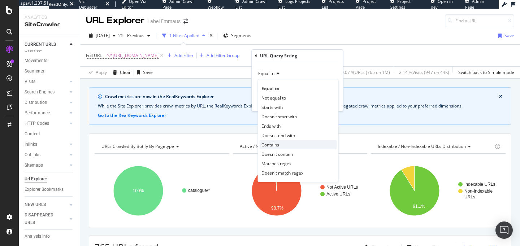
click at [277, 145] on span "Contains" at bounding box center [270, 145] width 18 height 6
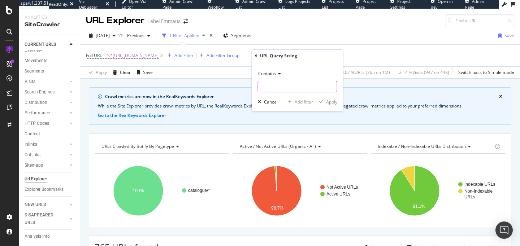
click at [283, 84] on input "text" at bounding box center [297, 87] width 79 height 12
paste input "auteur="
type input "auteur="
click at [326, 99] on div "Apply" at bounding box center [331, 102] width 11 height 6
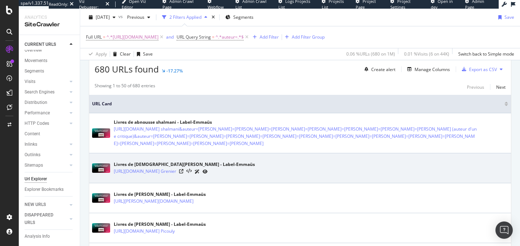
scroll to position [182, 0]
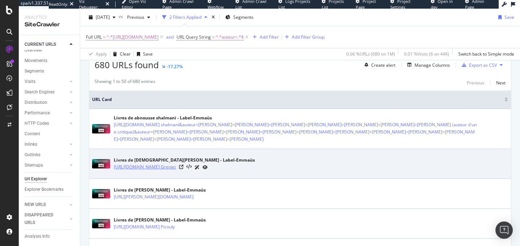
drag, startPoint x: 113, startPoint y: 180, endPoint x: 113, endPoint y: 175, distance: 5.8
click at [113, 175] on td "Livres de [PERSON_NAME] - Label-Emmaüs [URL][DOMAIN_NAME] Grenier" at bounding box center [300, 164] width 422 height 30
copy link "[URL][DOMAIN_NAME] Grenier"
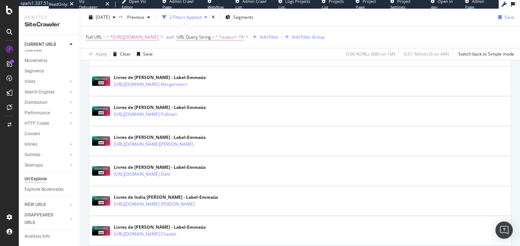
scroll to position [396, 0]
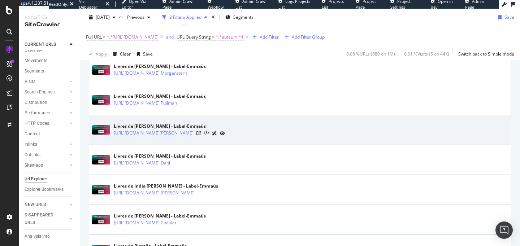
drag, startPoint x: 276, startPoint y: 141, endPoint x: 113, endPoint y: 140, distance: 162.8
click at [113, 139] on div "Livres de [PERSON_NAME] - Label-Emmaüs [URL][DOMAIN_NAME][PERSON_NAME]" at bounding box center [300, 130] width 416 height 18
copy link "[URL][DOMAIN_NAME][PERSON_NAME]"
